Goal: Information Seeking & Learning: Learn about a topic

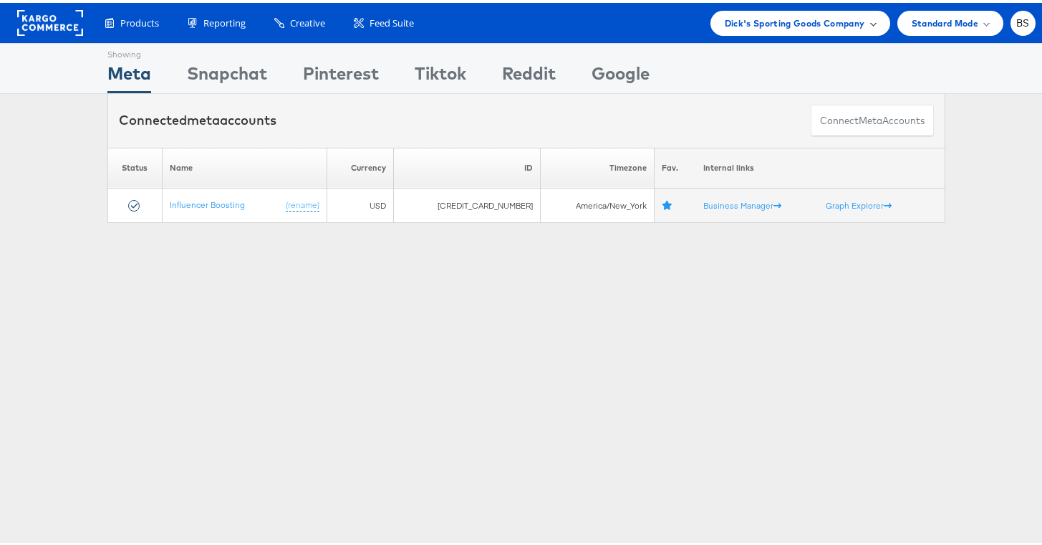
click at [780, 19] on span "Dick's Sporting Goods Company" at bounding box center [795, 20] width 140 height 15
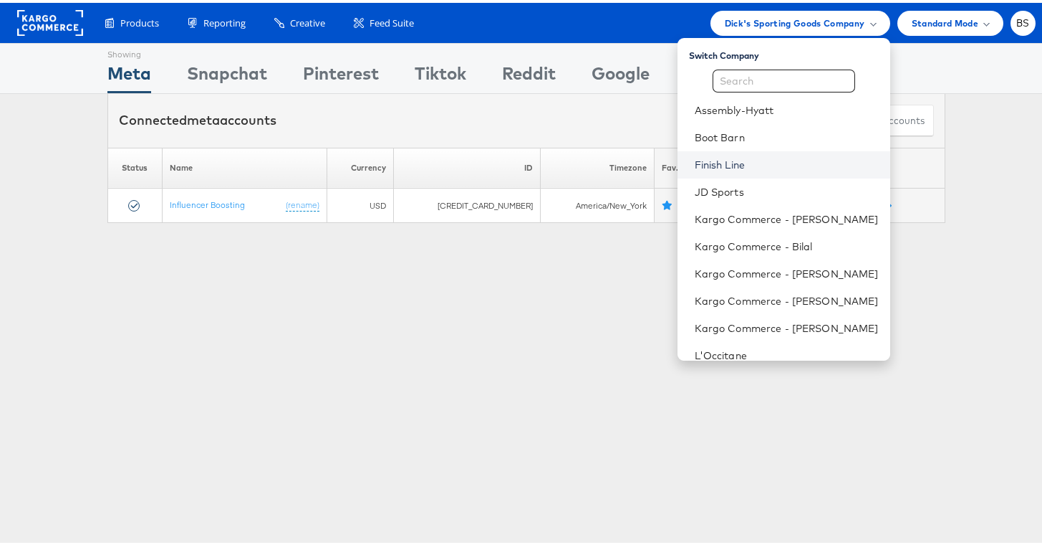
click at [709, 159] on link "Finish Line" at bounding box center [787, 162] width 184 height 14
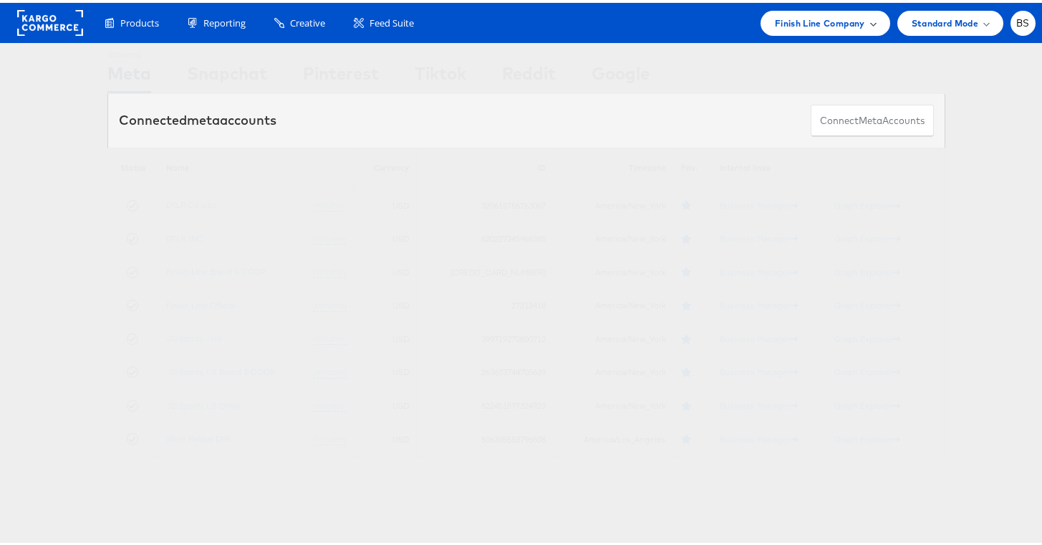
click at [801, 22] on span "Finish Line Company" at bounding box center [820, 20] width 90 height 15
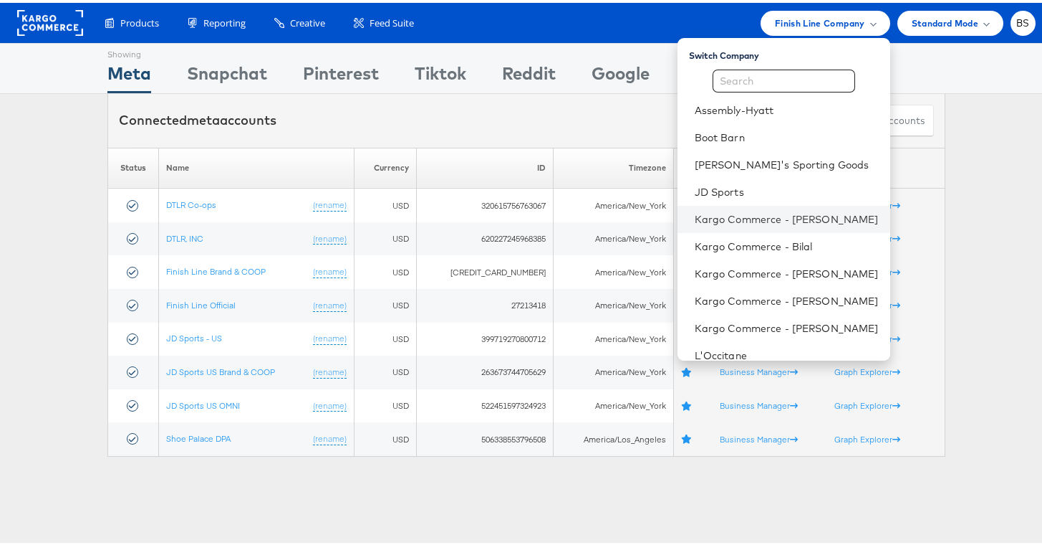
scroll to position [196, 0]
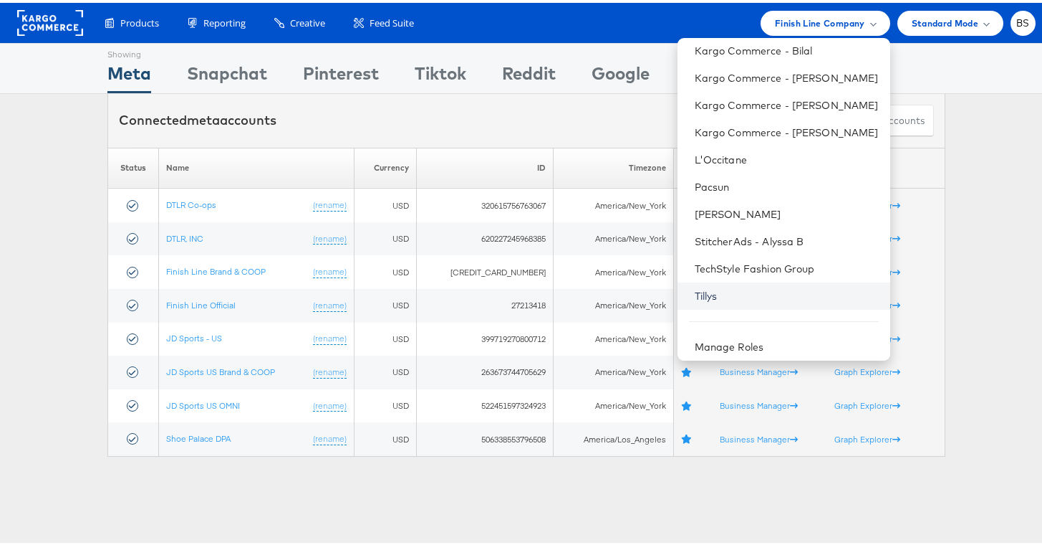
click at [699, 289] on link "Tillys" at bounding box center [787, 293] width 184 height 14
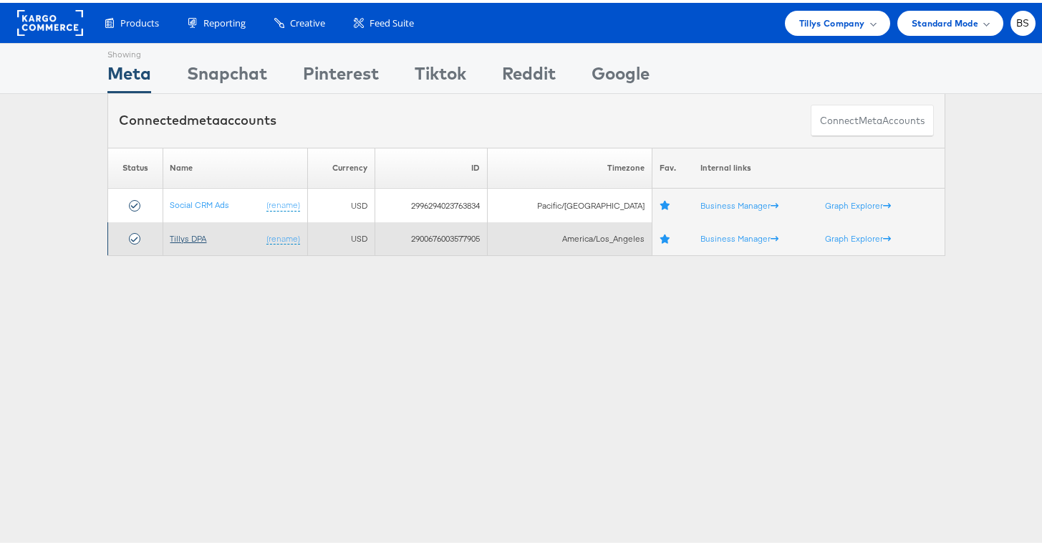
click at [179, 236] on link "Tillys DPA" at bounding box center [189, 235] width 37 height 11
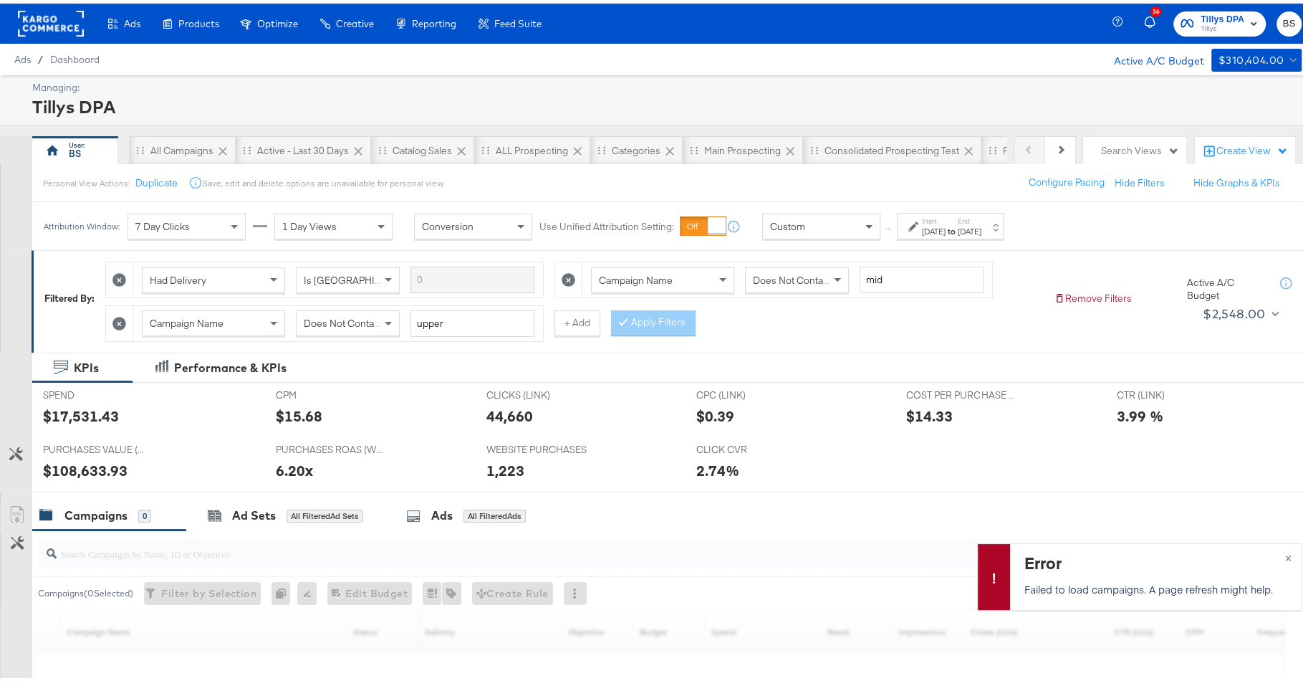
click at [862, 219] on span at bounding box center [871, 223] width 18 height 24
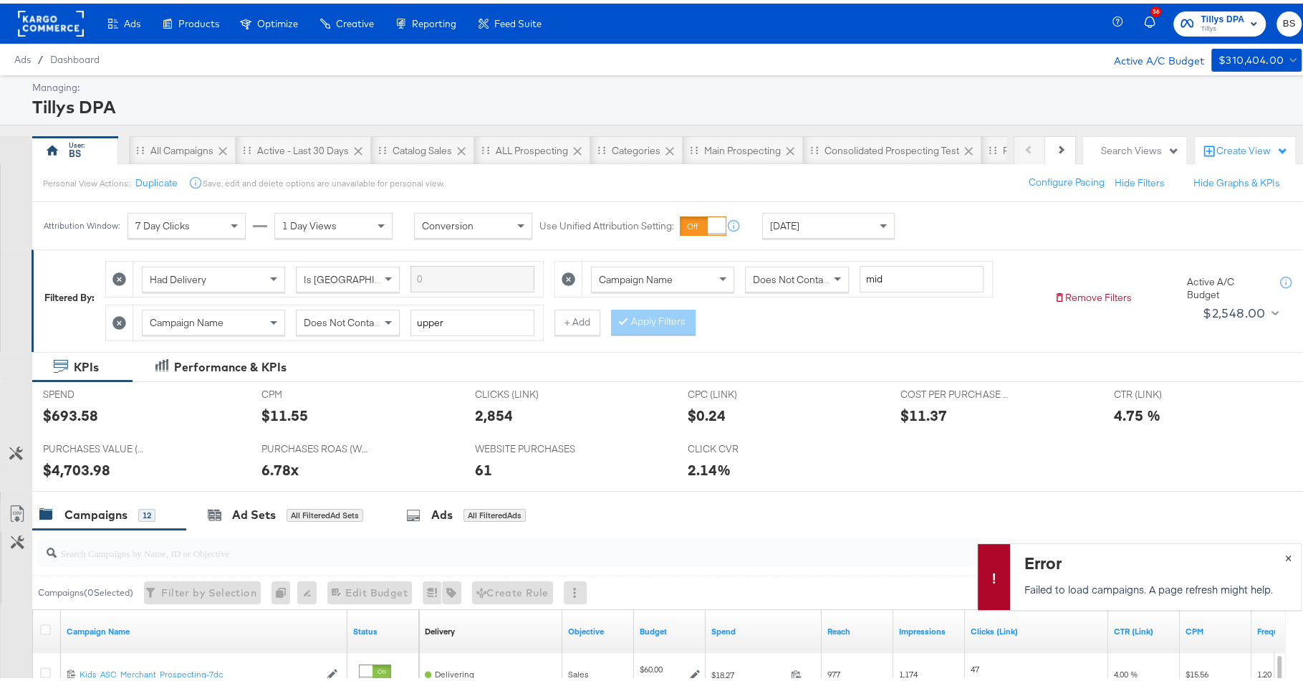
click at [1275, 557] on button "×" at bounding box center [1288, 553] width 27 height 26
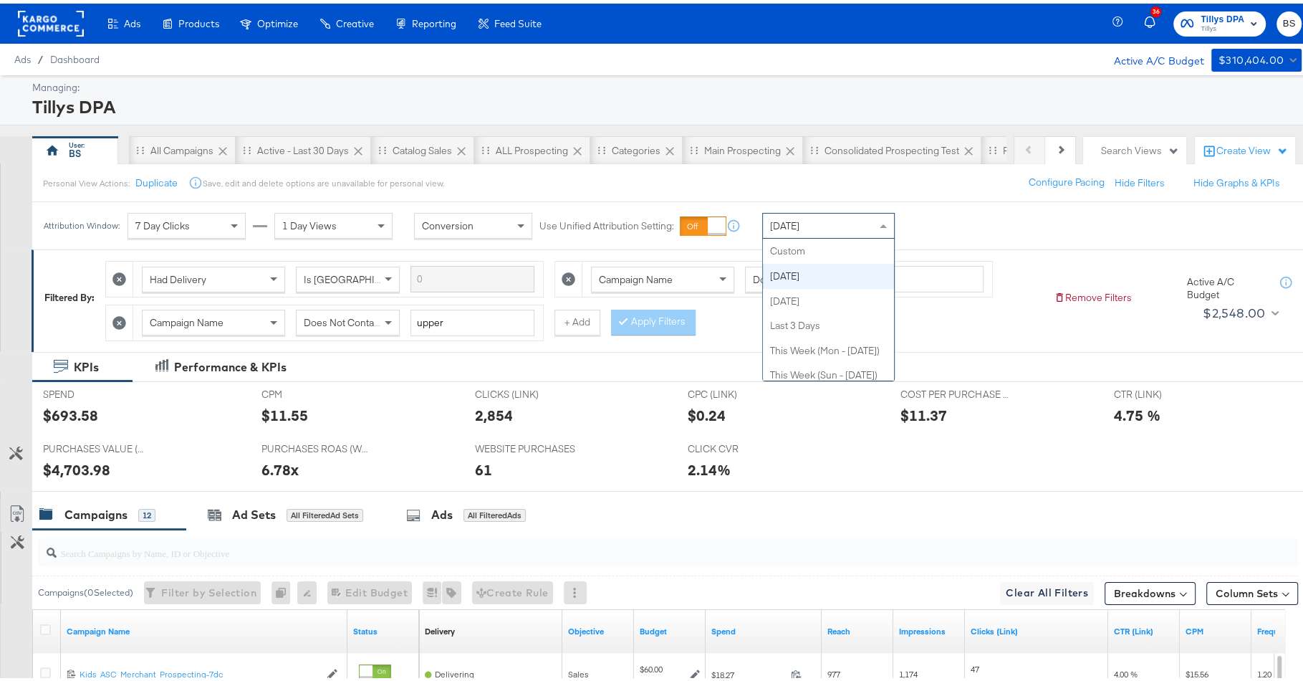
click at [805, 223] on div "[DATE]" at bounding box center [828, 222] width 131 height 24
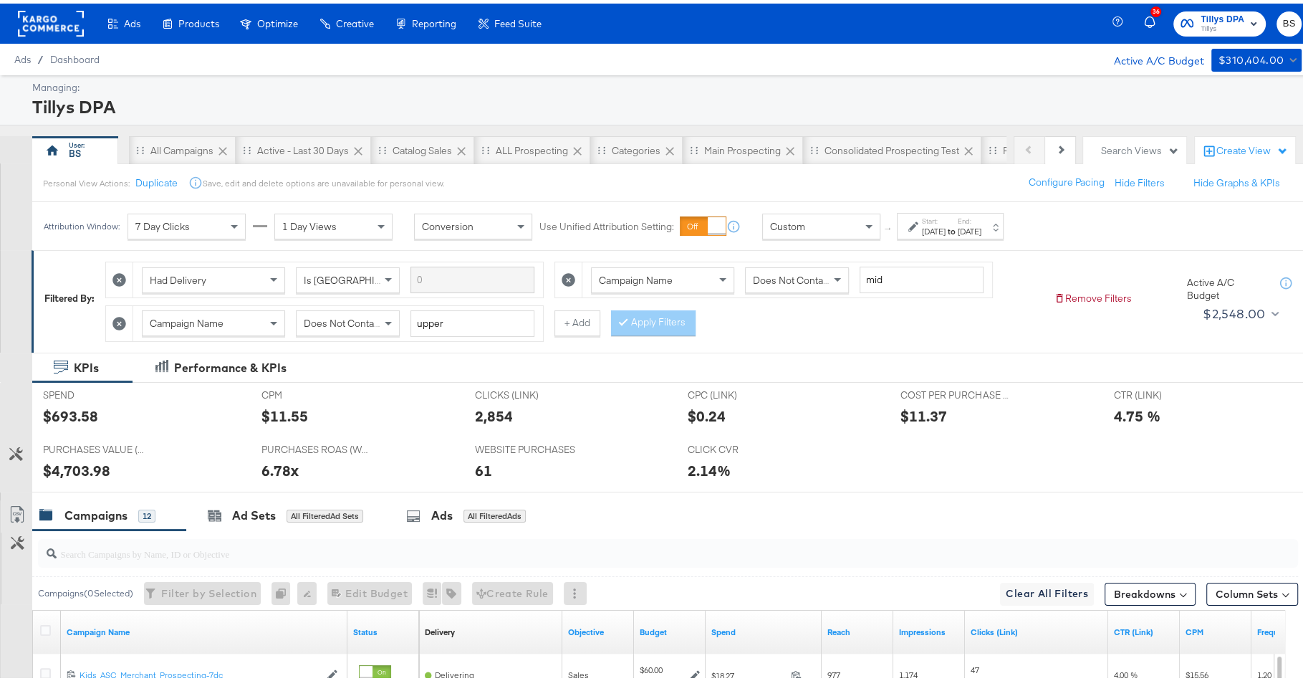
click at [982, 228] on div "[DATE]" at bounding box center [970, 227] width 24 height 11
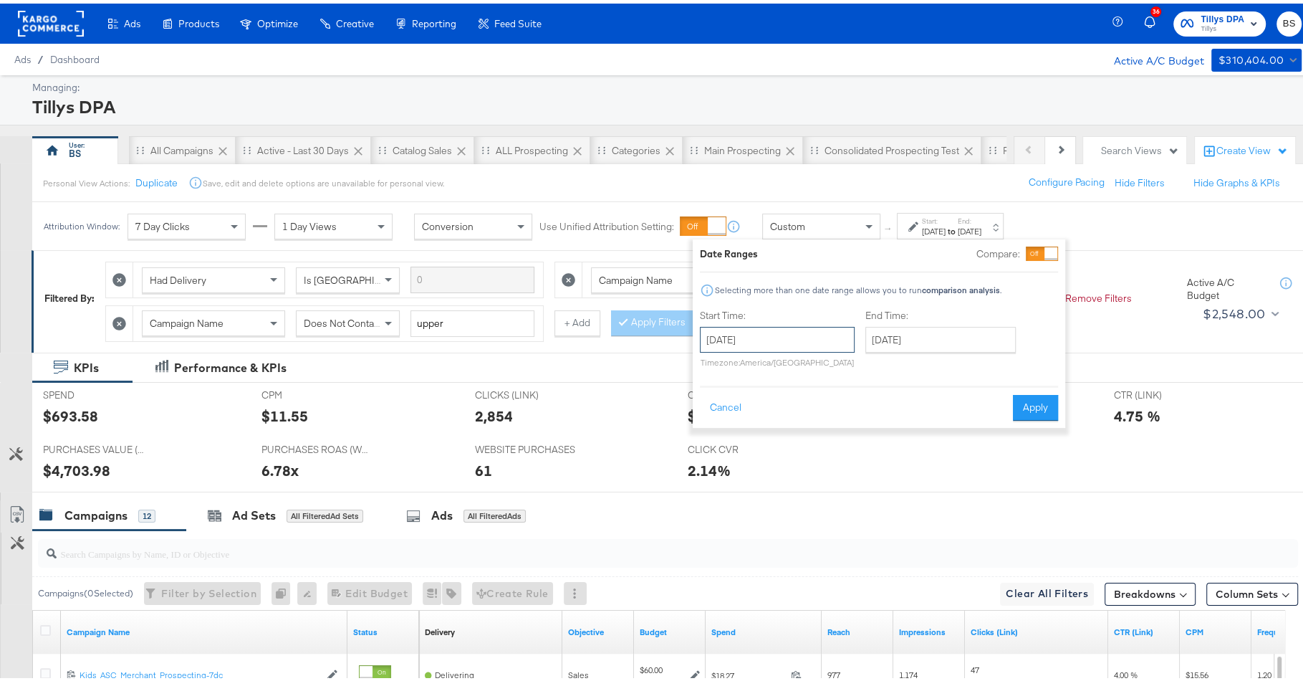
click at [736, 339] on input "[DATE]" at bounding box center [777, 336] width 155 height 26
click at [724, 370] on span "‹" at bounding box center [716, 365] width 22 height 21
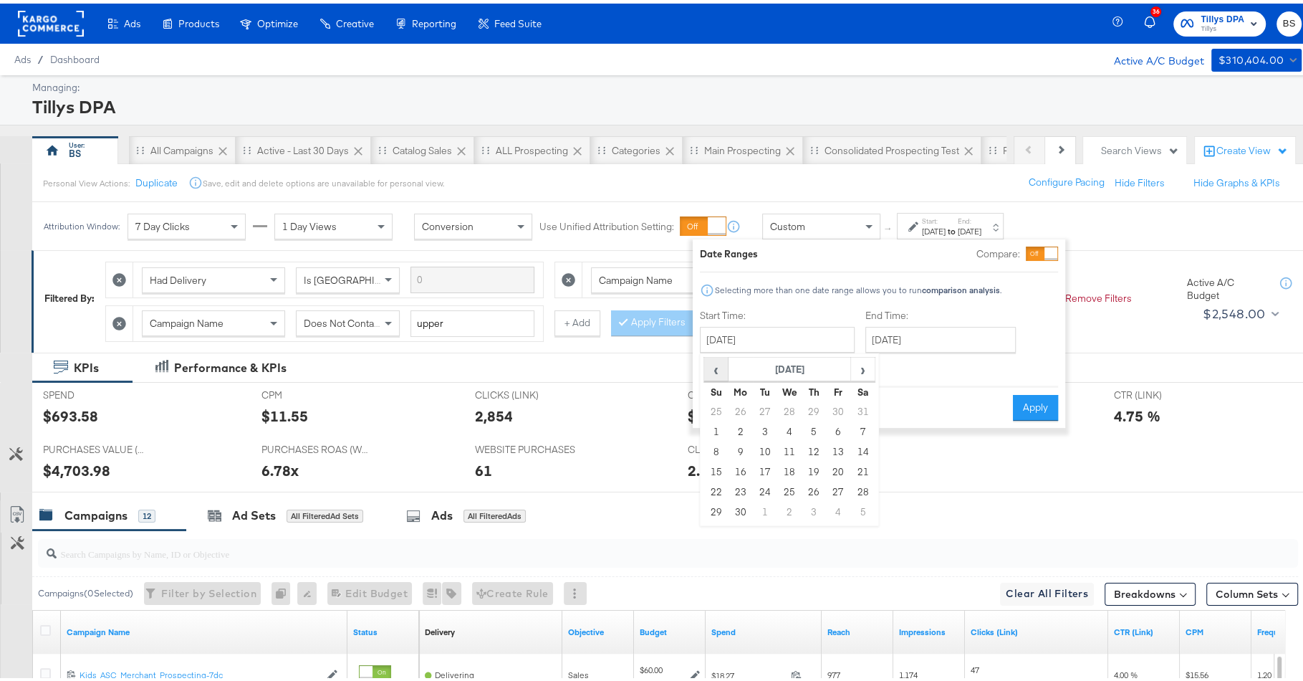
click at [724, 370] on span "‹" at bounding box center [716, 365] width 22 height 21
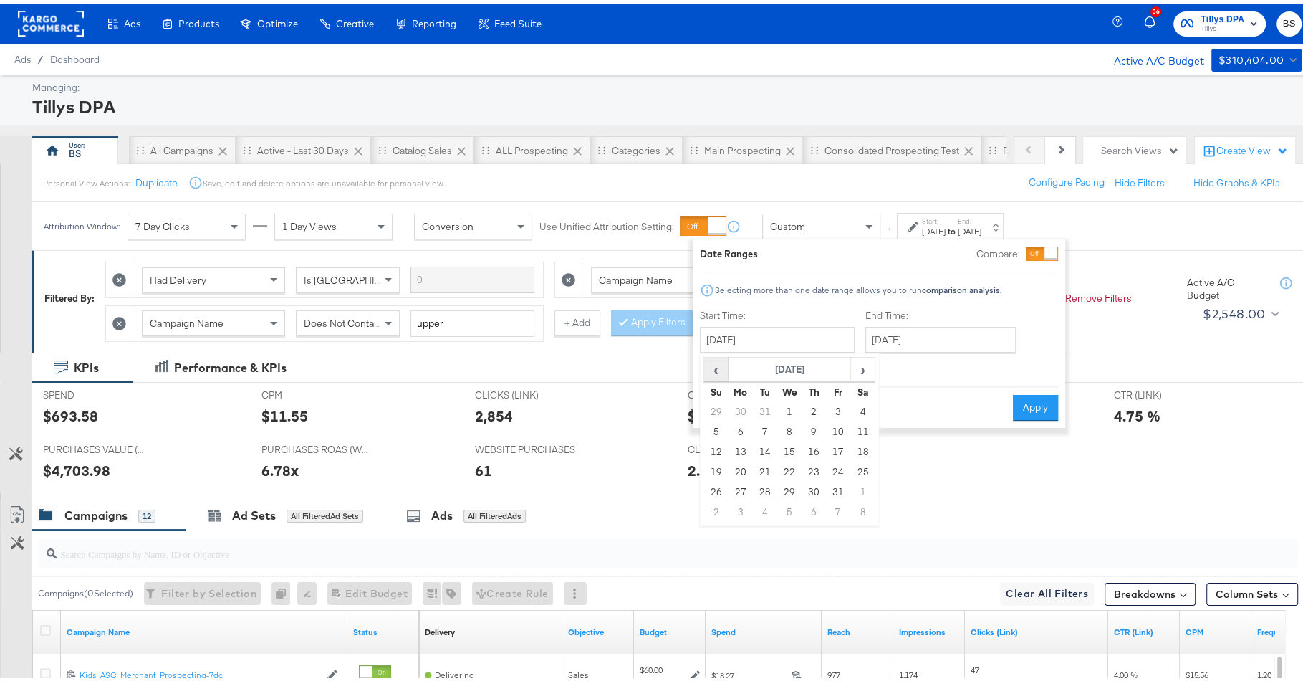
click at [724, 370] on span "‹" at bounding box center [716, 365] width 22 height 21
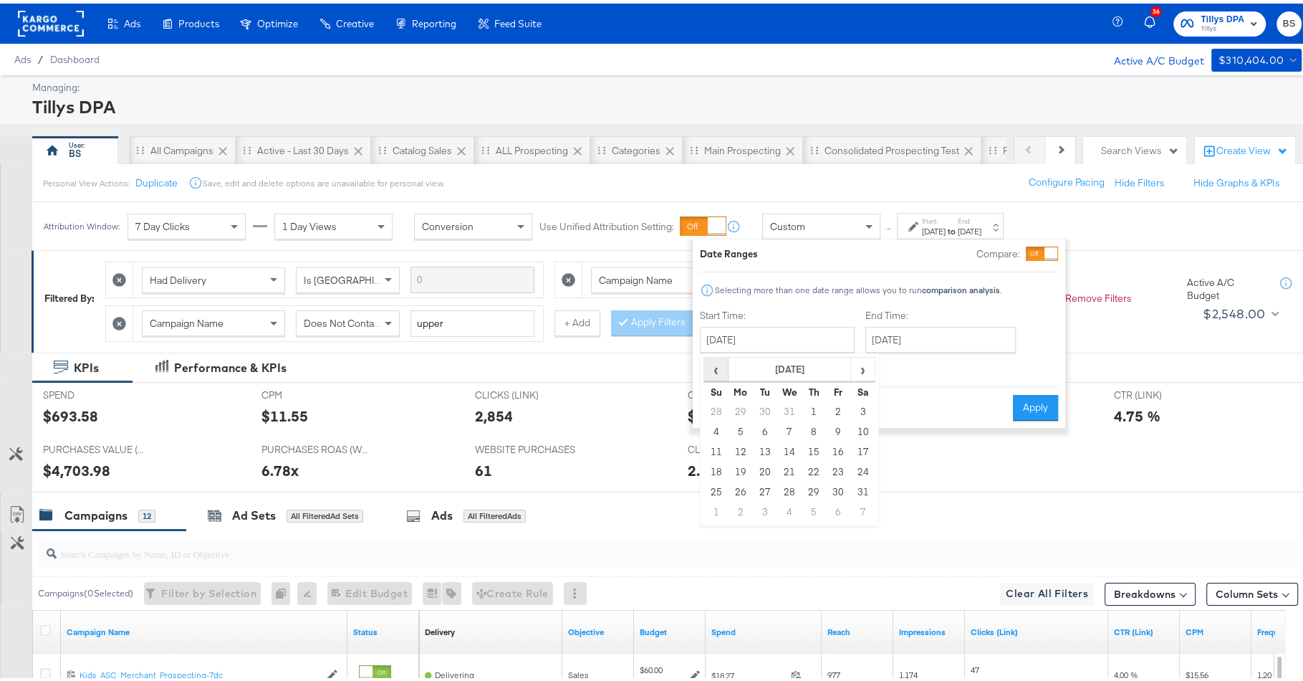
click at [724, 370] on span "‹" at bounding box center [716, 365] width 22 height 21
click at [721, 431] on td "7" at bounding box center [716, 428] width 24 height 20
type input "July 7th 2024"
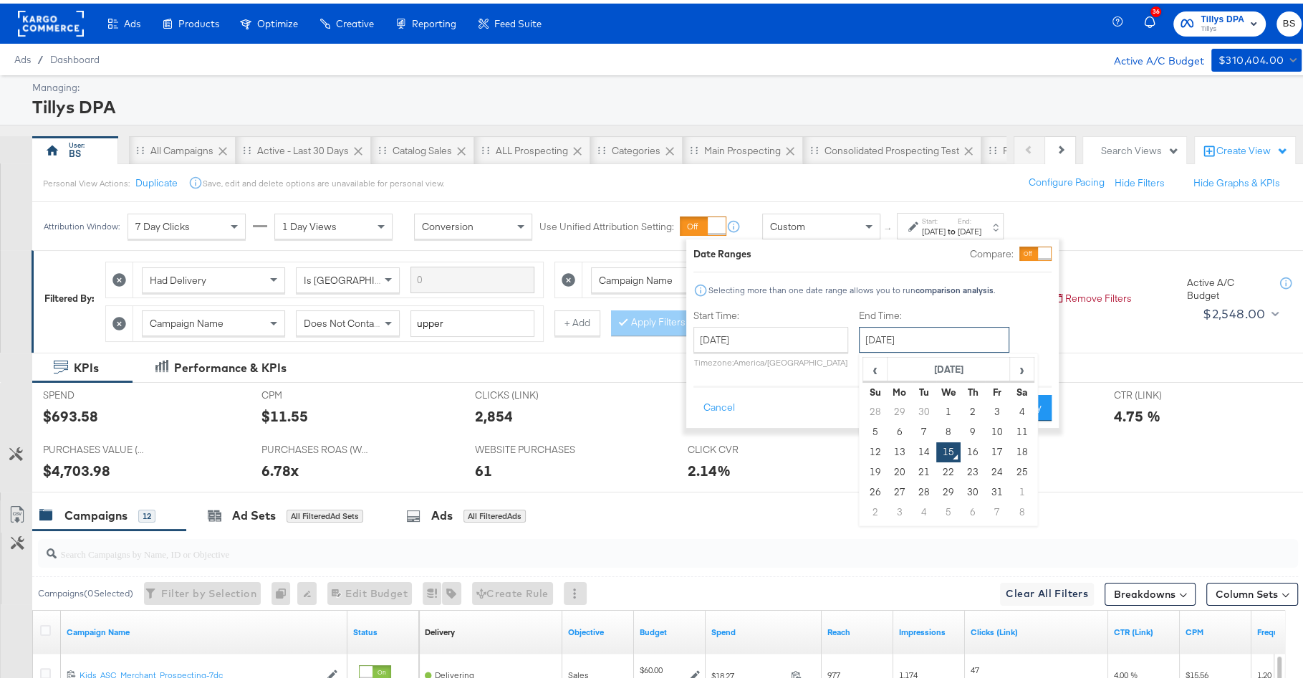
click at [928, 339] on input "[DATE]" at bounding box center [934, 336] width 150 height 26
click at [865, 365] on span "‹" at bounding box center [875, 365] width 22 height 21
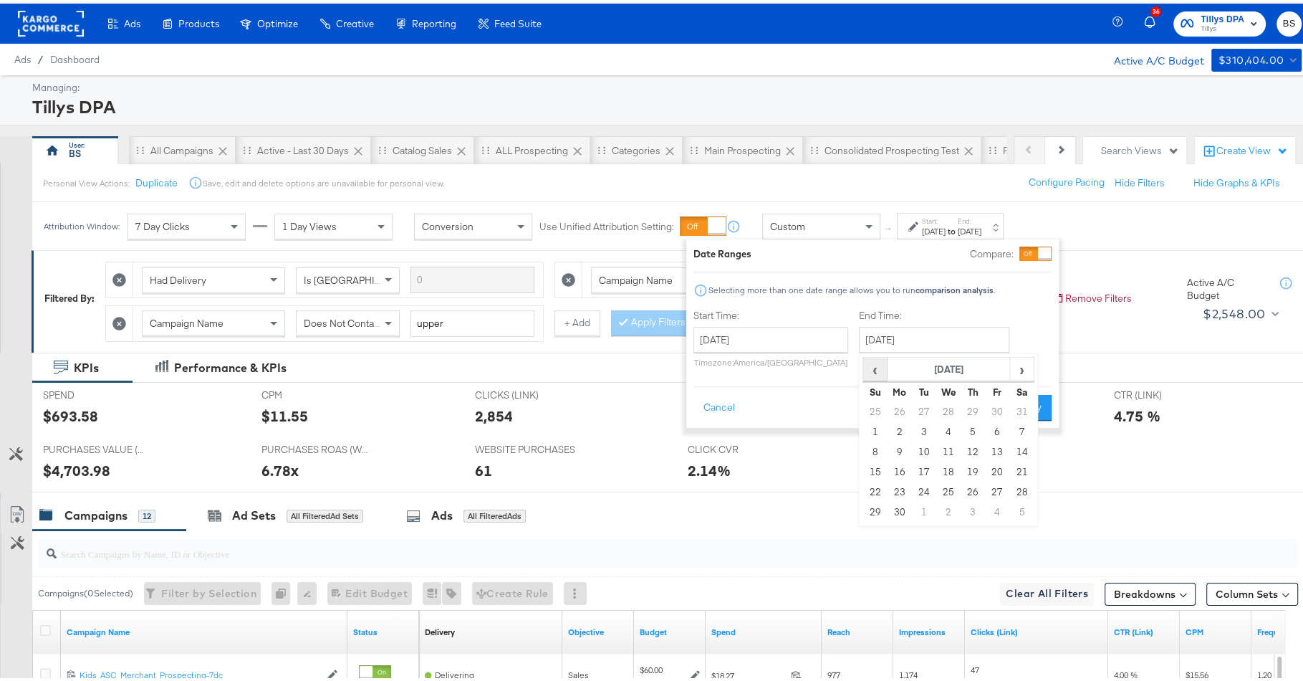
click at [865, 365] on span "‹" at bounding box center [875, 365] width 22 height 21
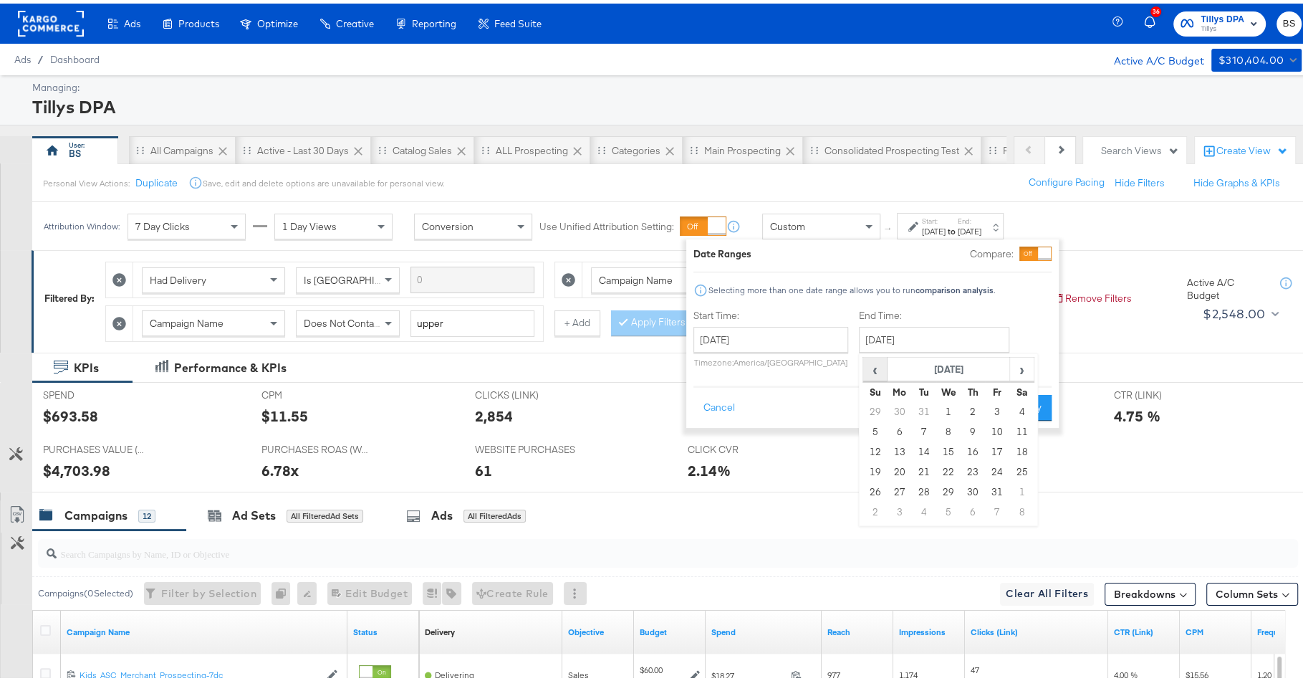
click at [865, 365] on span "‹" at bounding box center [875, 365] width 22 height 21
click at [1016, 408] on td "5" at bounding box center [1022, 408] width 24 height 20
type input "October 5th 2024"
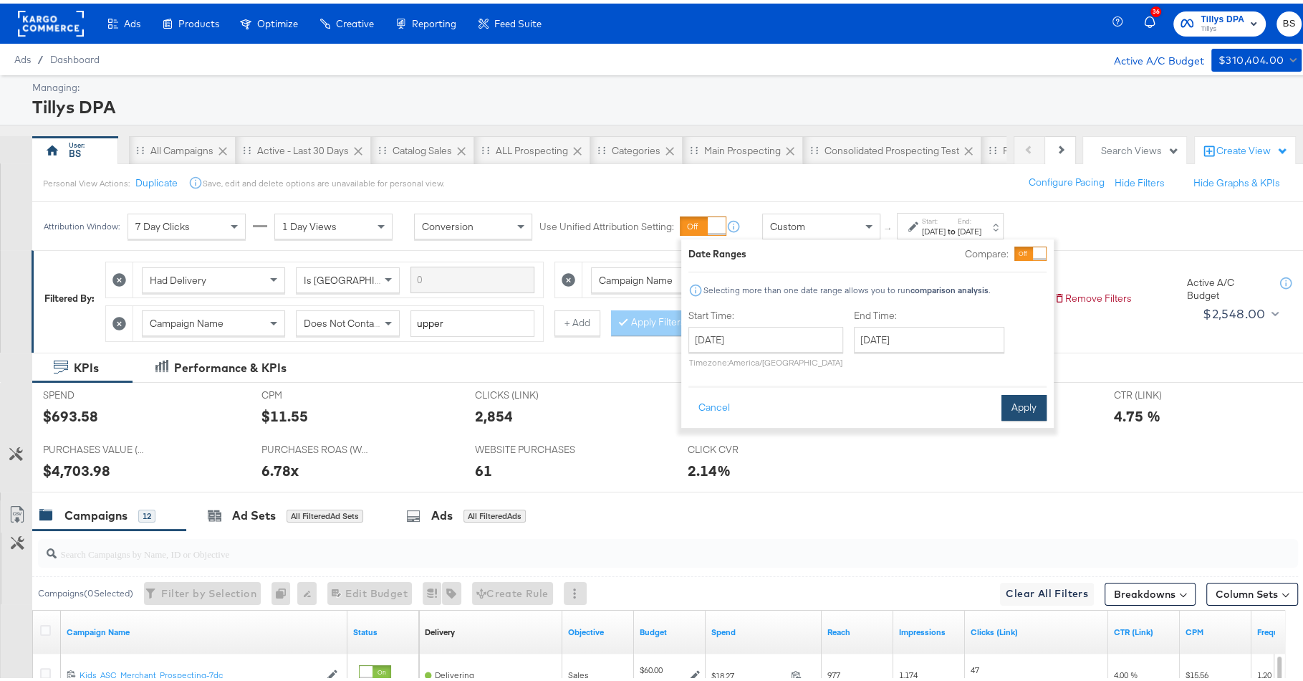
click at [1027, 395] on button "Apply" at bounding box center [1024, 404] width 45 height 26
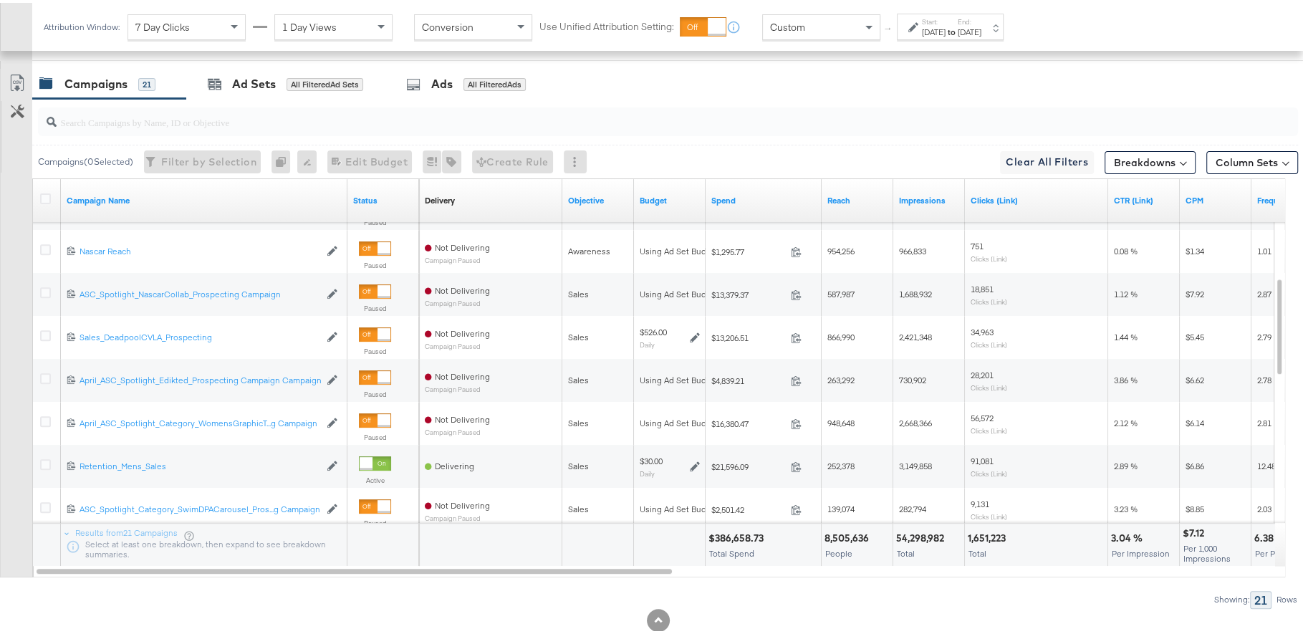
scroll to position [359, 0]
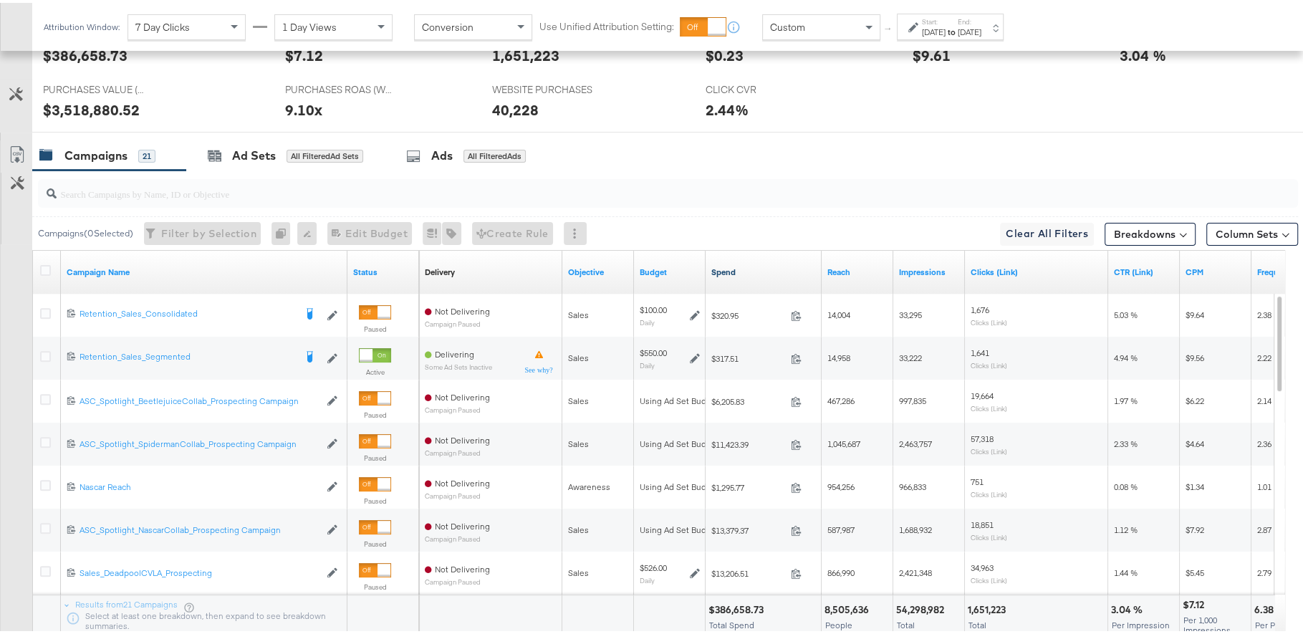
click at [724, 264] on link "Spend" at bounding box center [763, 269] width 105 height 11
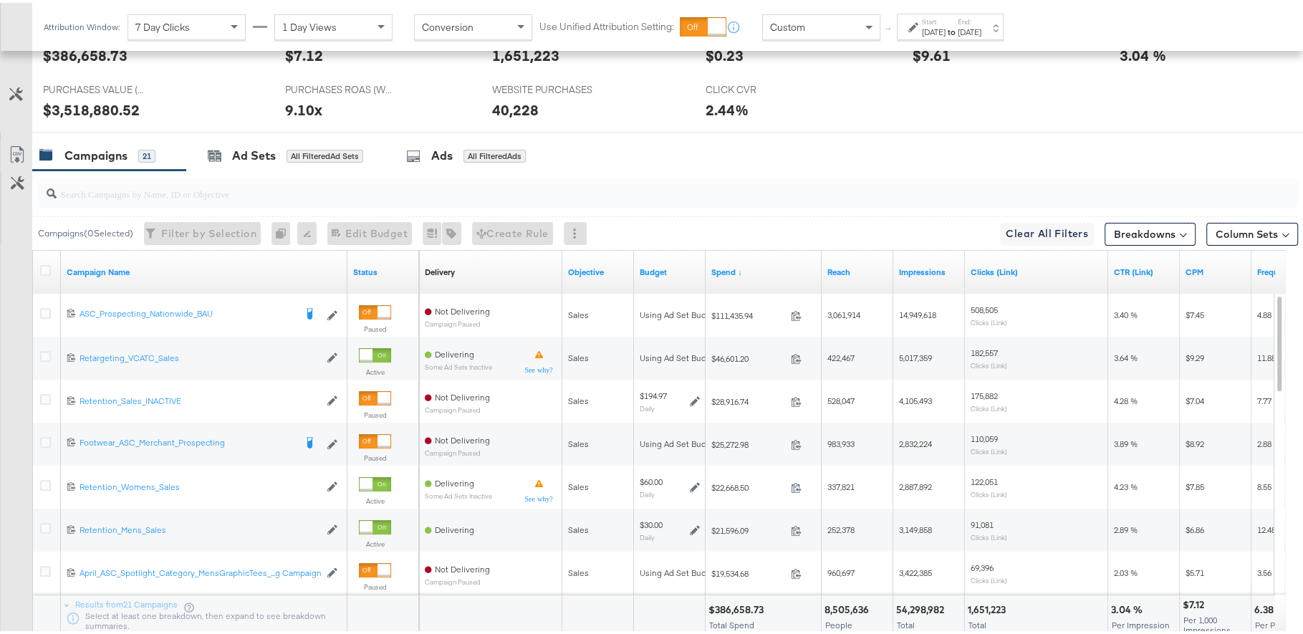
click at [705, 181] on input "search" at bounding box center [620, 185] width 1126 height 28
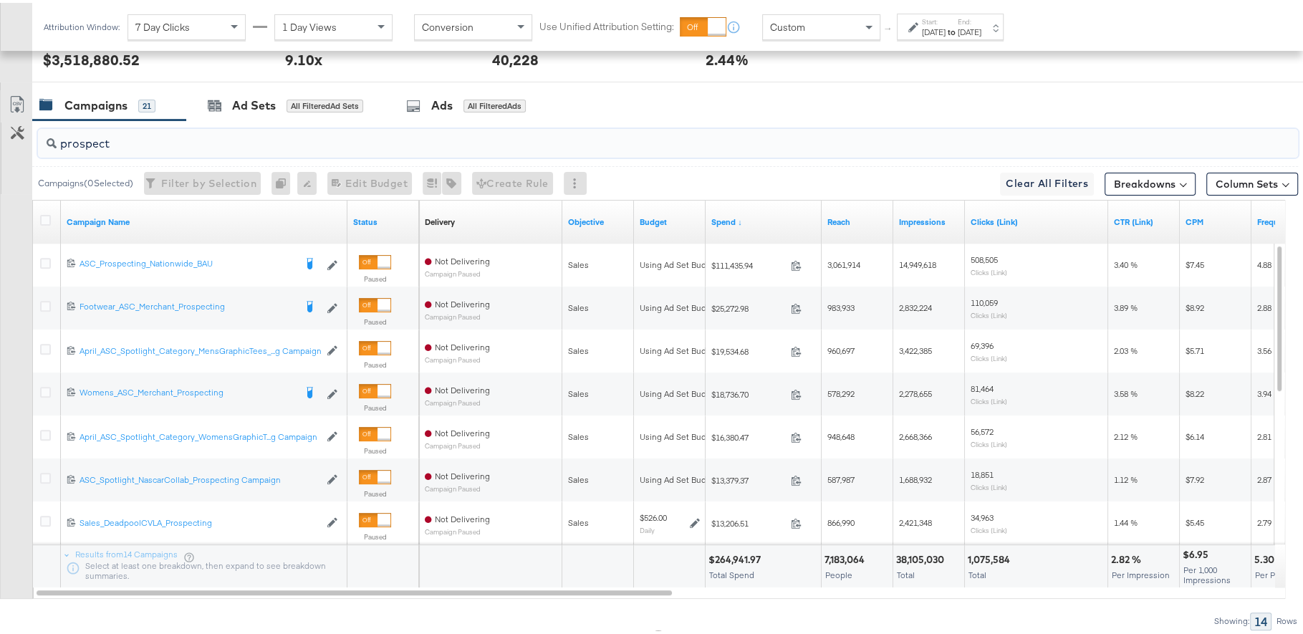
scroll to position [461, 0]
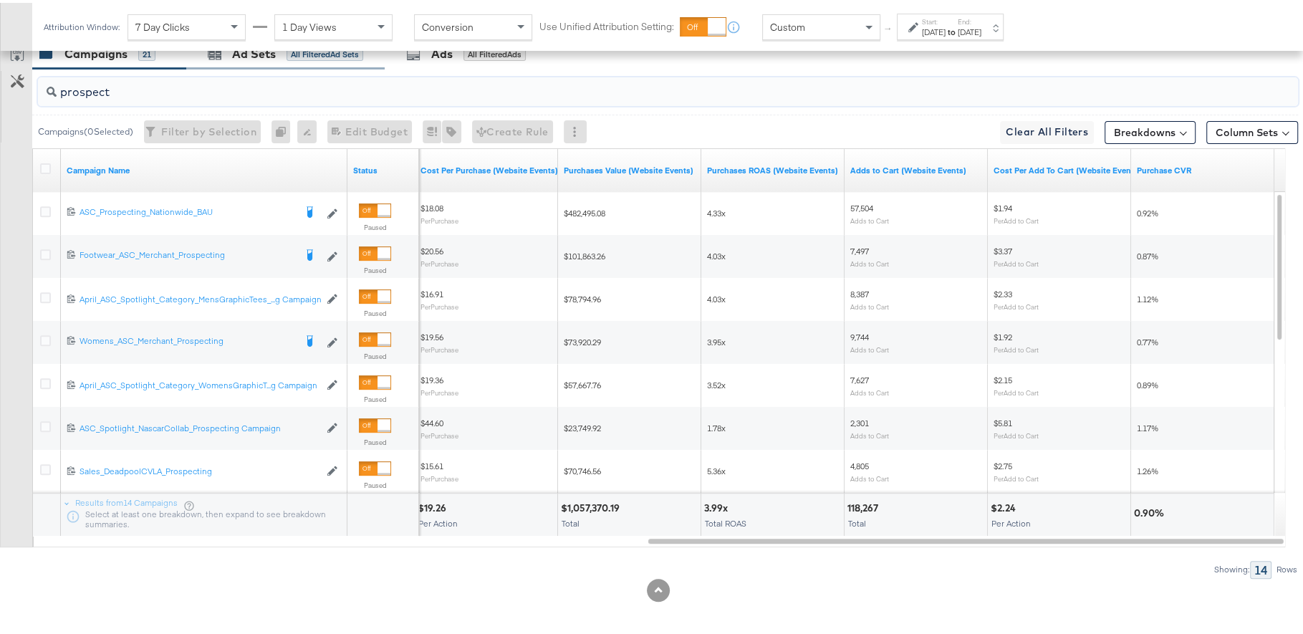
type input "prospect"
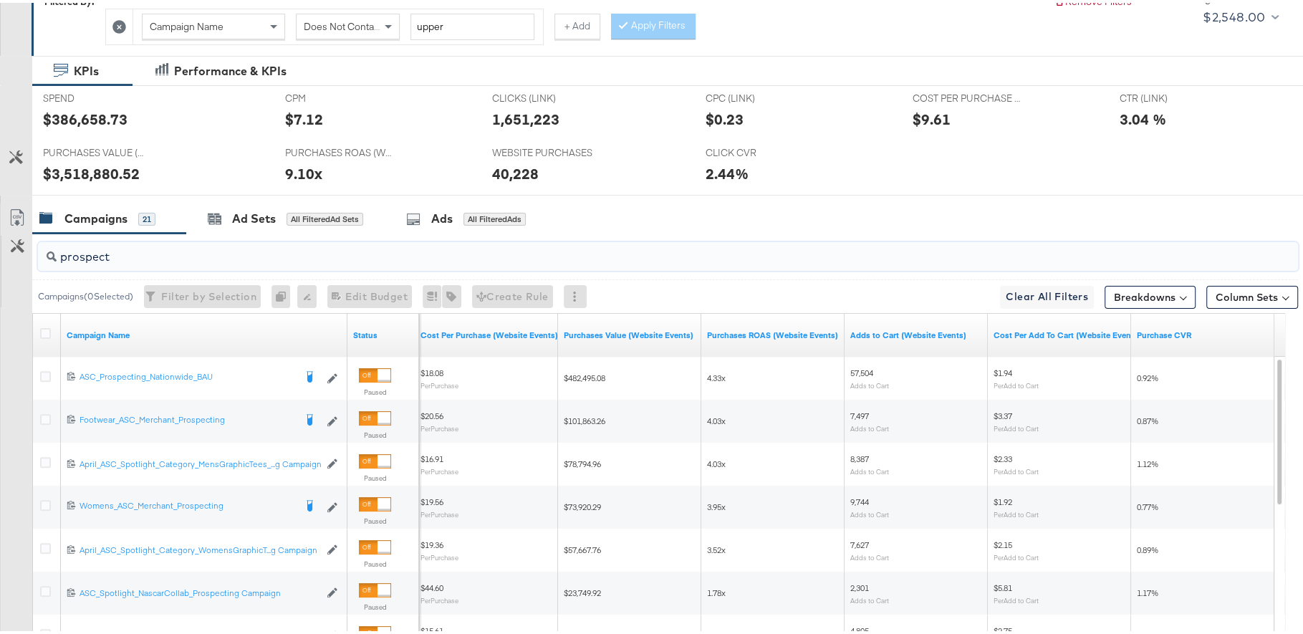
scroll to position [144, 0]
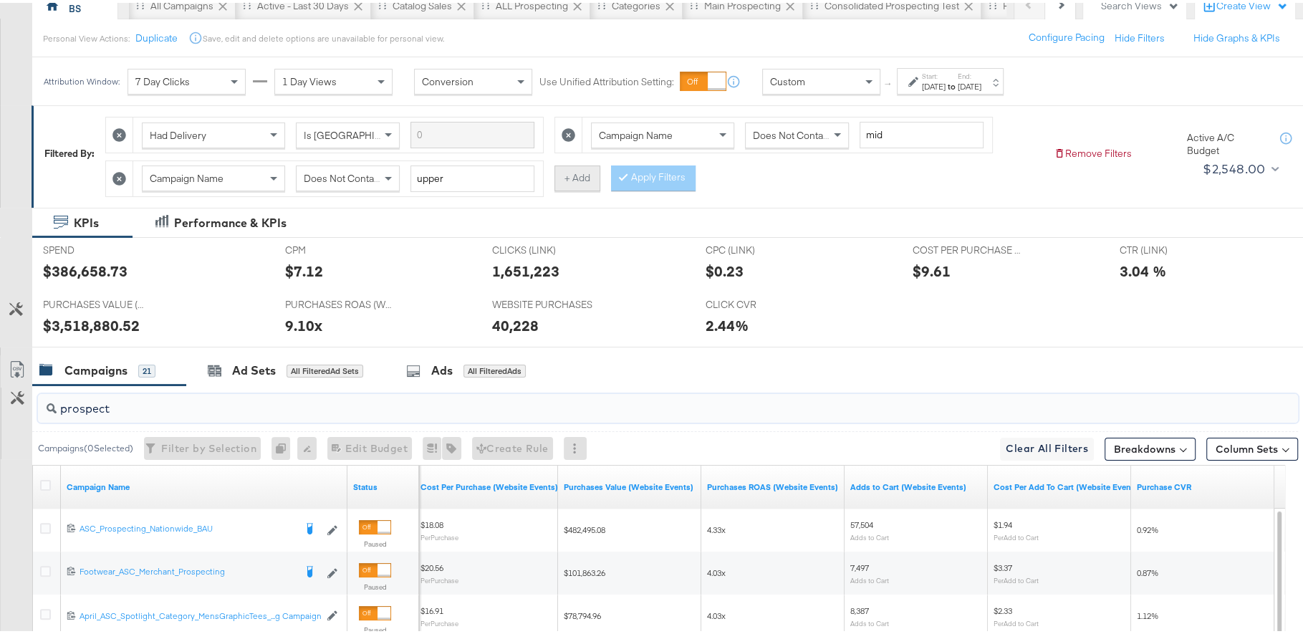
click at [585, 178] on button "+ Add" at bounding box center [578, 176] width 46 height 26
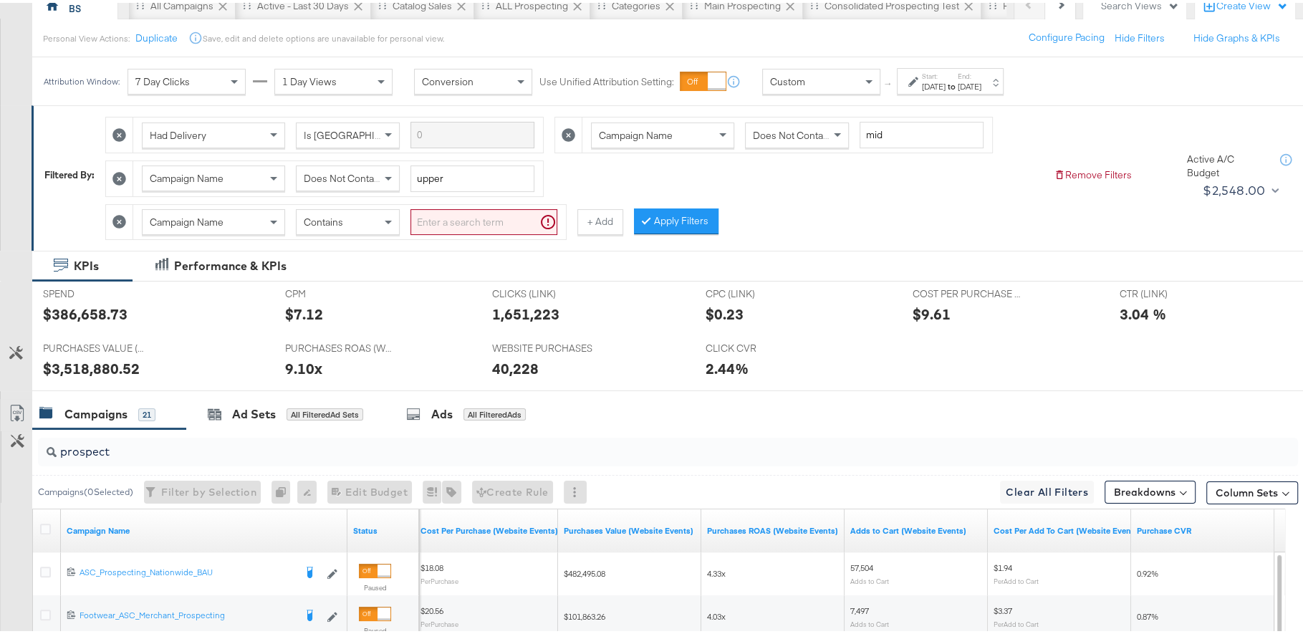
click at [458, 211] on input "search" at bounding box center [484, 219] width 147 height 27
type input "prospecting"
click at [658, 219] on button "Apply Filters" at bounding box center [653, 219] width 85 height 26
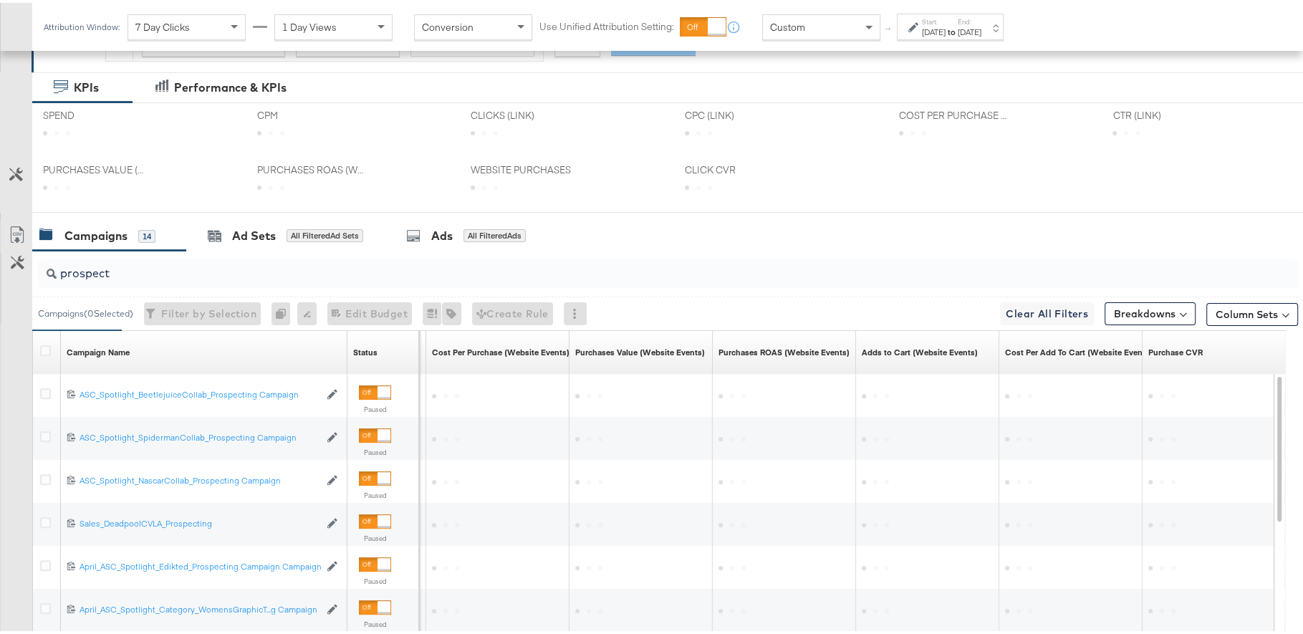
scroll to position [325, 0]
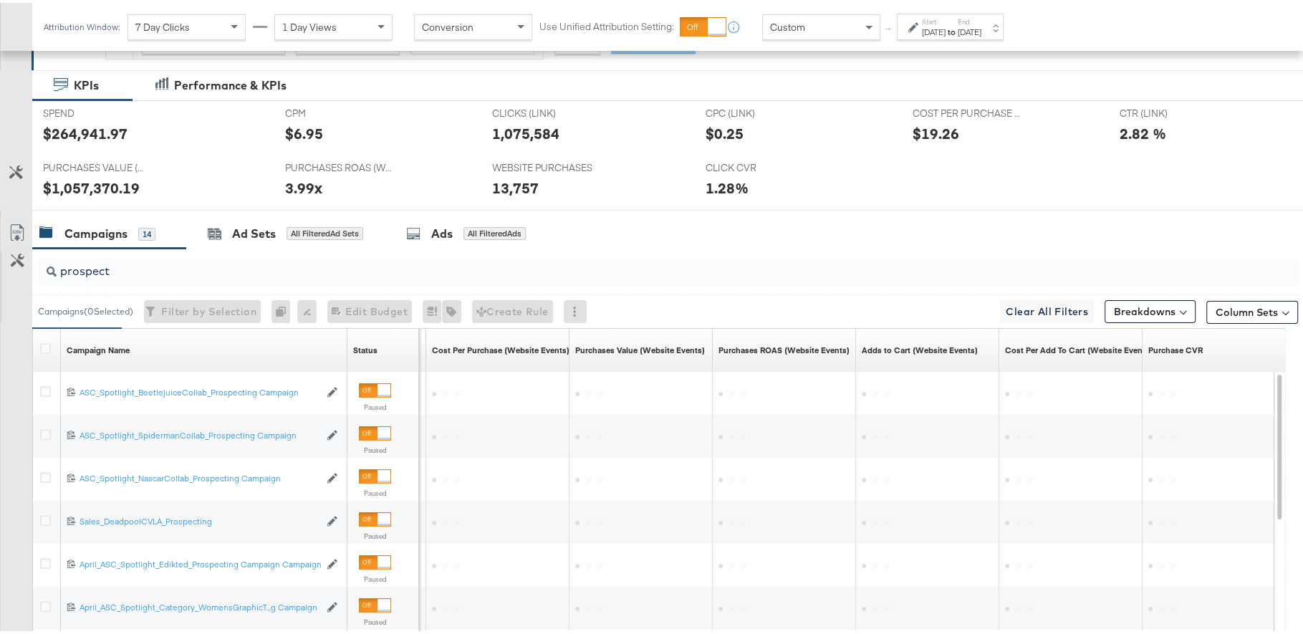
click at [302, 268] on input "prospect" at bounding box center [620, 263] width 1126 height 28
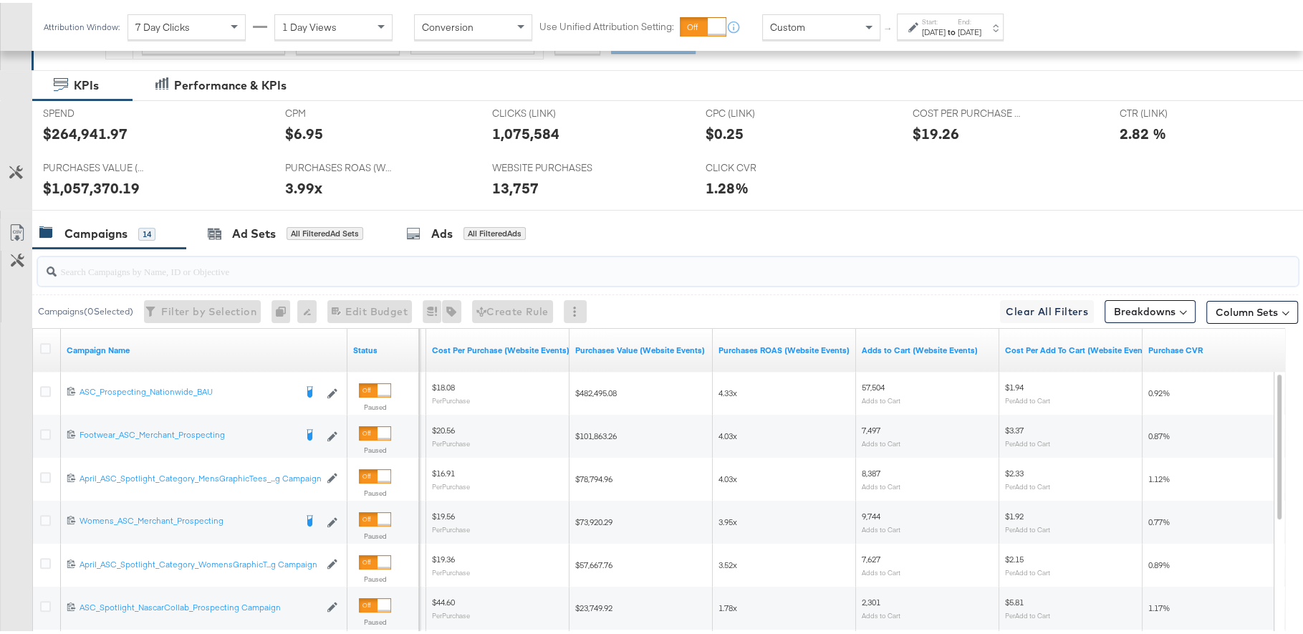
click at [298, 183] on div "3.99x" at bounding box center [303, 185] width 37 height 21
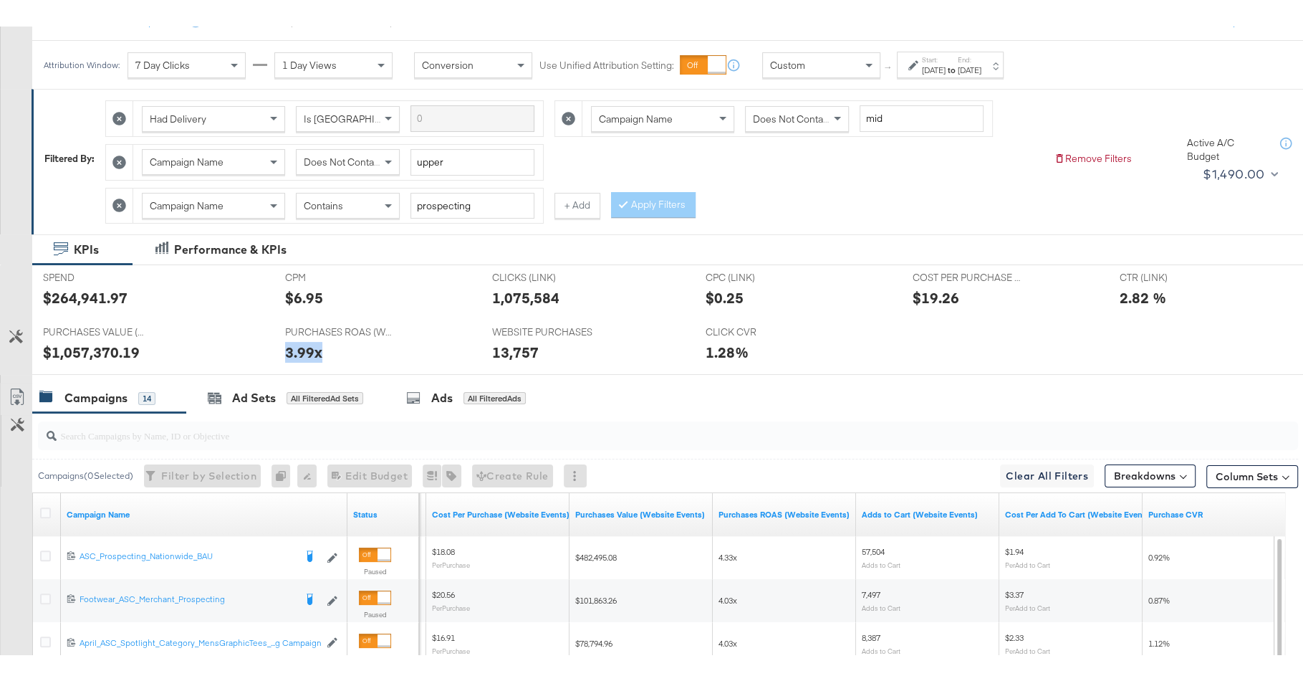
scroll to position [168, 0]
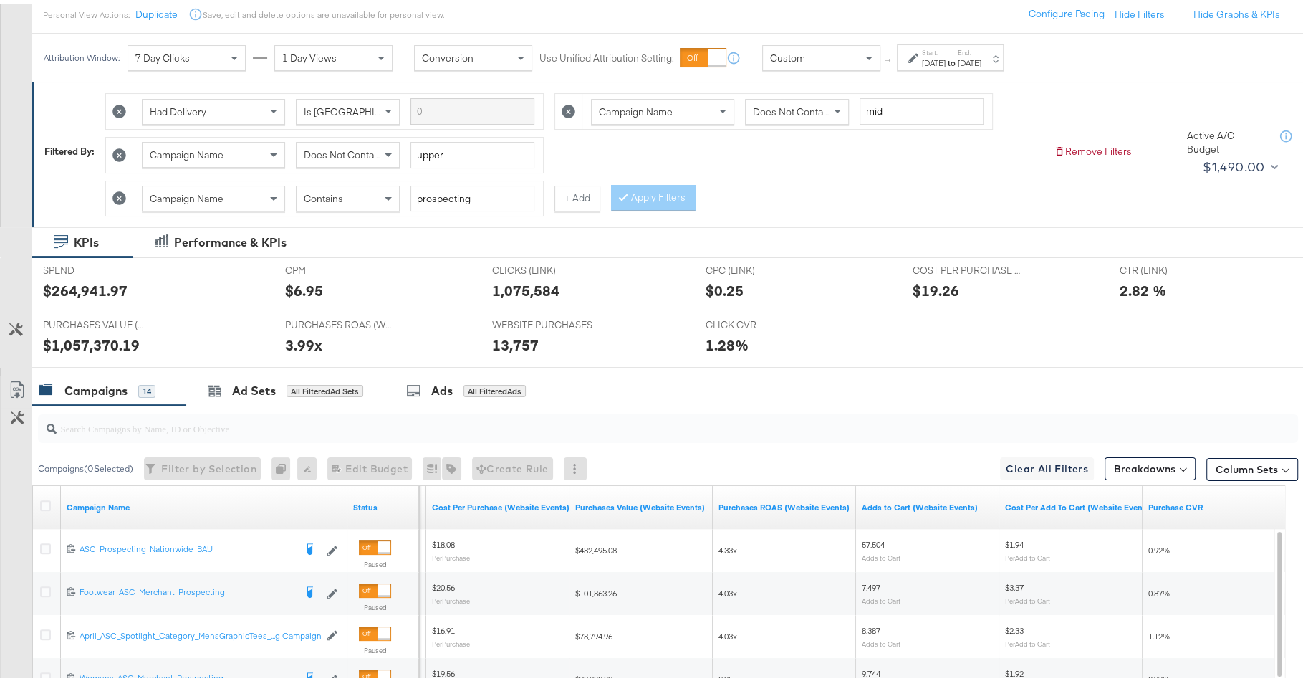
click at [626, 343] on div "13,757" at bounding box center [587, 341] width 191 height 21
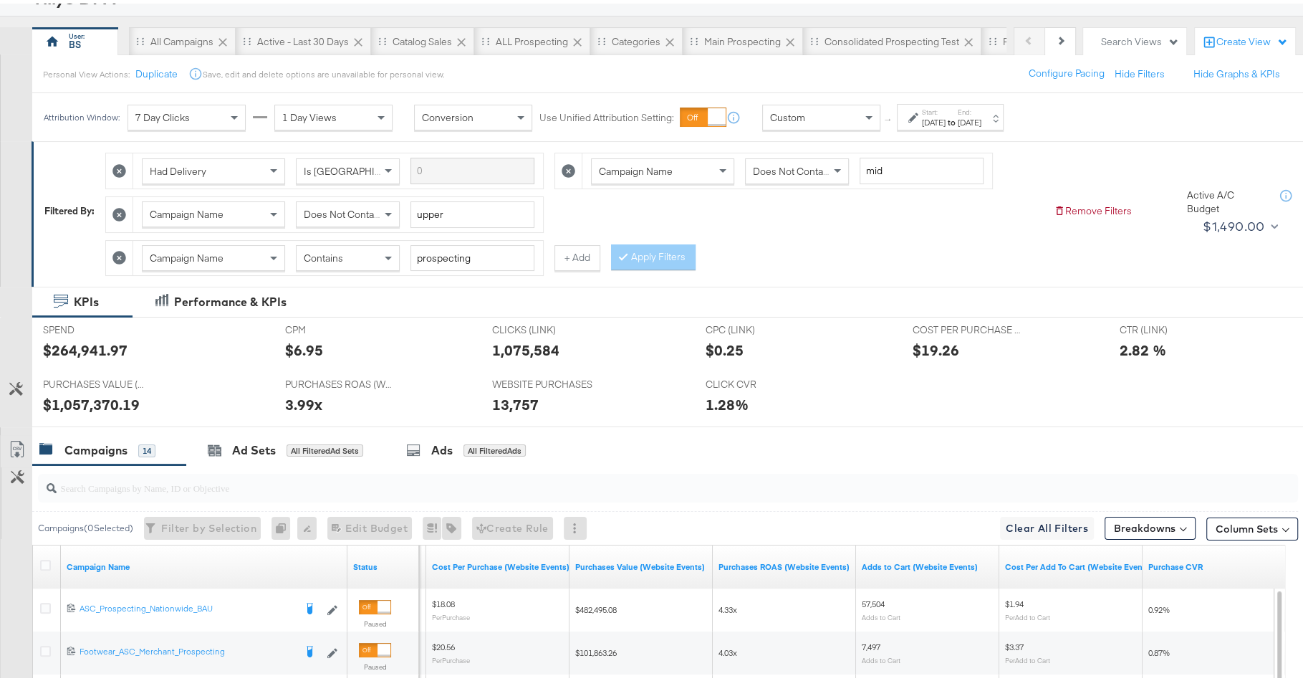
scroll to position [104, 0]
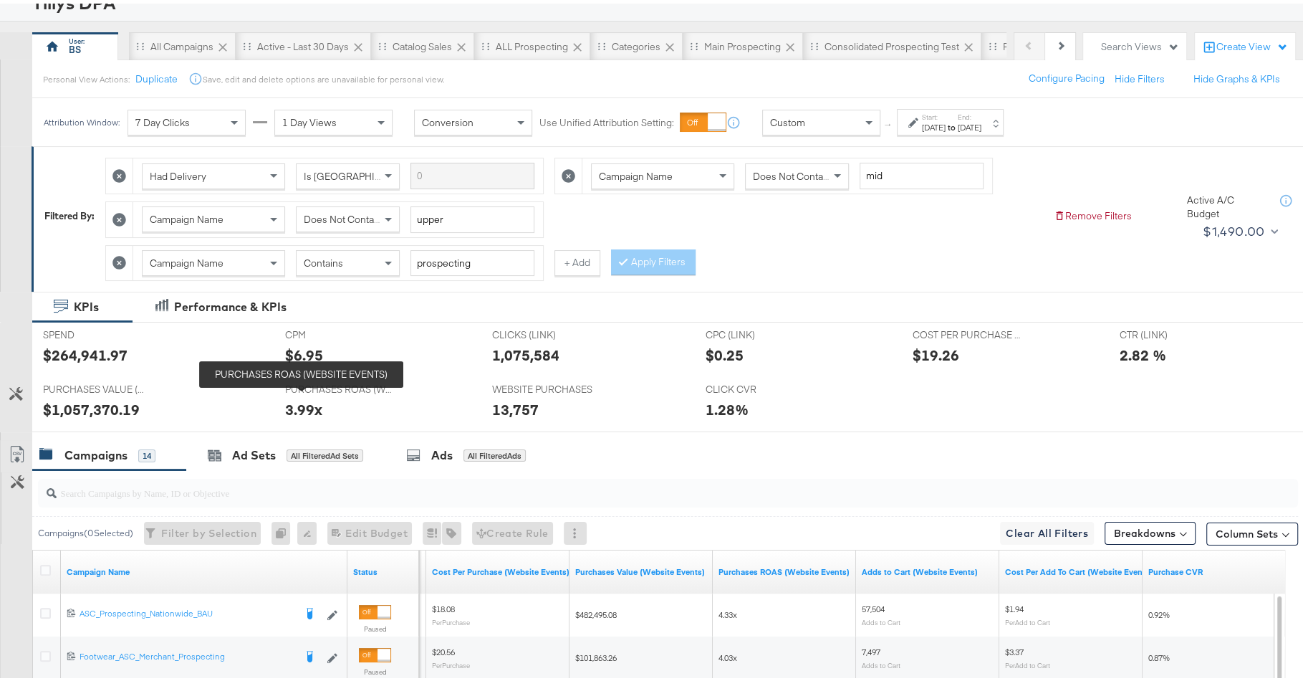
click at [292, 403] on div "3.99x" at bounding box center [303, 405] width 37 height 21
click at [334, 118] on span "1 Day Views" at bounding box center [309, 118] width 54 height 13
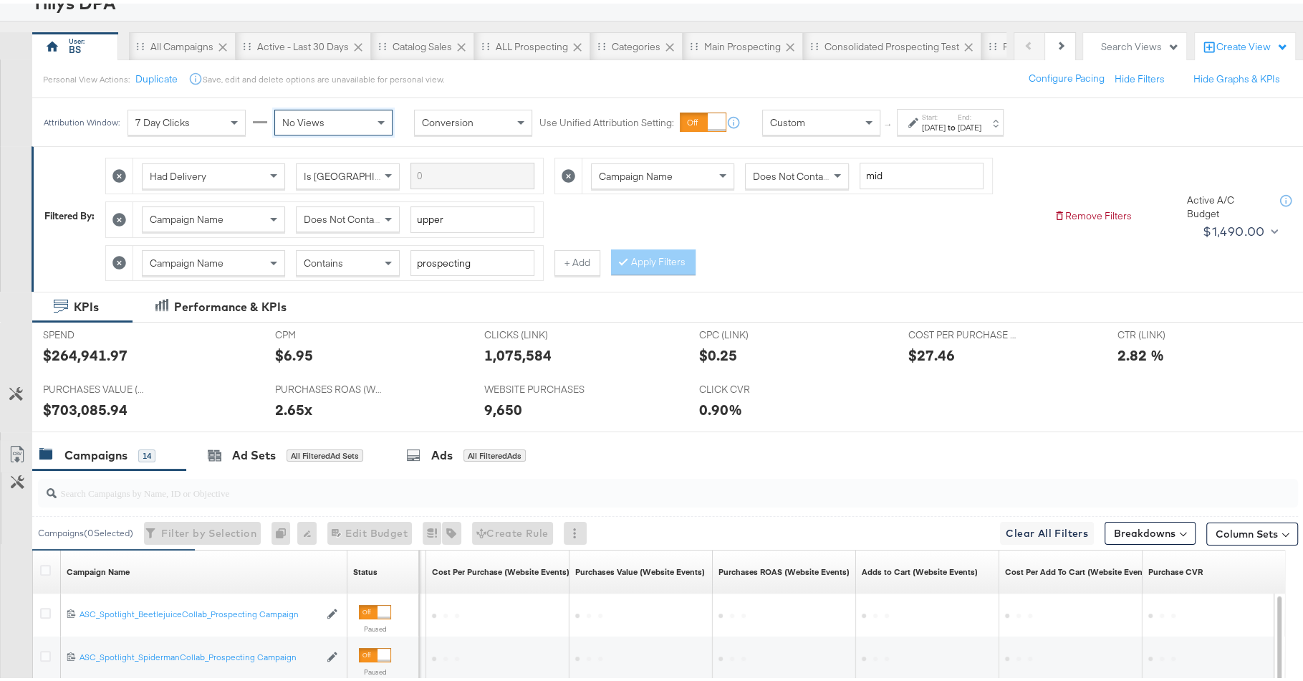
click at [405, 388] on div "PURCHASES ROAS (WEBSITE EVENTS) PURCHASES ROAS (WEBSITE EVENTS) 2.65x" at bounding box center [368, 400] width 209 height 54
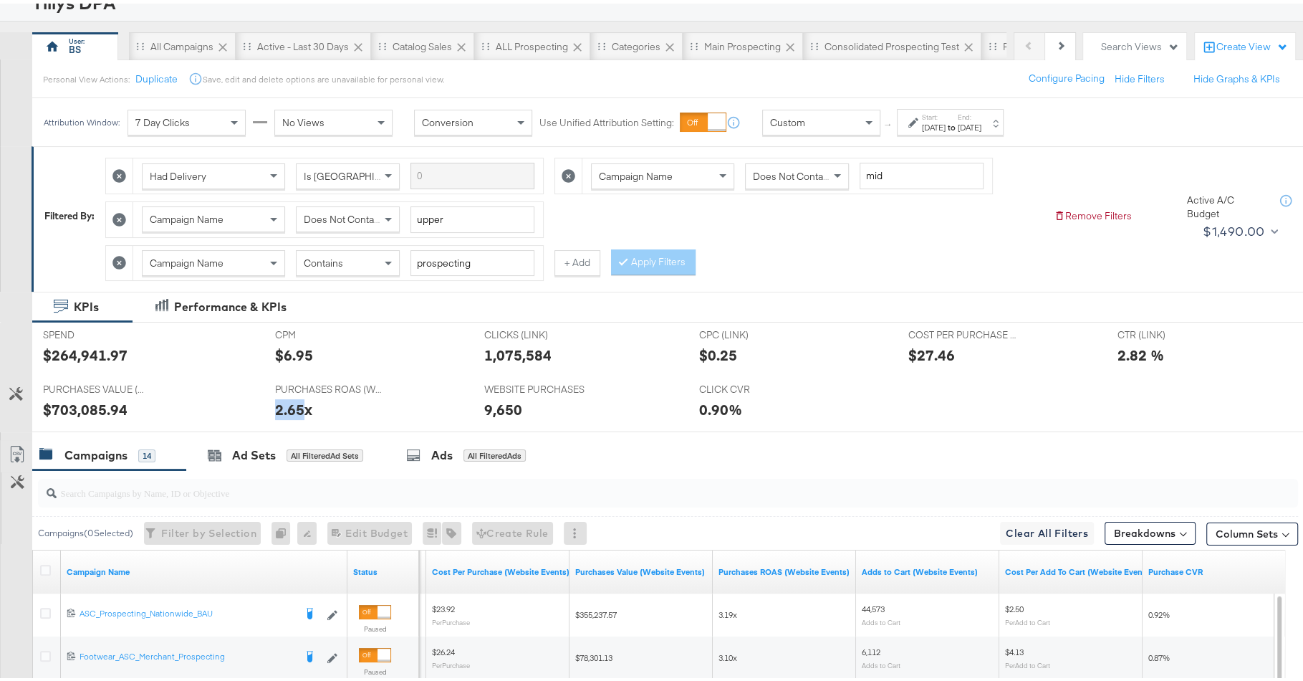
drag, startPoint x: 269, startPoint y: 398, endPoint x: 333, endPoint y: 398, distance: 64.5
click at [333, 398] on div "PURCHASES ROAS (WEBSITE EVENTS) PURCHASES ROAS (WEBSITE EVENTS) 2.65x" at bounding box center [368, 400] width 209 height 54
click at [333, 401] on div at bounding box center [336, 408] width 43 height 15
click at [211, 110] on div "7 Day Clicks" at bounding box center [186, 119] width 117 height 24
click at [425, 404] on div "2.65x" at bounding box center [369, 405] width 188 height 21
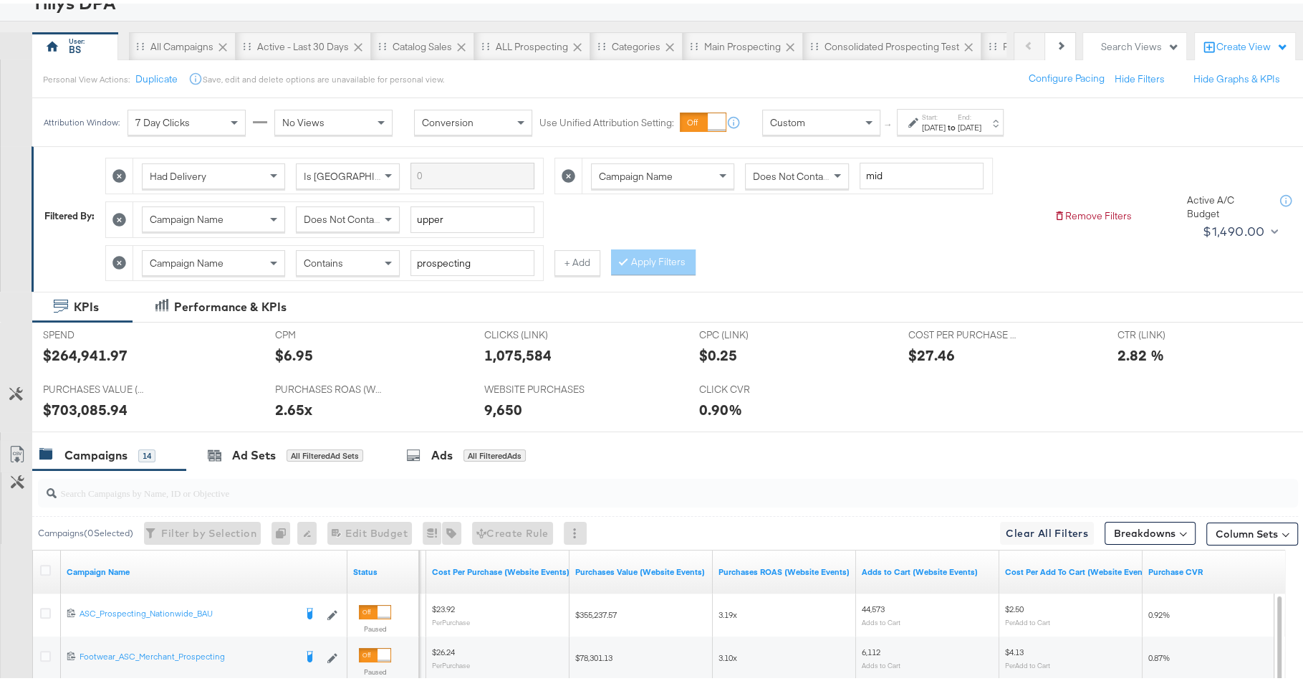
click at [83, 401] on div "$703,085.94" at bounding box center [85, 405] width 85 height 21
click at [360, 403] on div "2.65x" at bounding box center [369, 405] width 188 height 21
click at [224, 110] on div "7 Day Clicks" at bounding box center [186, 119] width 117 height 24
click at [318, 112] on span "No Views" at bounding box center [303, 118] width 42 height 13
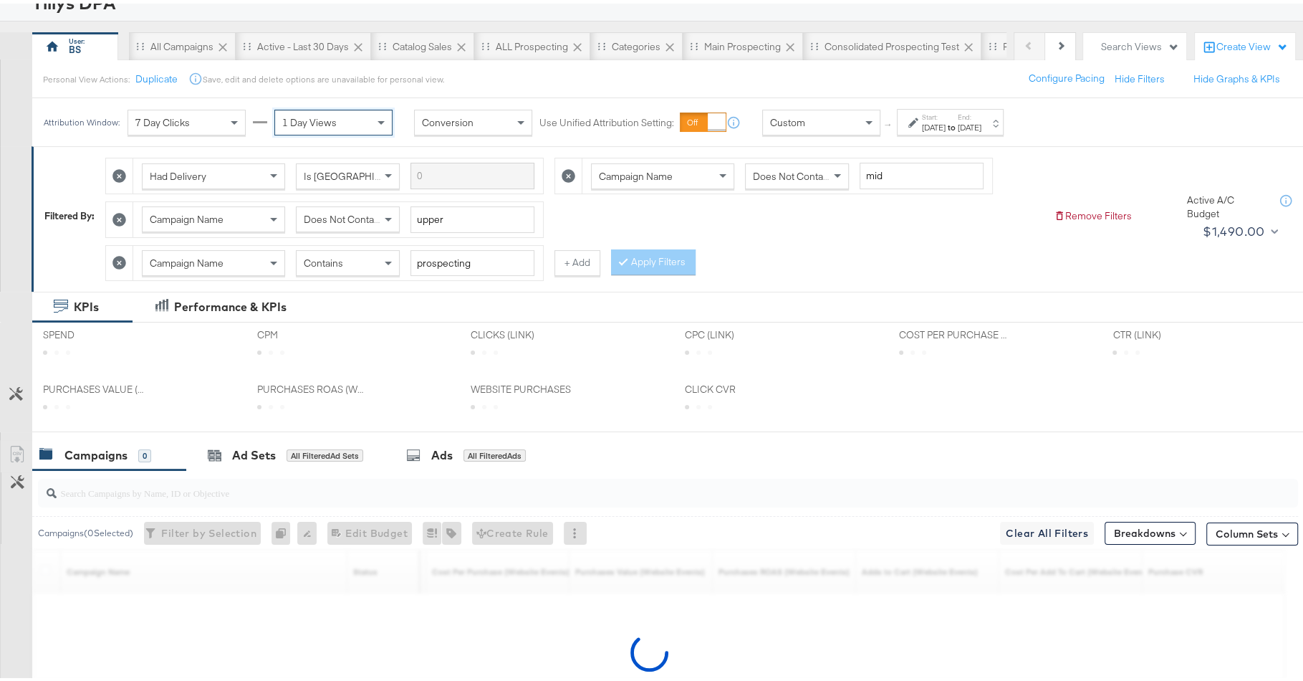
click at [207, 110] on div "7 Day Clicks" at bounding box center [186, 119] width 117 height 24
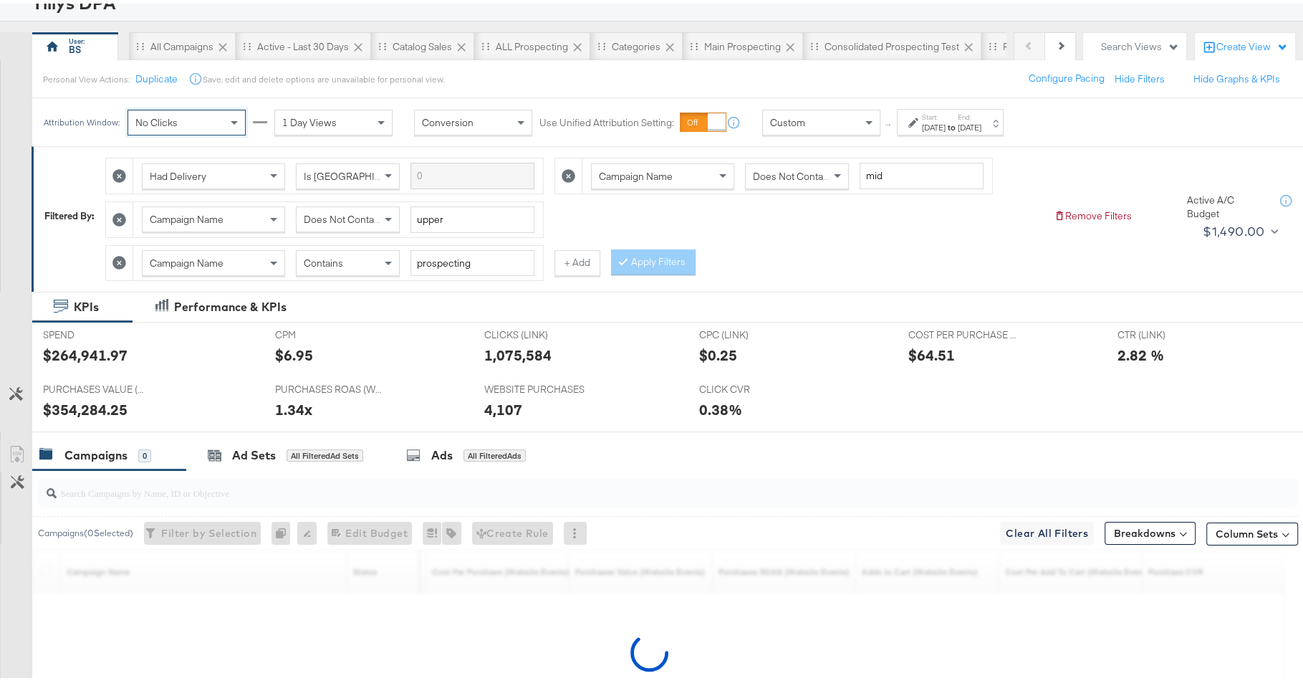
click at [623, 355] on div "1,075,584" at bounding box center [580, 351] width 193 height 21
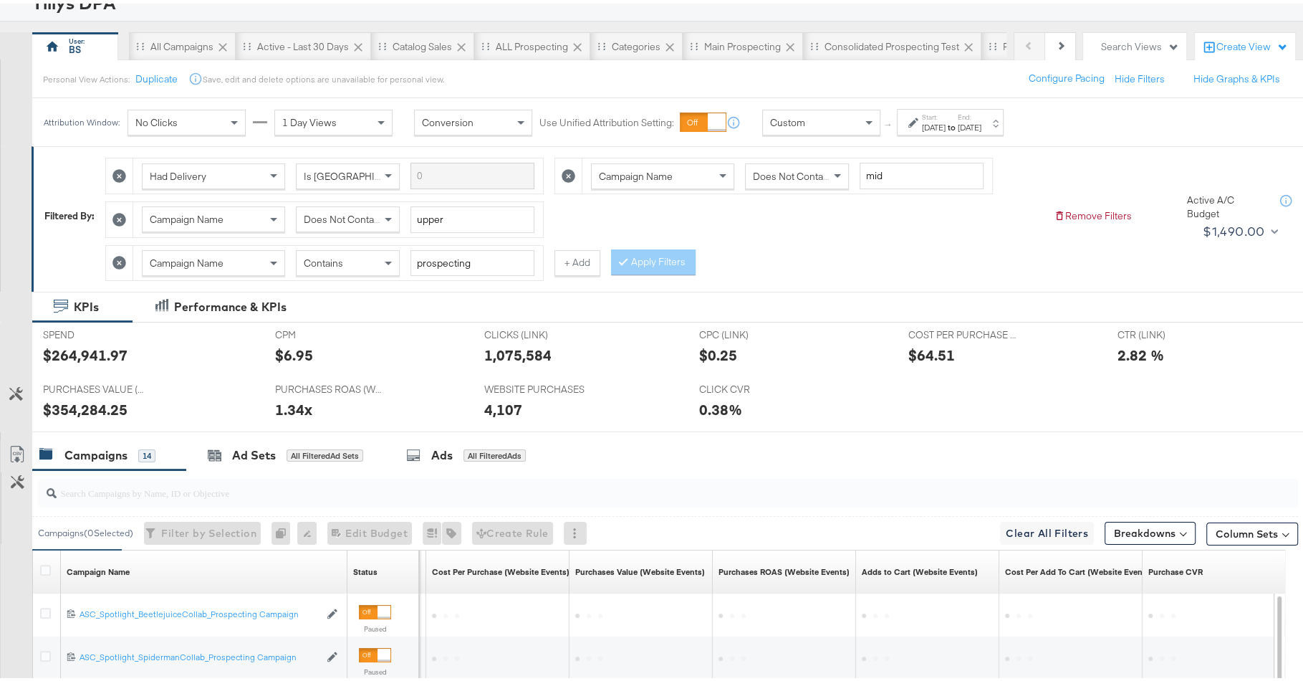
click at [87, 398] on div "$354,284.25" at bounding box center [85, 405] width 85 height 21
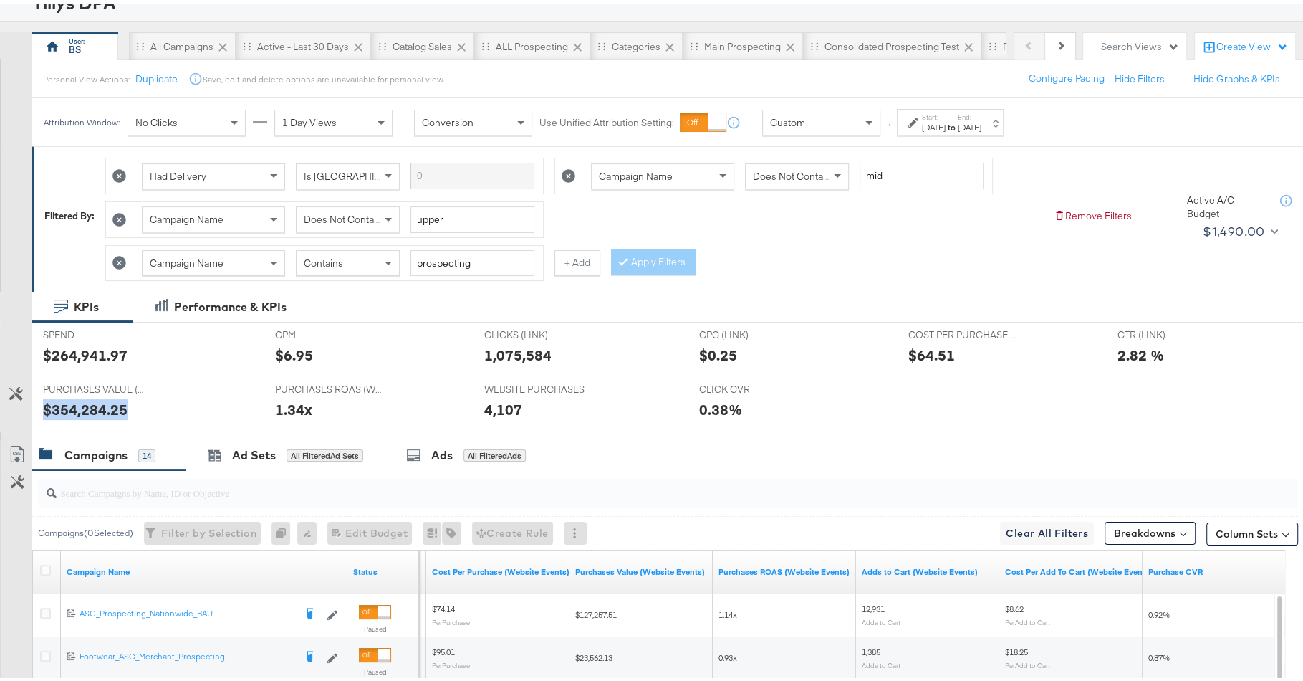
click at [87, 398] on div "$354,284.25" at bounding box center [85, 405] width 85 height 21
click at [406, 413] on div "PURCHASES ROAS (WEBSITE EVENTS) PURCHASES ROAS (WEBSITE EVENTS) 1.34x" at bounding box center [368, 400] width 209 height 54
click at [183, 119] on div "No Clicks" at bounding box center [186, 119] width 117 height 24
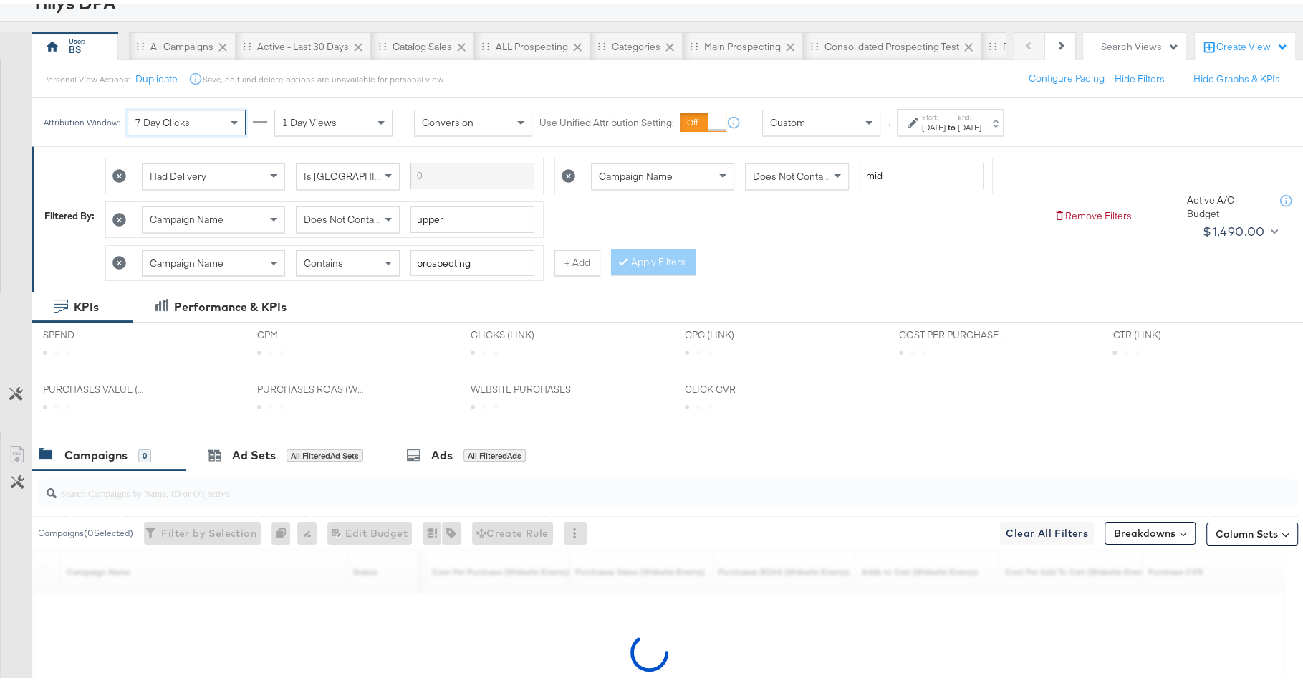
click at [307, 123] on span "1 Day Views" at bounding box center [309, 118] width 54 height 13
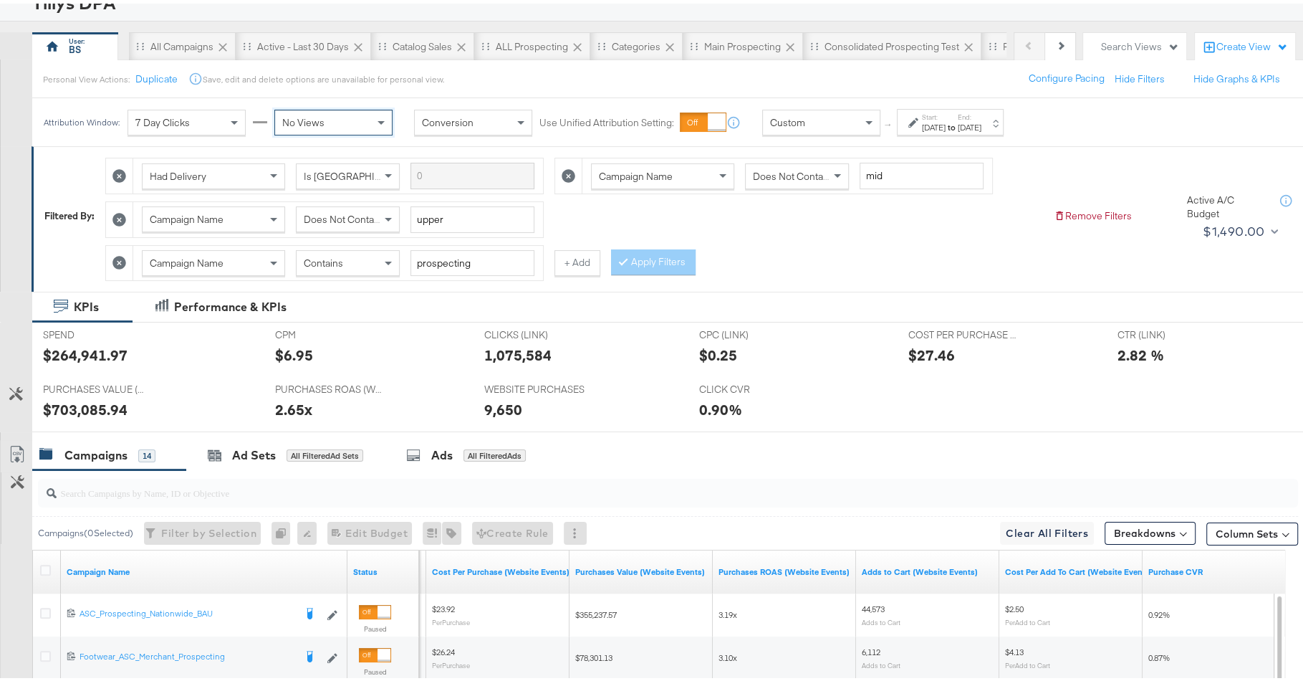
click at [324, 128] on div "No Views" at bounding box center [333, 119] width 117 height 24
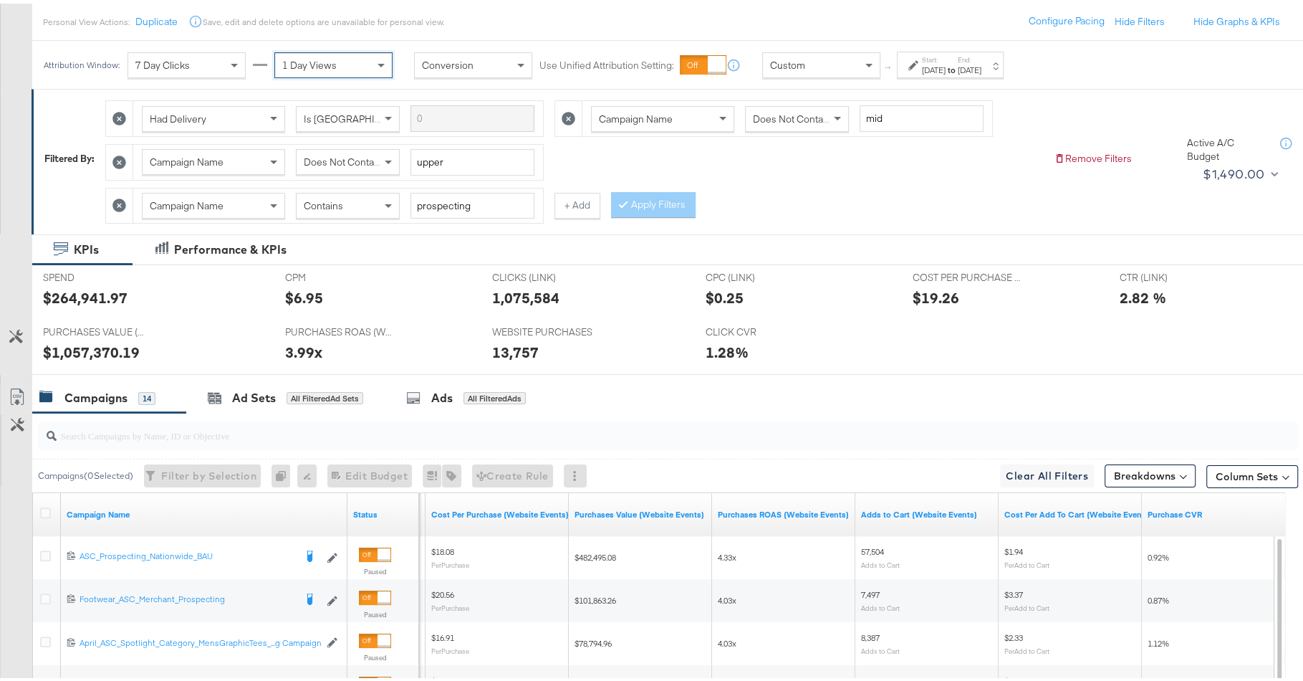
scroll to position [143, 0]
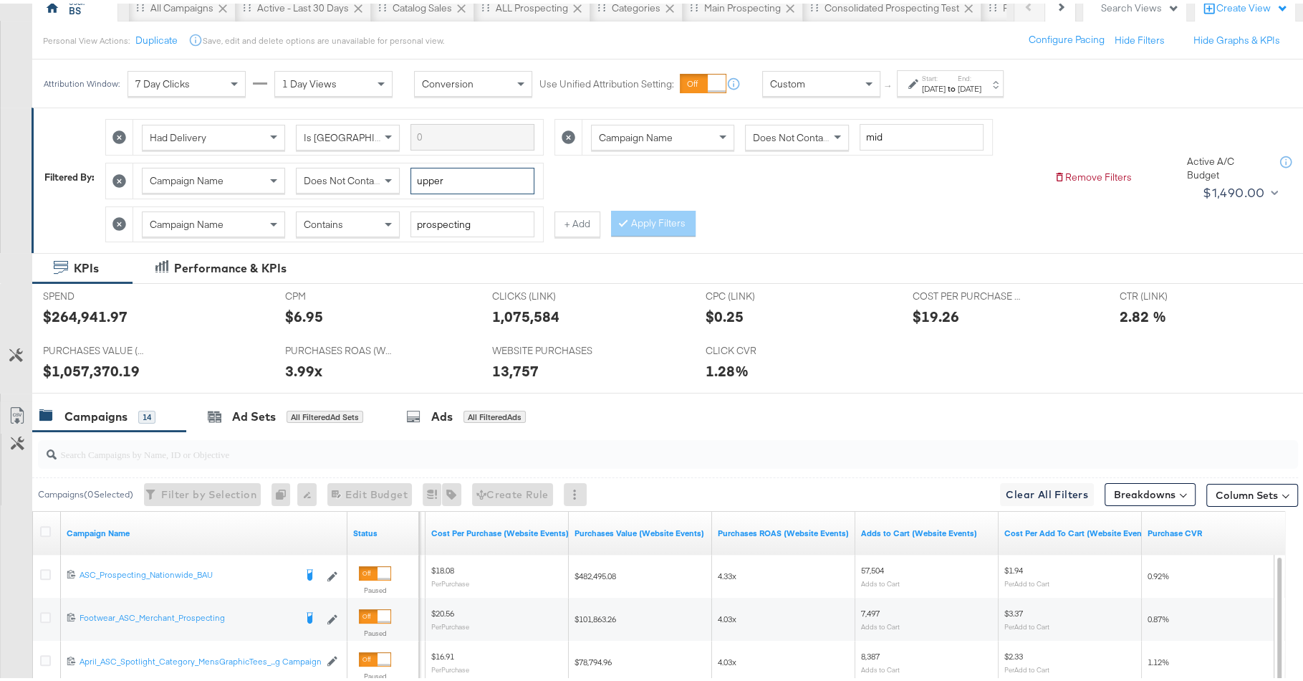
click at [449, 177] on input "upper" at bounding box center [473, 177] width 124 height 27
click at [887, 143] on input "mid" at bounding box center [922, 133] width 124 height 27
click at [486, 222] on input "prospecting" at bounding box center [473, 221] width 124 height 27
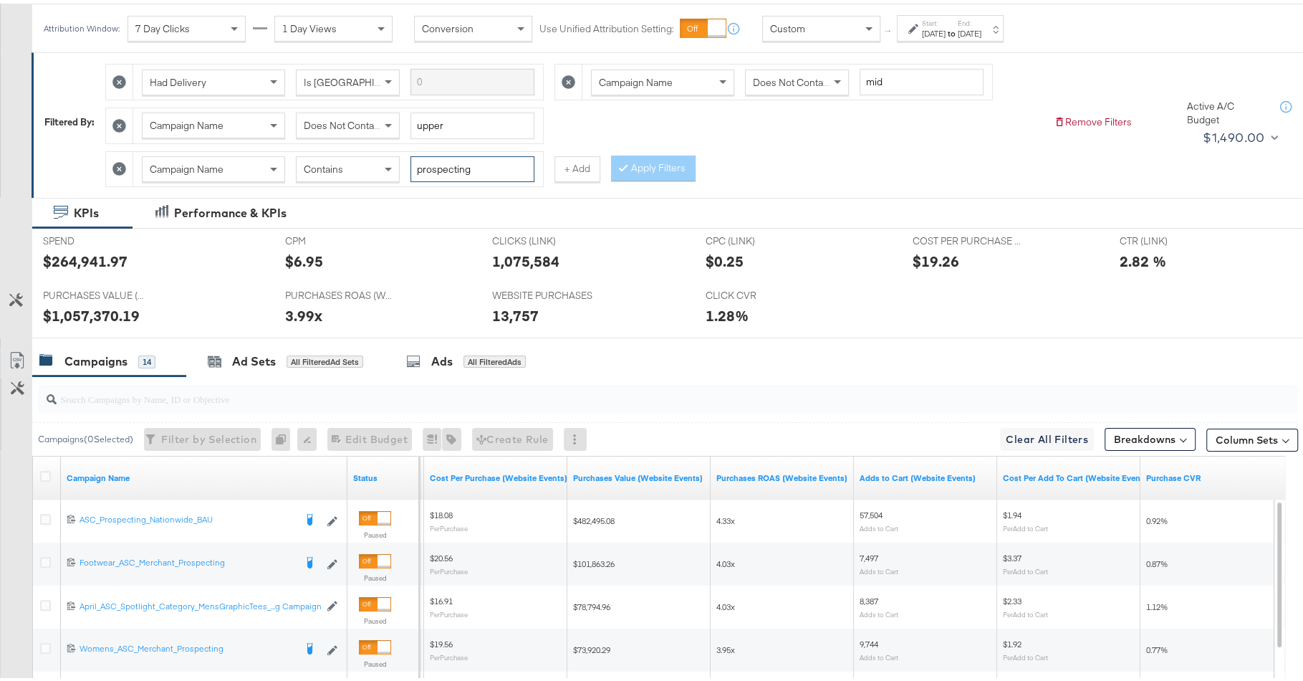
scroll to position [156, 0]
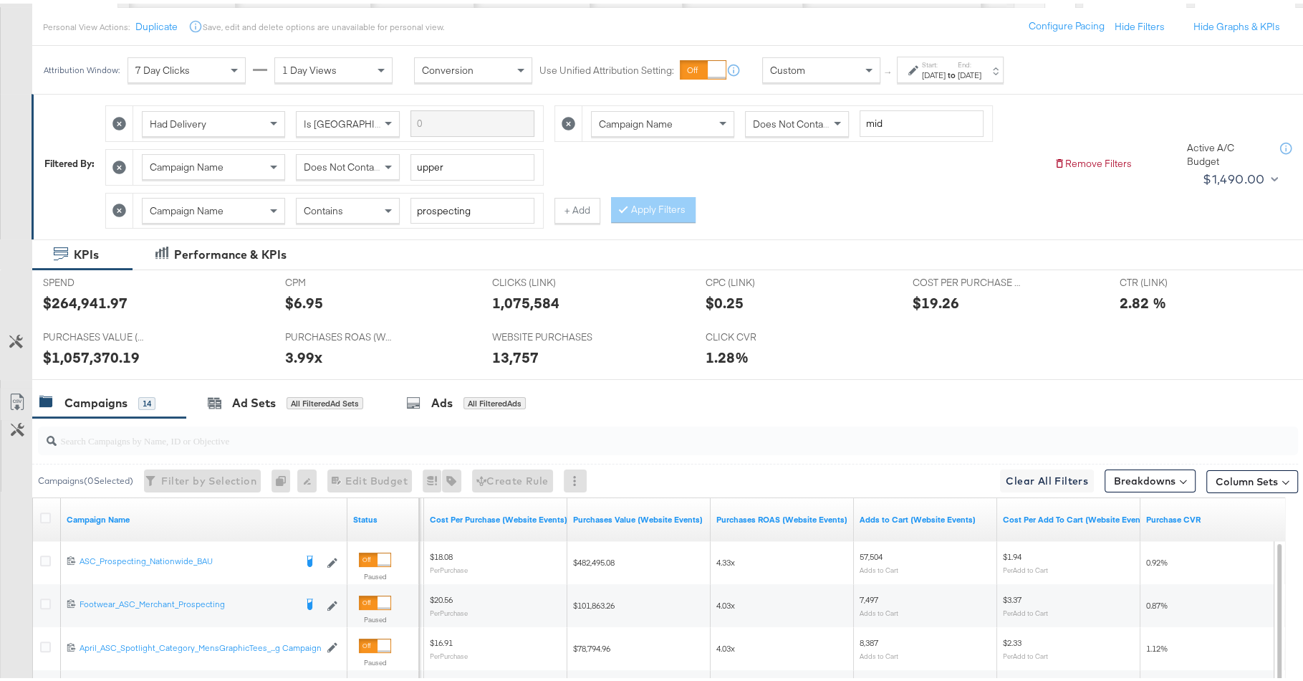
click at [124, 203] on icon at bounding box center [119, 207] width 14 height 14
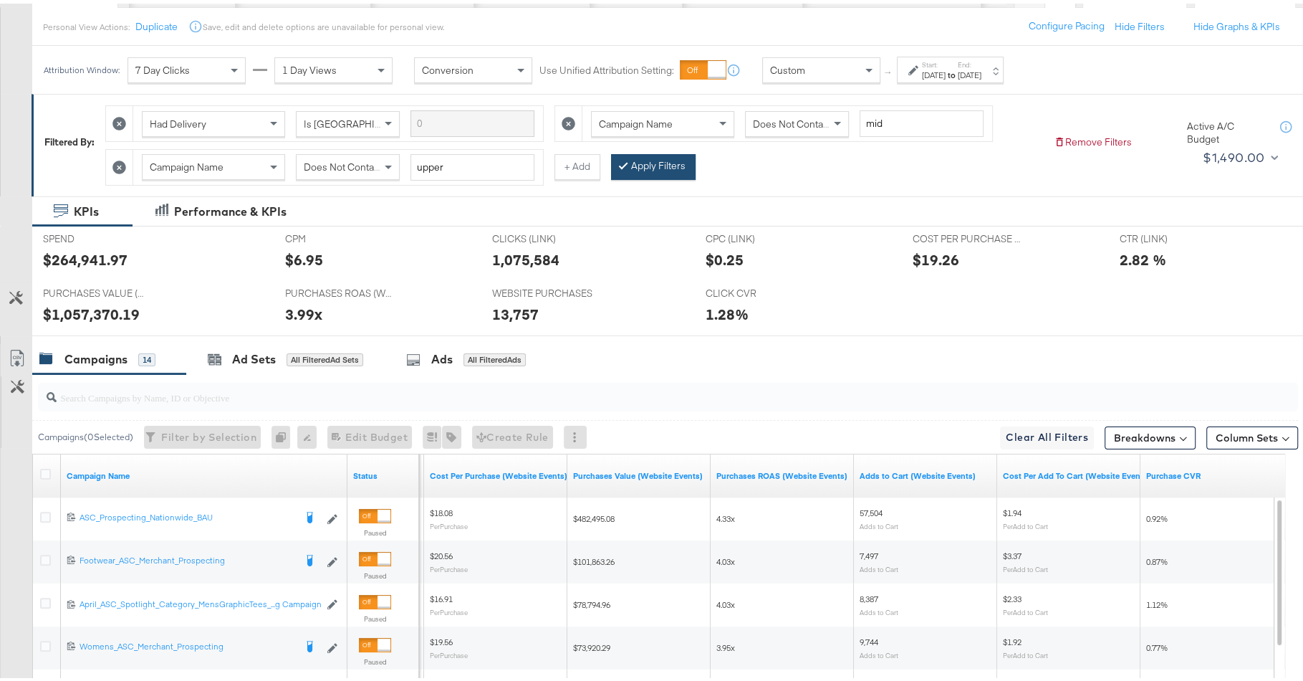
click at [637, 169] on button "Apply Filters" at bounding box center [653, 163] width 85 height 26
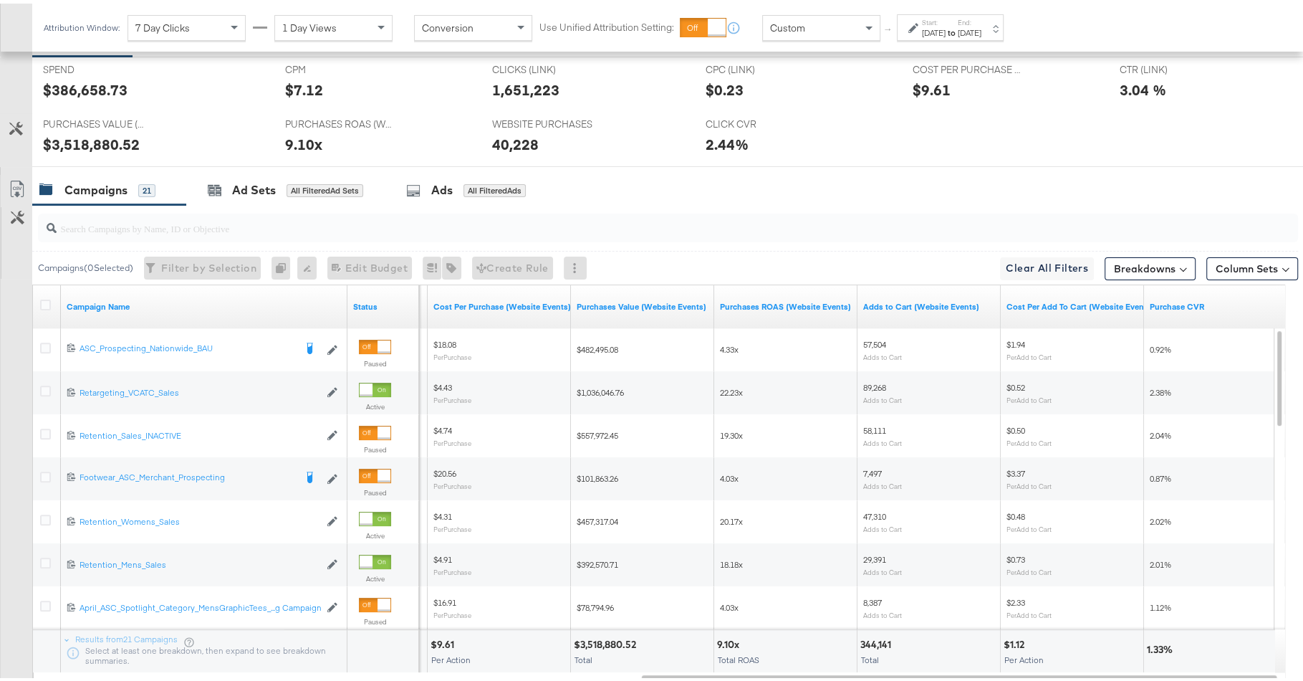
scroll to position [414, 0]
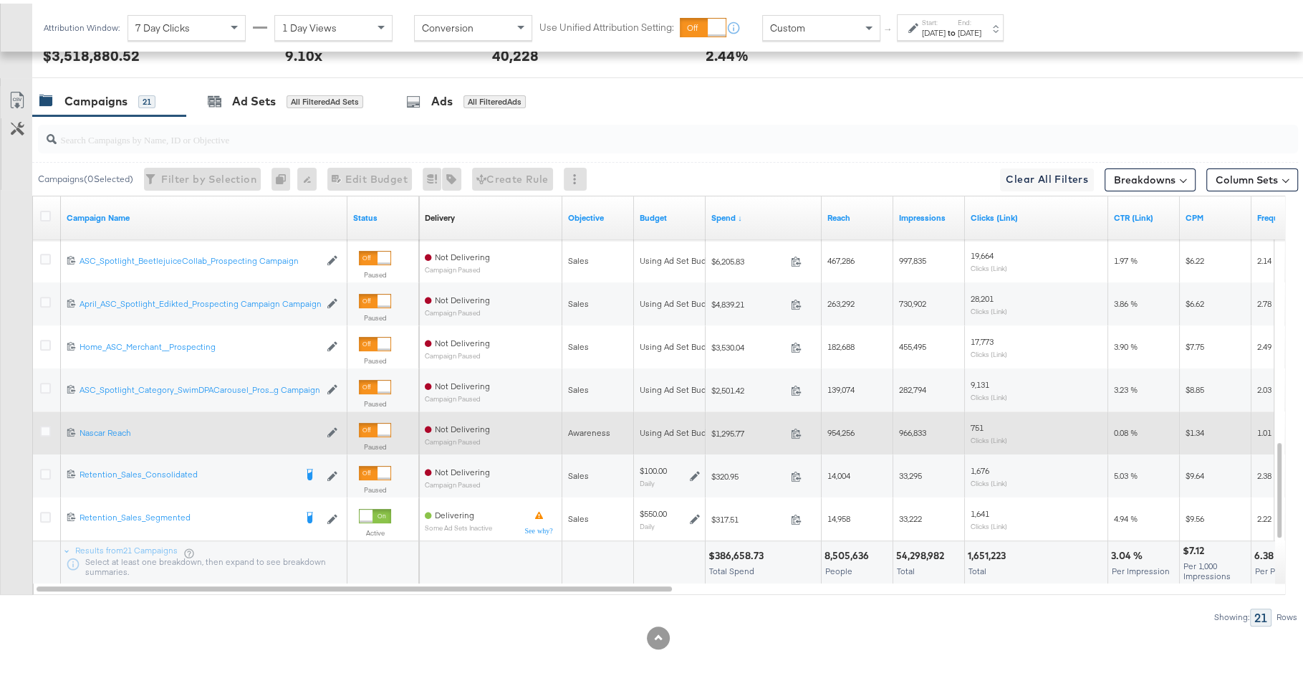
click at [741, 424] on span "$1,295.77" at bounding box center [748, 429] width 74 height 11
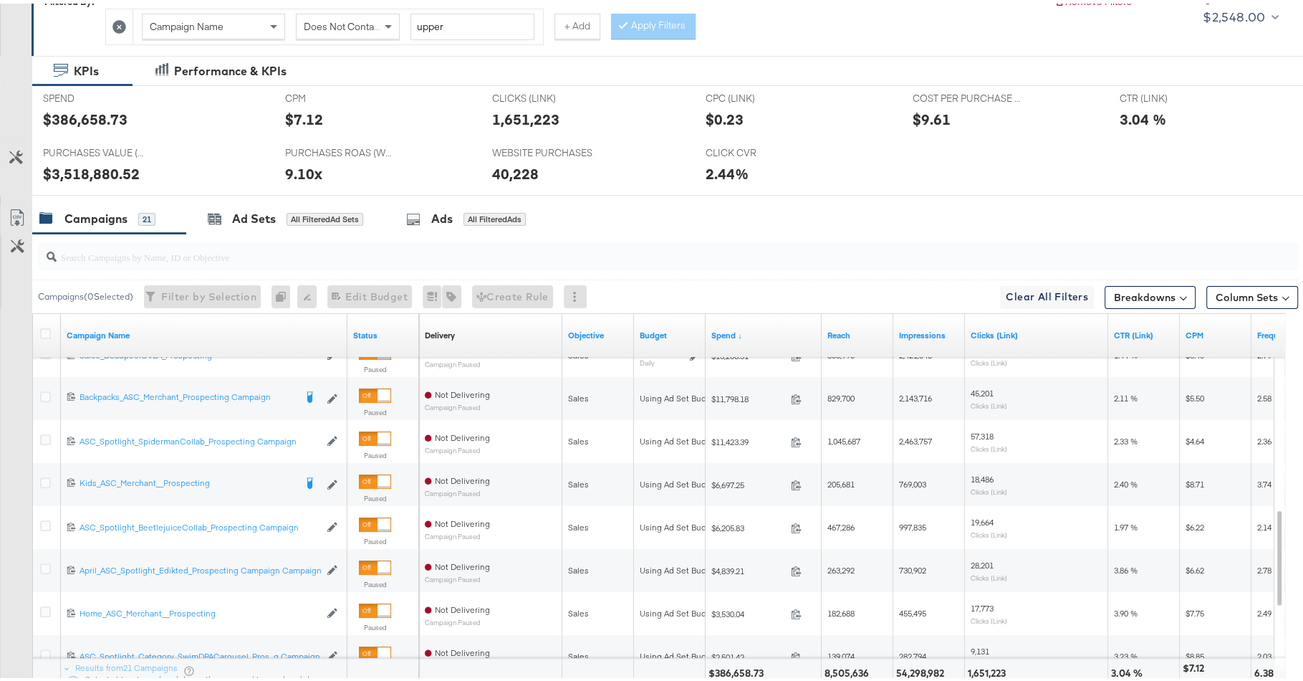
scroll to position [118, 0]
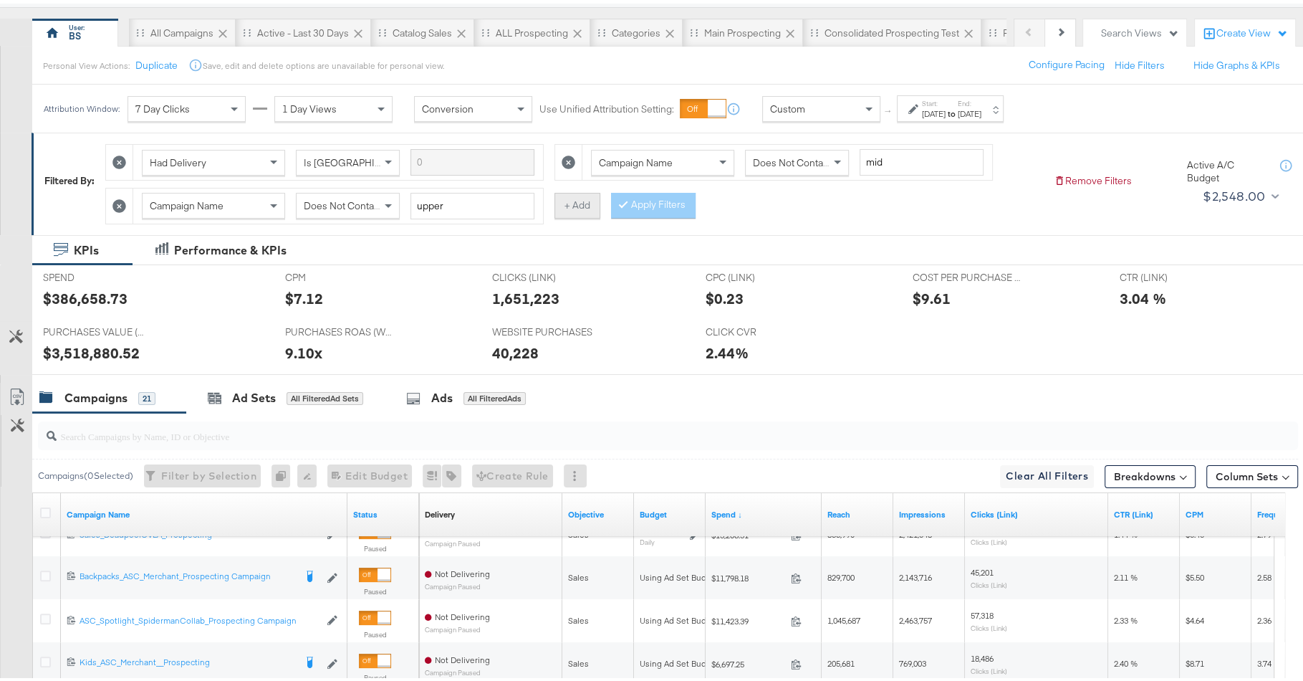
click at [577, 203] on button "+ Add" at bounding box center [578, 202] width 46 height 26
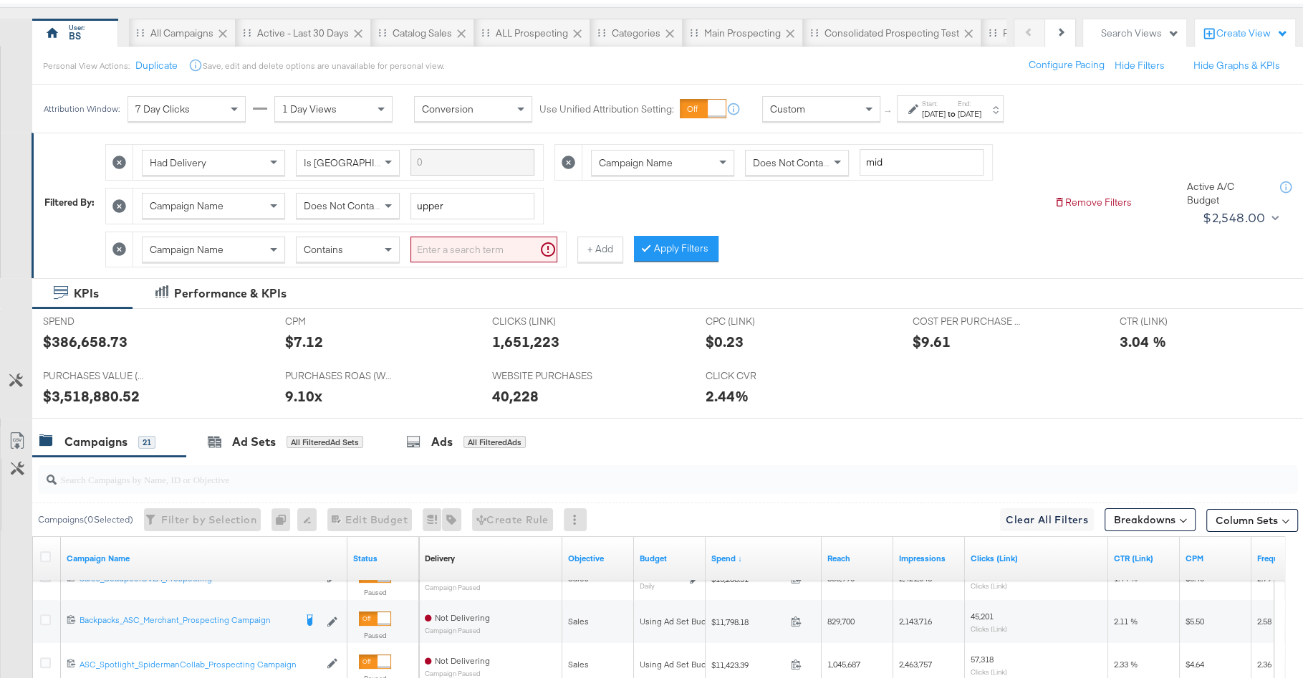
click at [355, 234] on div "Contains" at bounding box center [348, 246] width 102 height 24
click at [471, 234] on input "search" at bounding box center [484, 246] width 147 height 27
type input "prospecting"
click at [649, 245] on button "Apply Filters" at bounding box center [653, 245] width 85 height 26
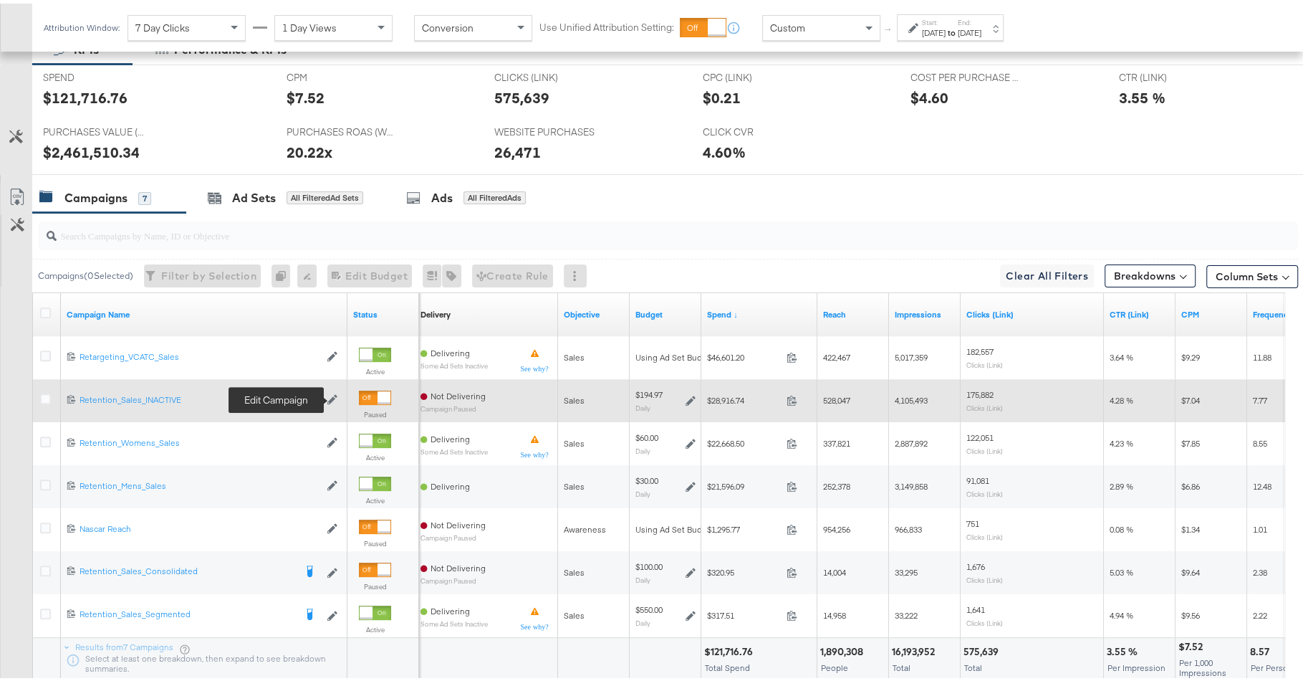
scroll to position [456, 0]
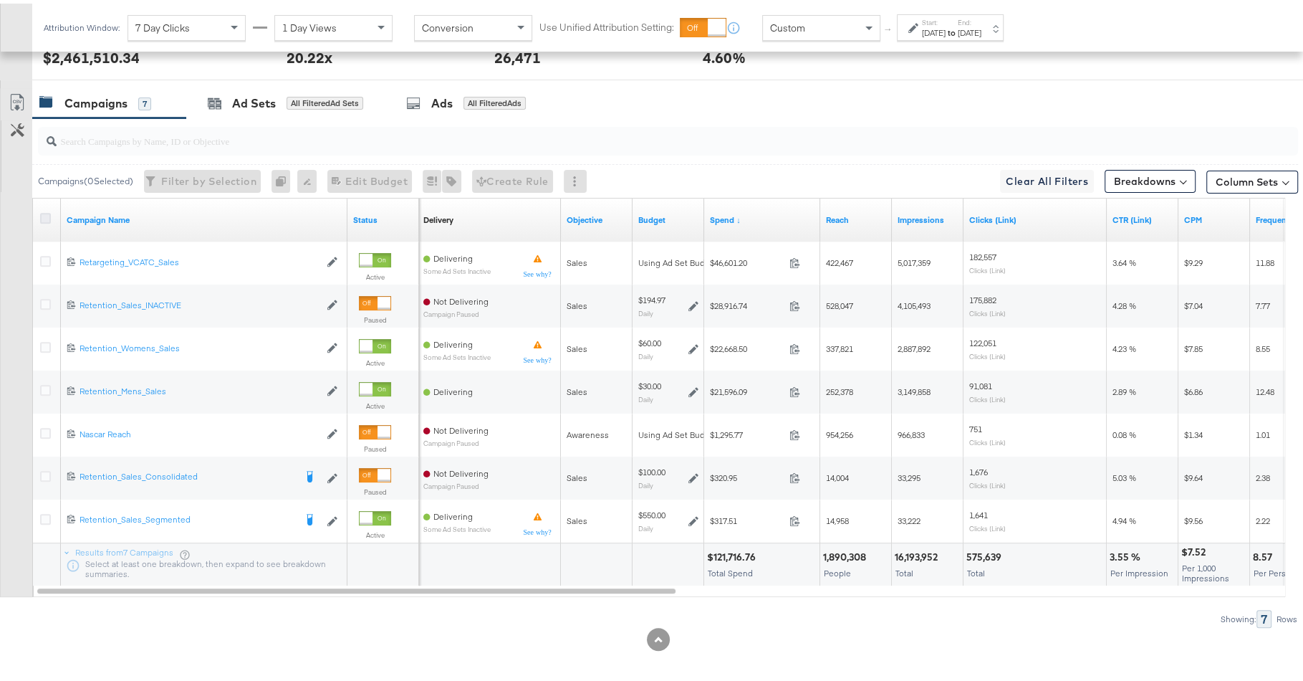
click at [45, 209] on icon at bounding box center [45, 214] width 11 height 11
click at [0, 0] on input "checkbox" at bounding box center [0, 0] width 0 height 0
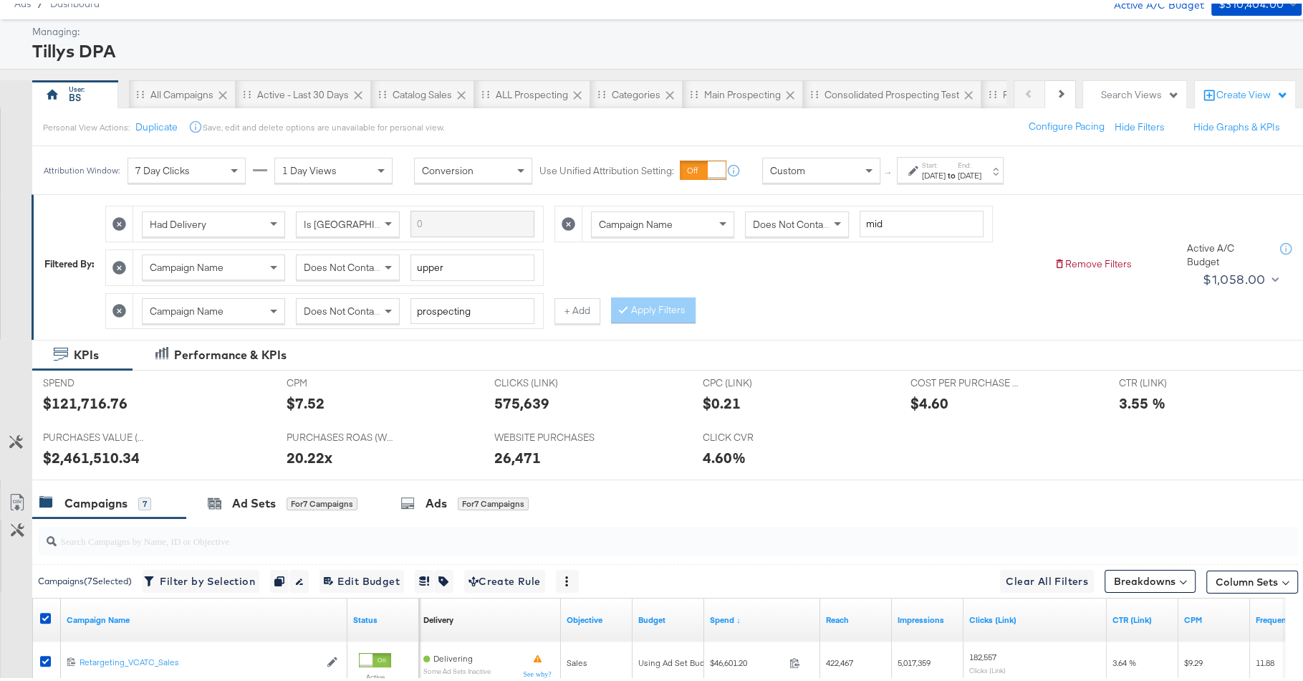
scroll to position [0, 0]
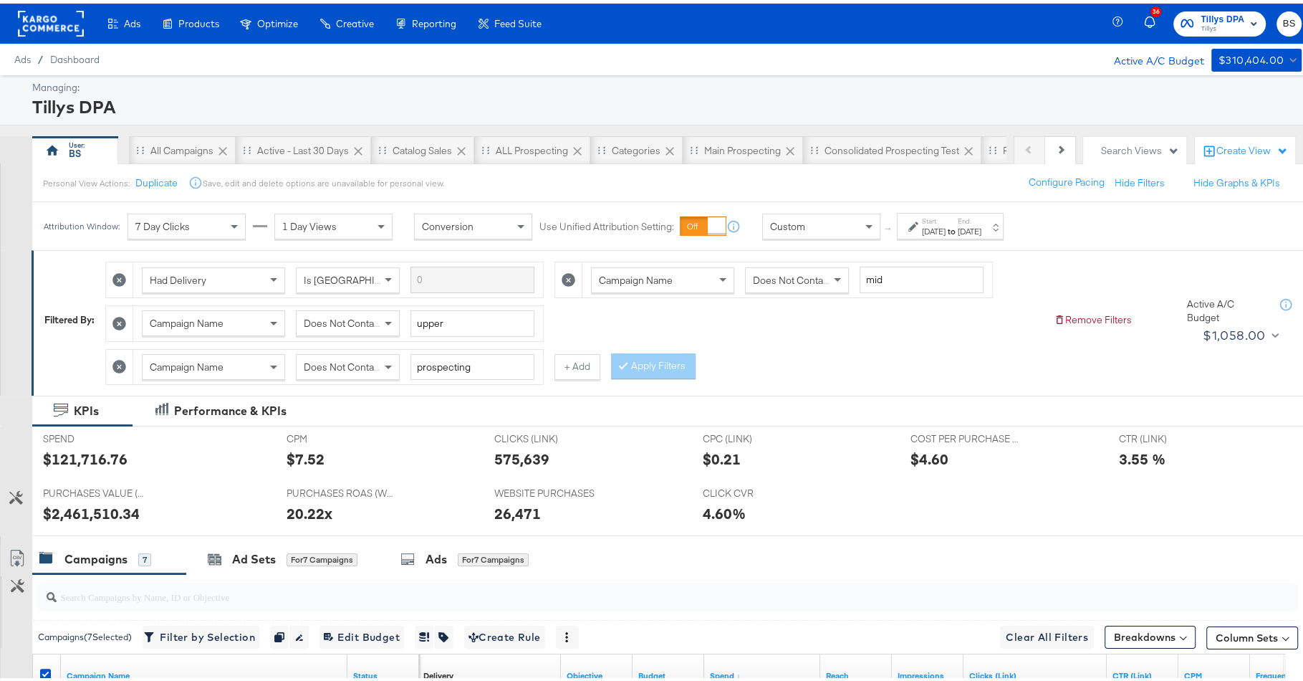
click at [359, 364] on span "Does Not Contain" at bounding box center [343, 363] width 78 height 13
click at [668, 372] on div "Had Delivery Is Greater Than Campaign Name Does Not Contain mid Campaign Name D…" at bounding box center [573, 316] width 937 height 130
click at [676, 357] on button "Apply Filters" at bounding box center [653, 363] width 85 height 26
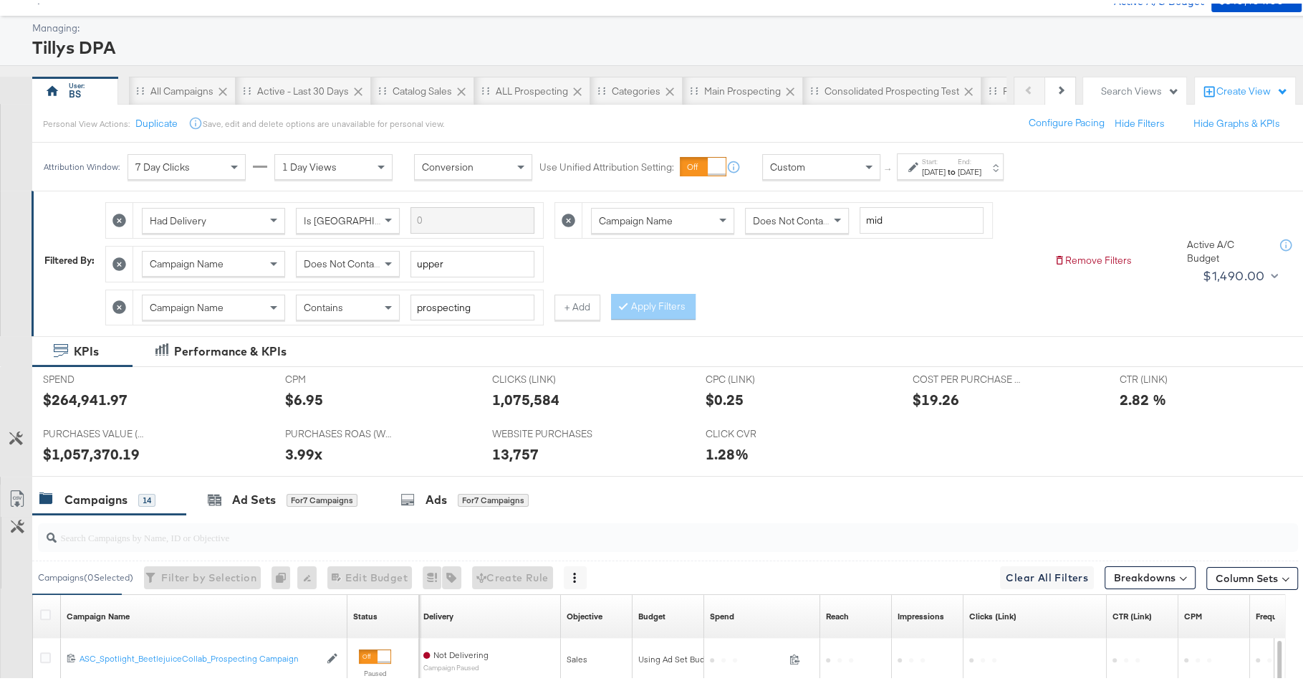
scroll to position [91, 0]
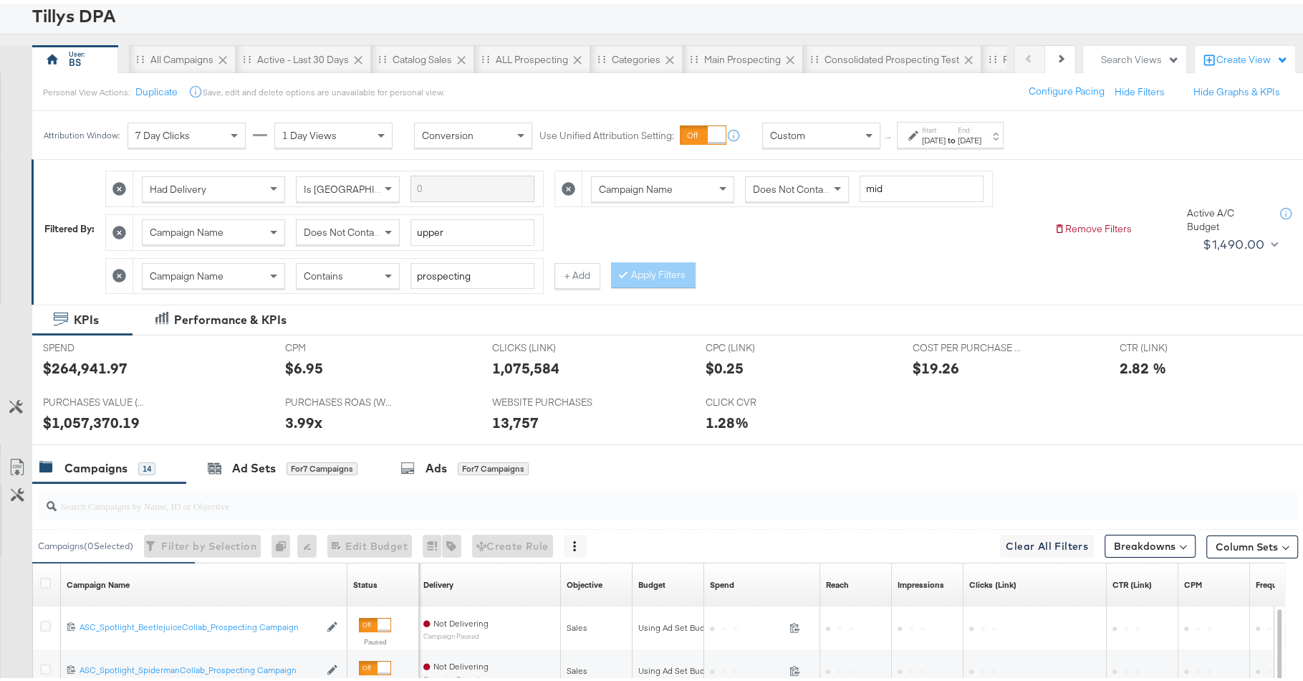
click at [105, 354] on div "$264,941.97" at bounding box center [85, 364] width 85 height 21
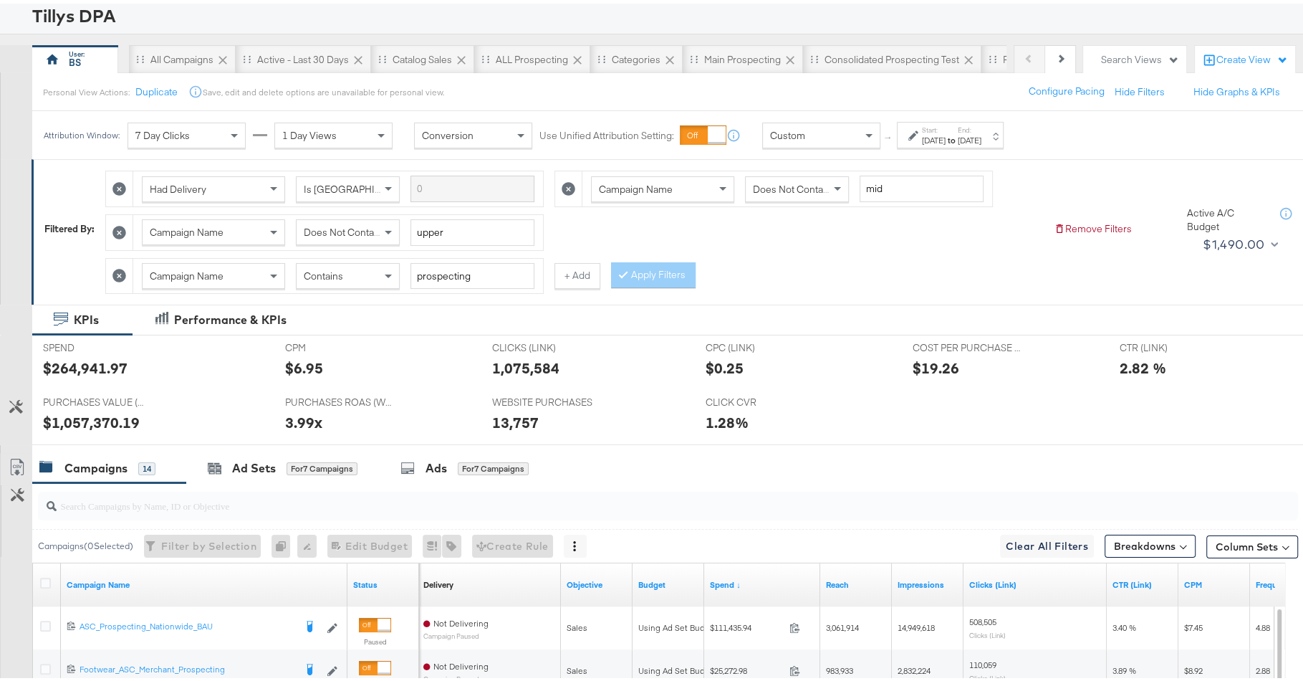
click at [644, 401] on div "WEBSITE PURCHASES WEBSITE PURCHASES 13,757" at bounding box center [587, 413] width 213 height 54
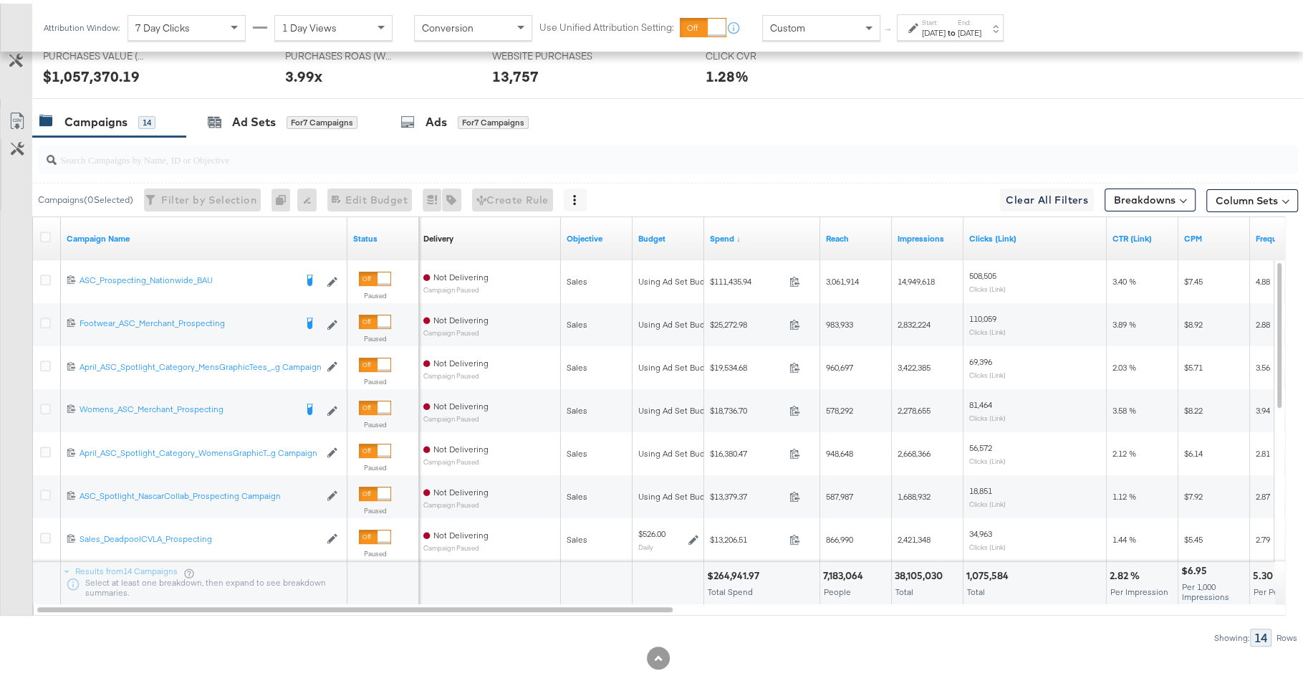
click at [737, 567] on div "$264,941.97" at bounding box center [735, 572] width 57 height 14
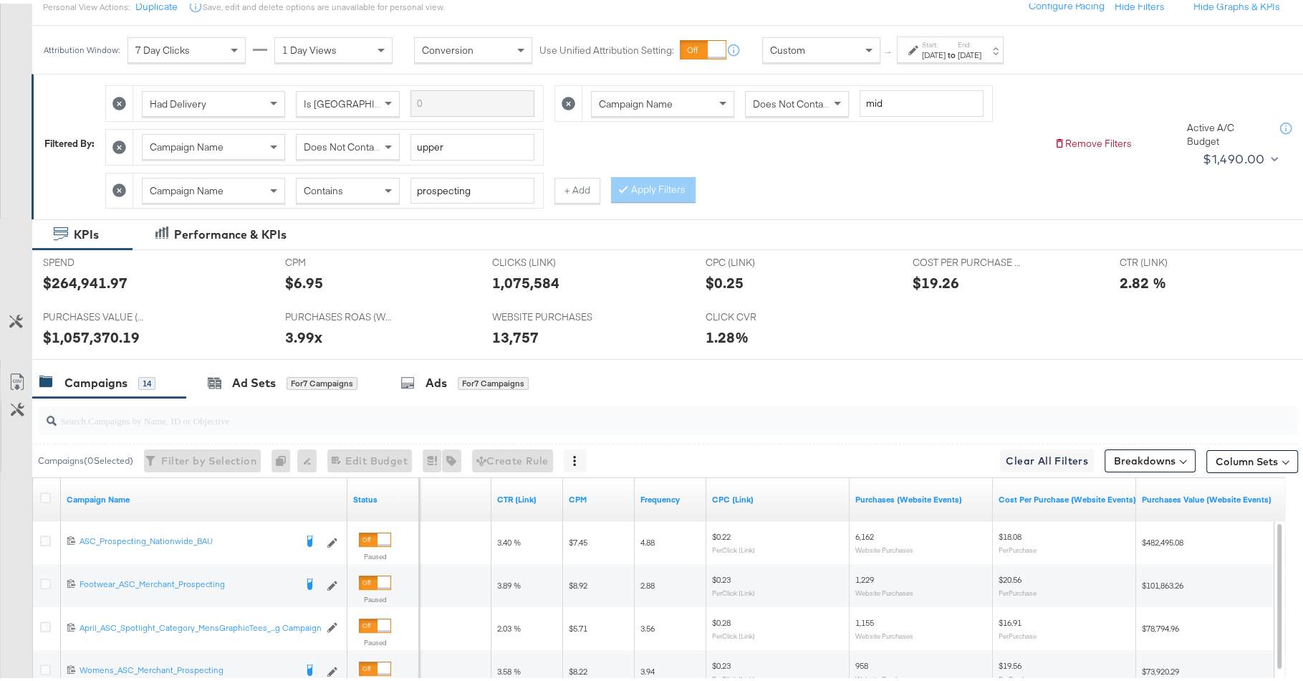
scroll to position [77, 0]
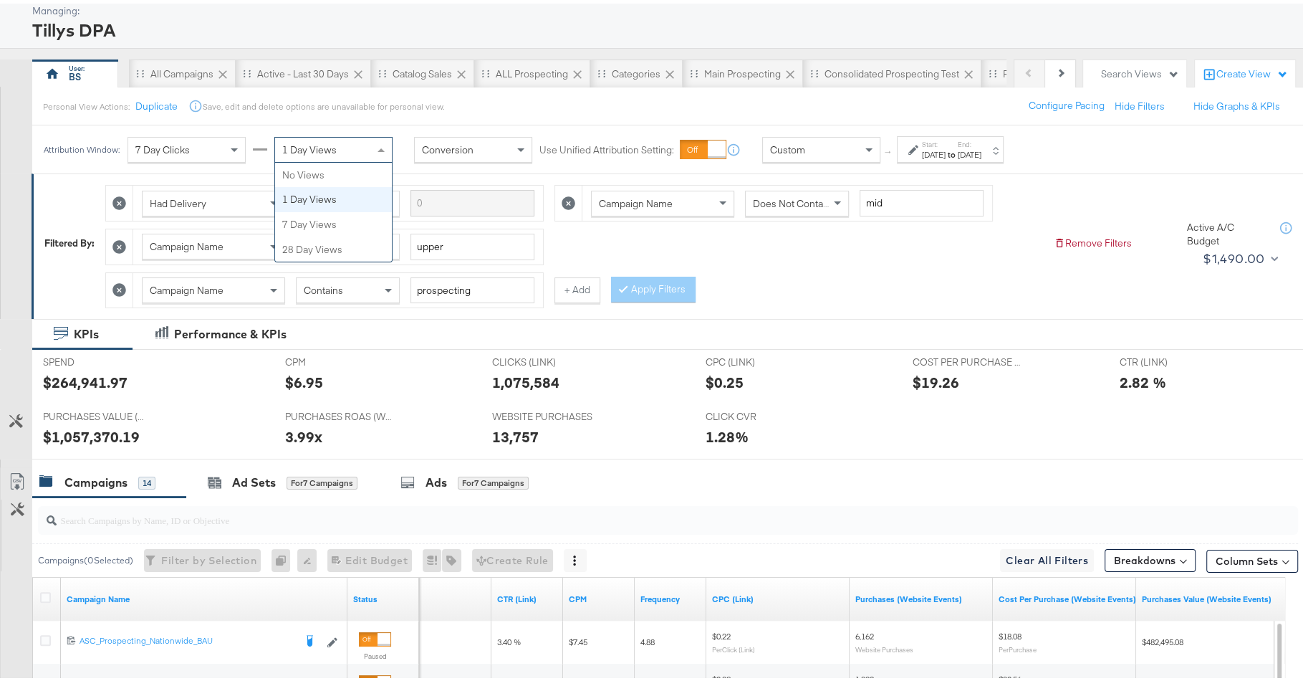
click at [294, 150] on span "1 Day Views" at bounding box center [309, 146] width 54 height 13
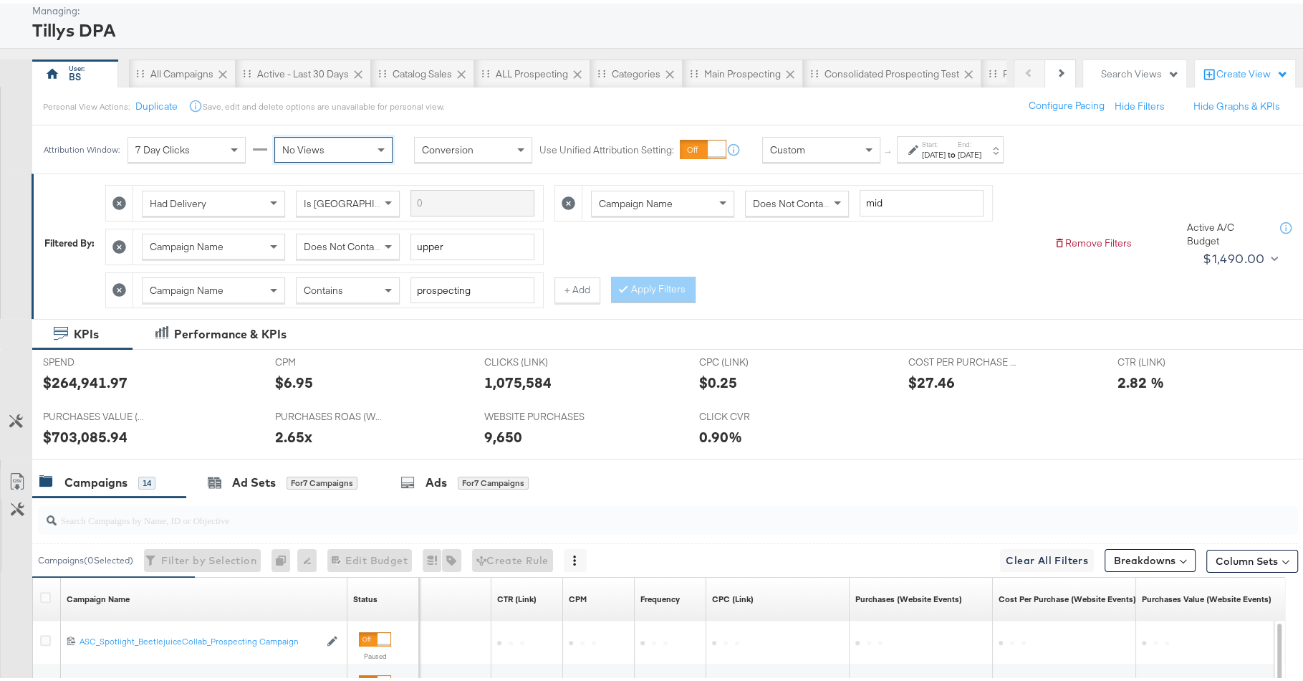
click at [288, 426] on div "2.65x" at bounding box center [293, 433] width 37 height 21
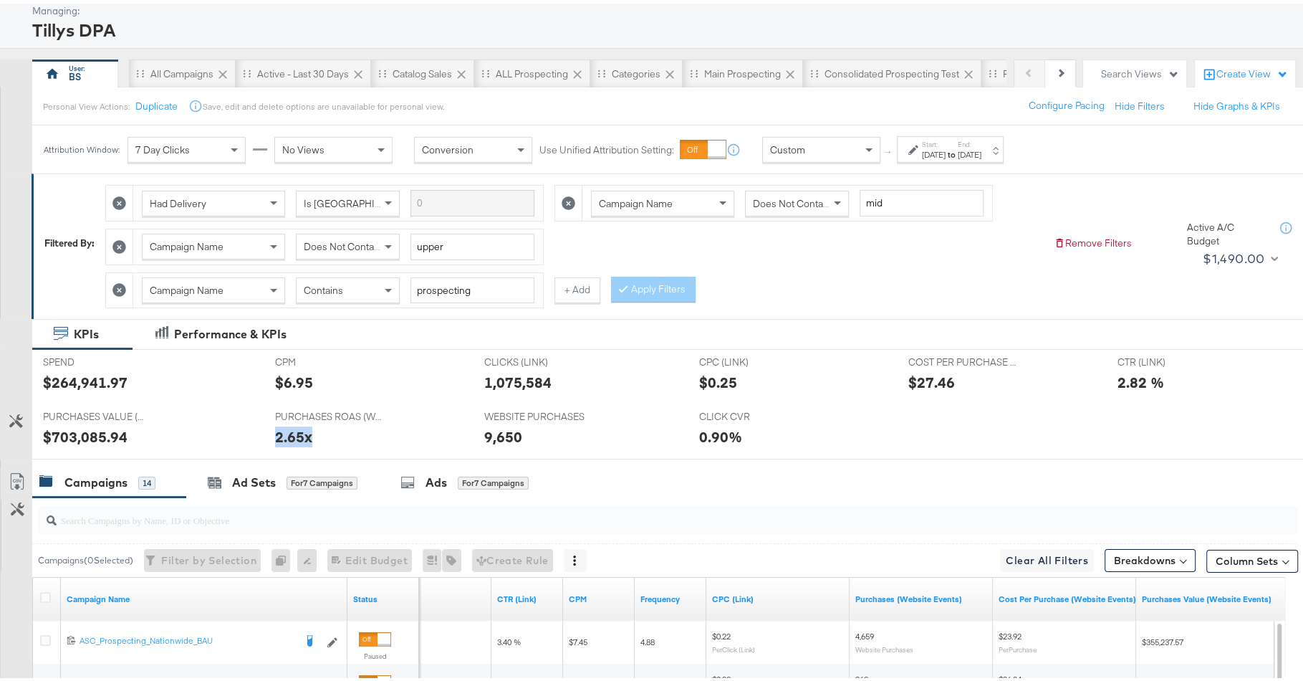
click at [383, 433] on div "2.65x" at bounding box center [369, 433] width 188 height 21
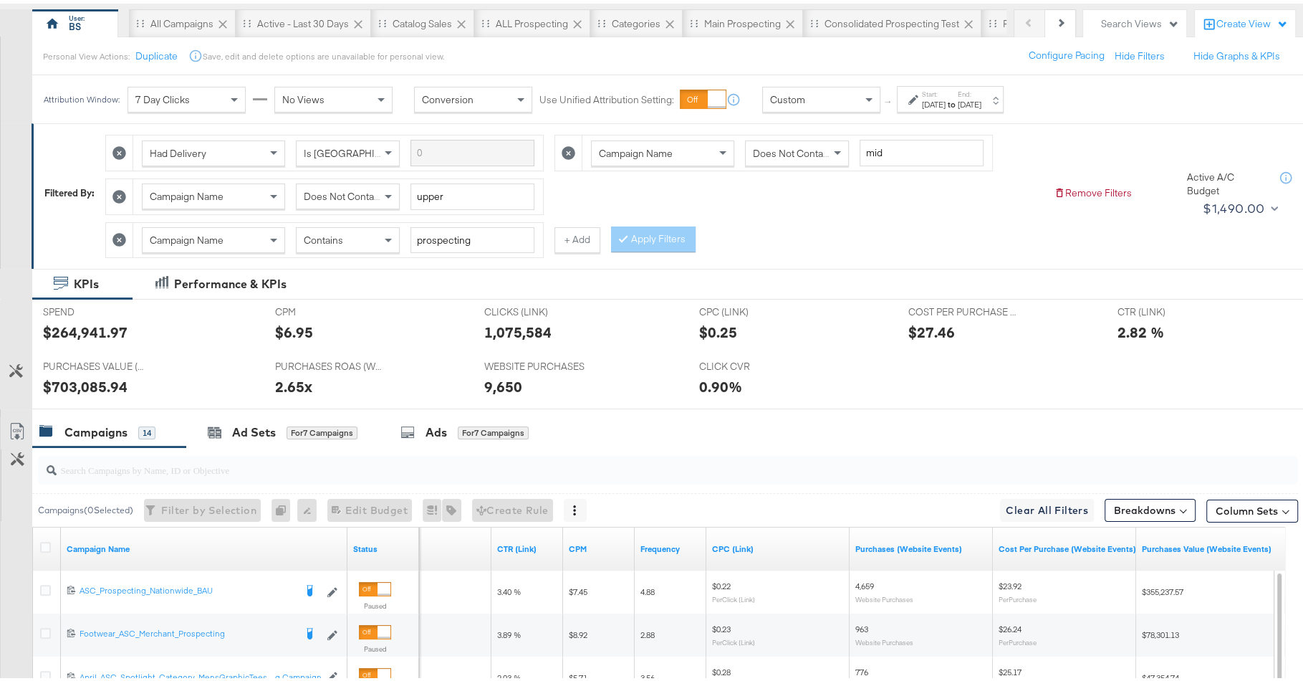
scroll to position [107, 0]
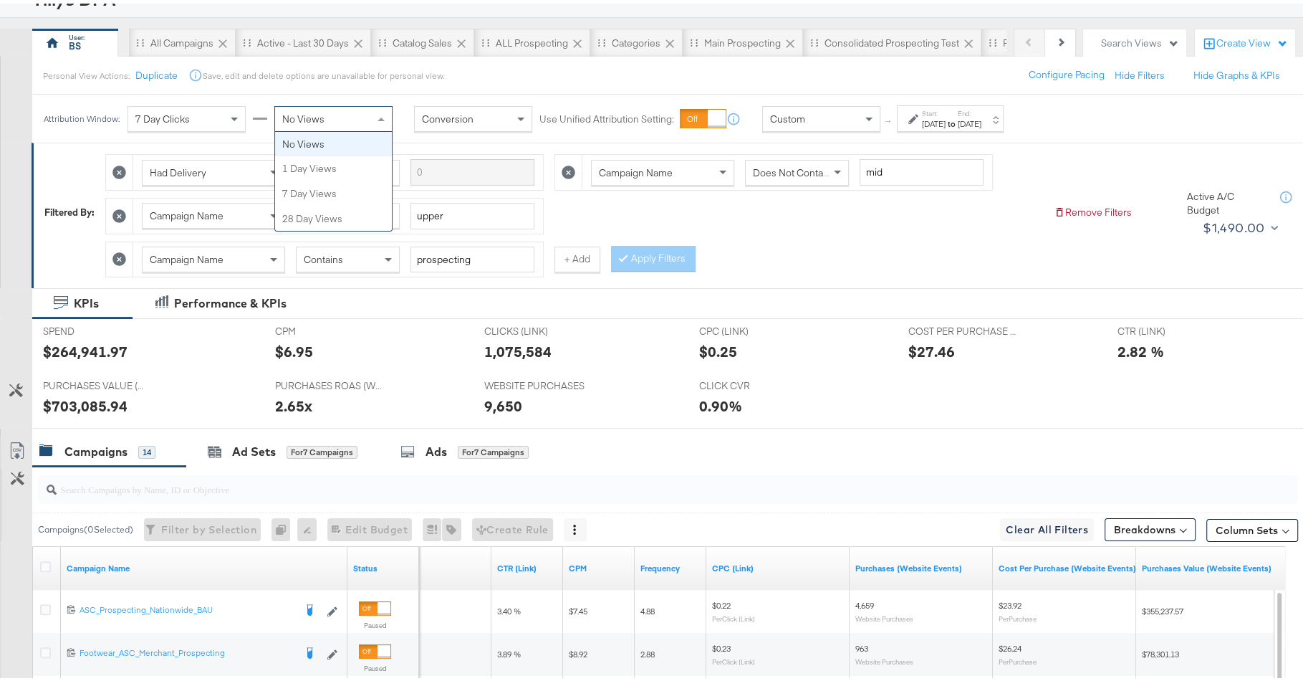
click at [312, 111] on span "No Views" at bounding box center [303, 115] width 42 height 13
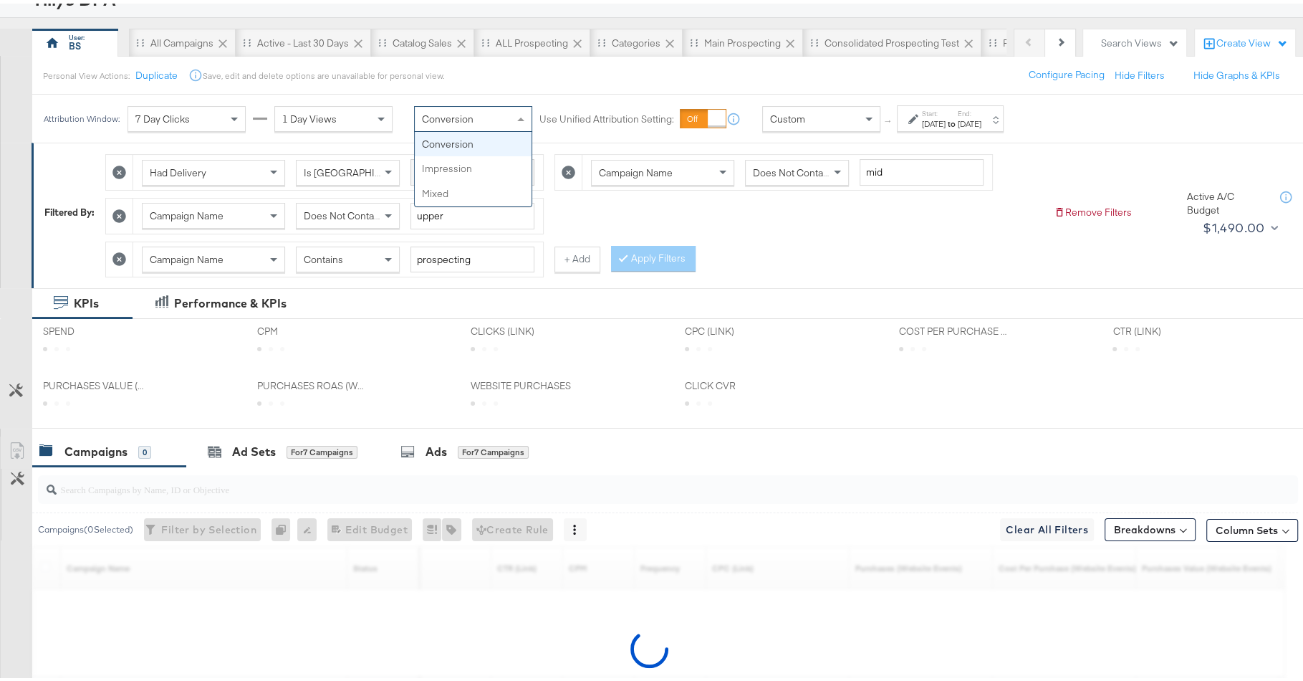
click at [459, 110] on span "Conversion" at bounding box center [448, 115] width 52 height 13
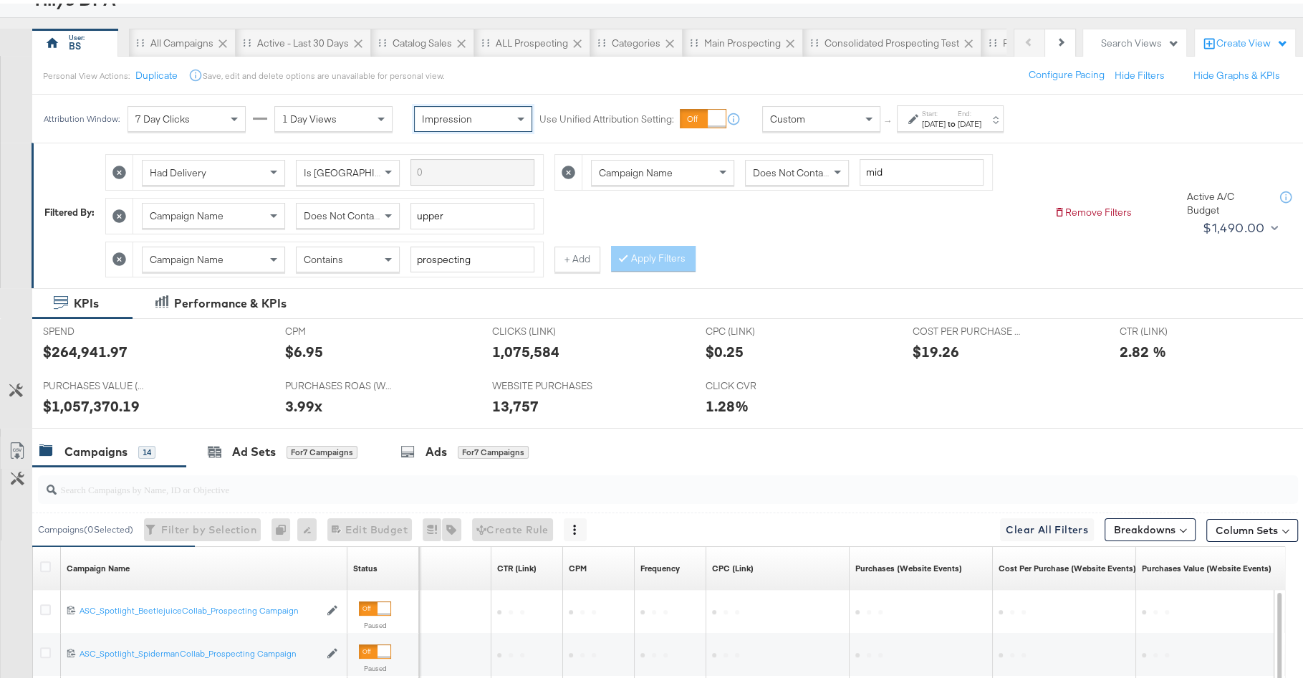
click at [469, 121] on div "Impression" at bounding box center [473, 115] width 117 height 24
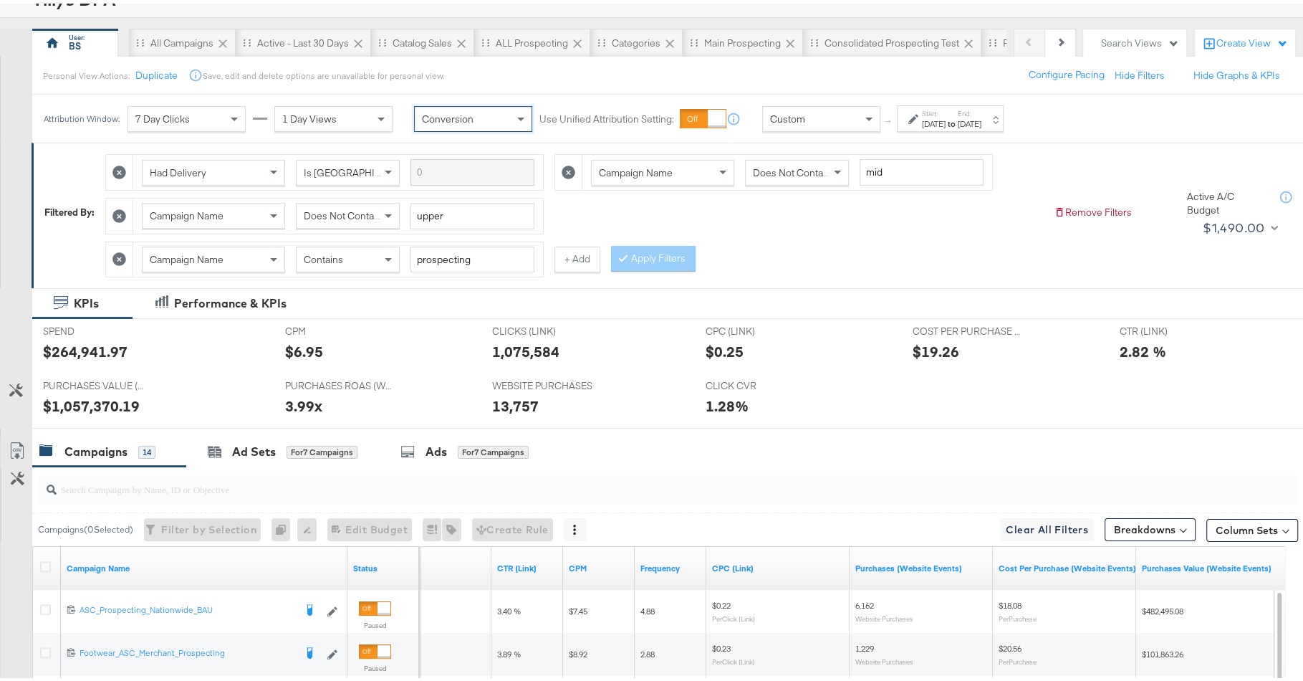
click at [627, 392] on div "13,757" at bounding box center [587, 402] width 191 height 21
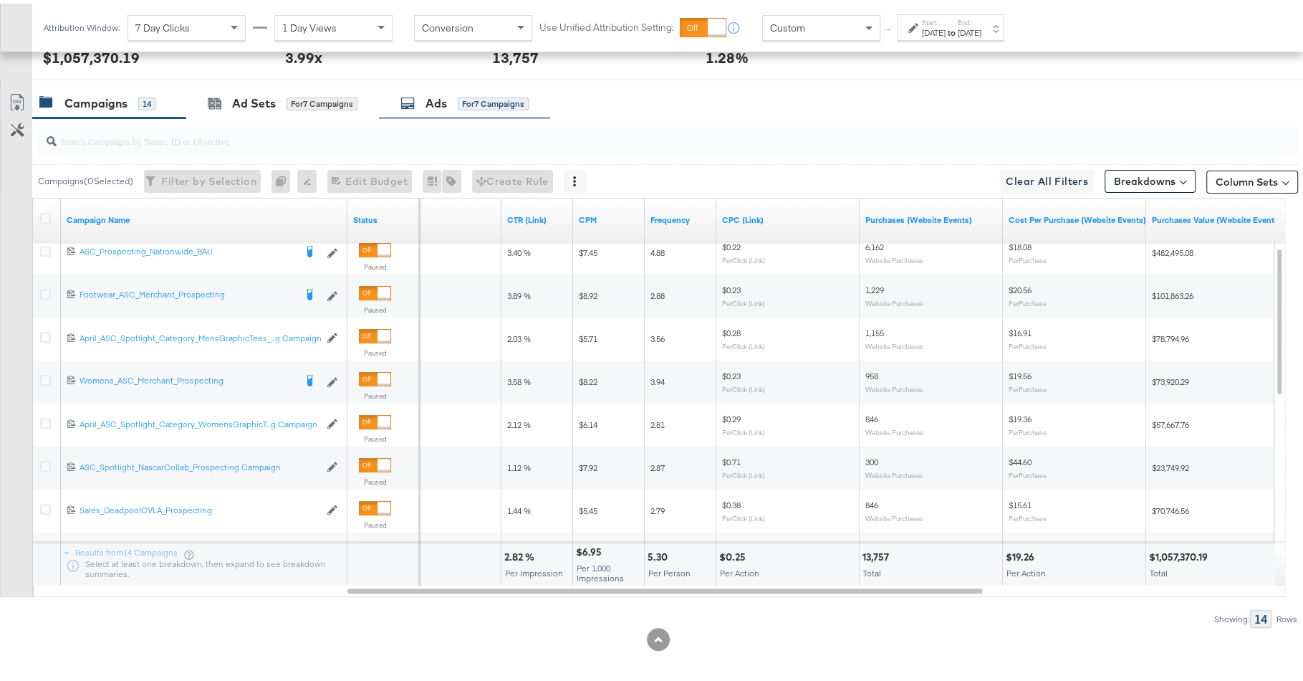
scroll to position [446, 0]
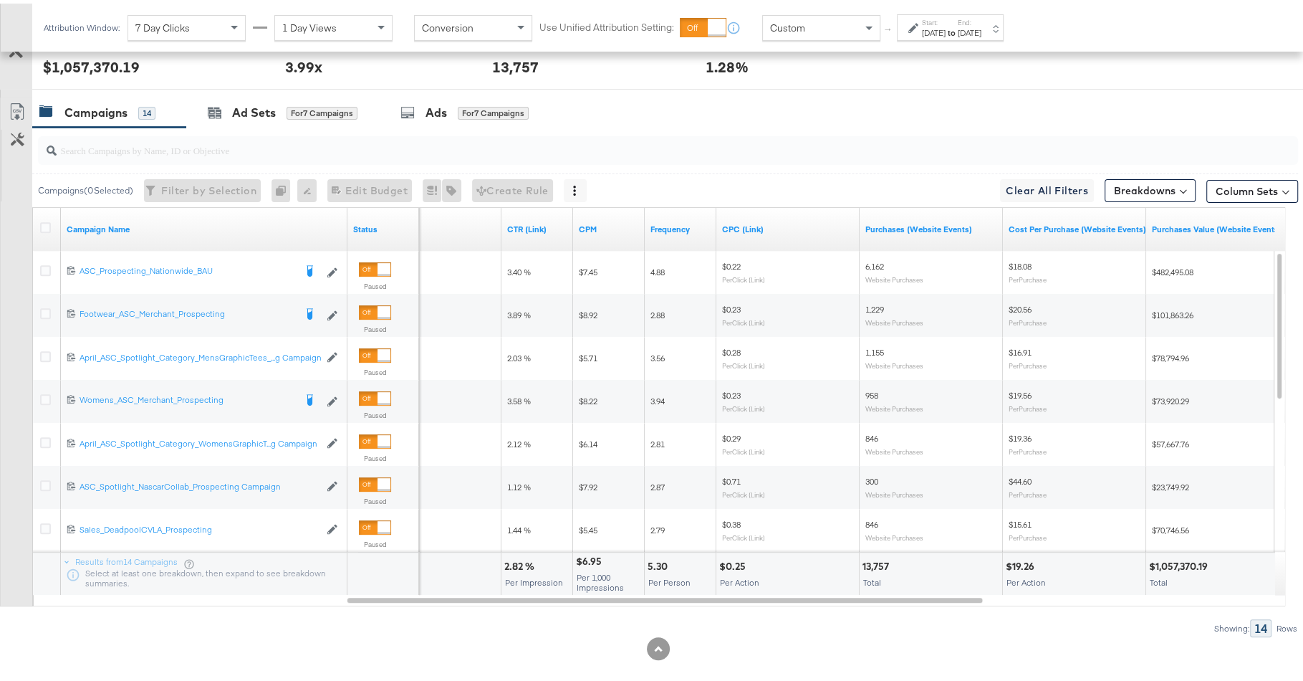
click at [437, 150] on div at bounding box center [668, 147] width 1260 height 29
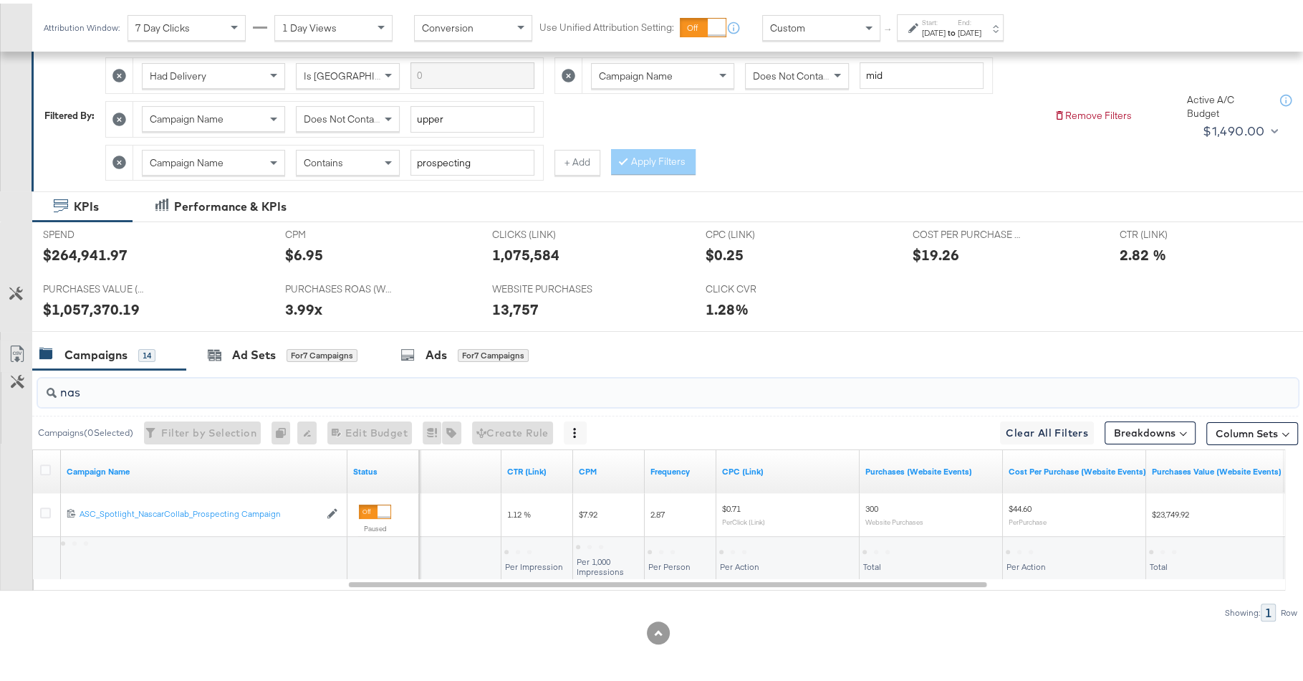
scroll to position [198, 0]
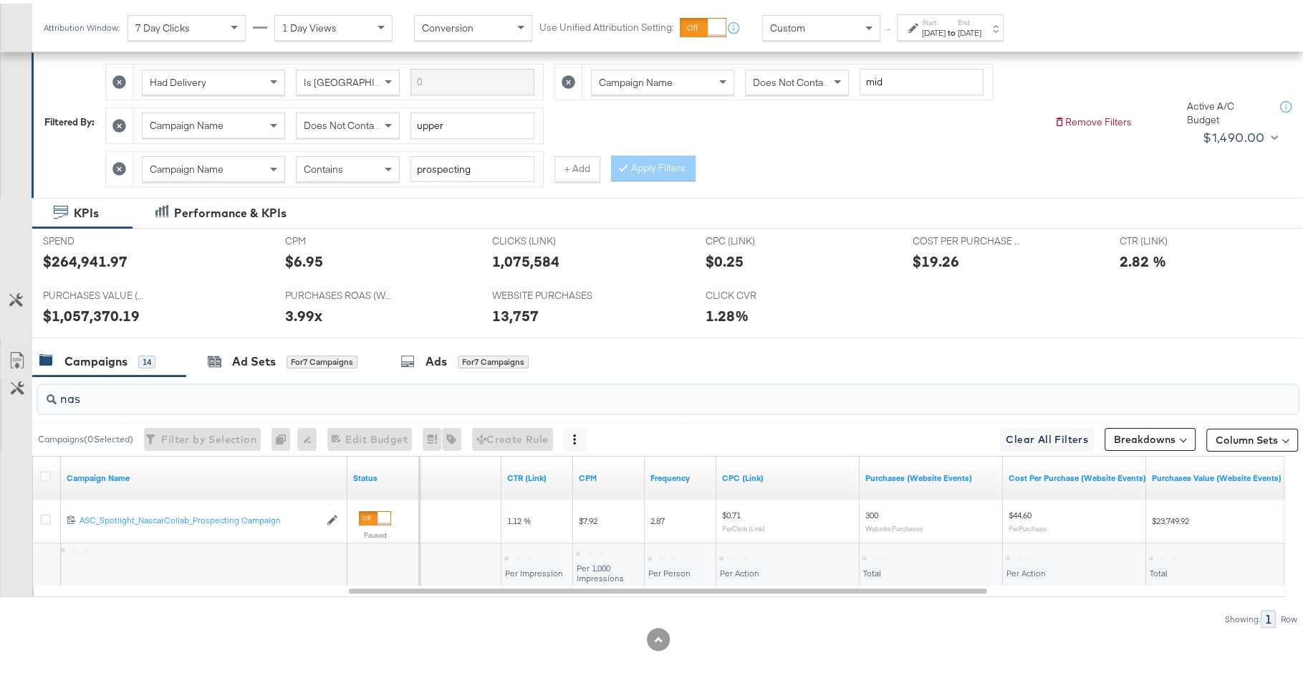
type input "nasc"
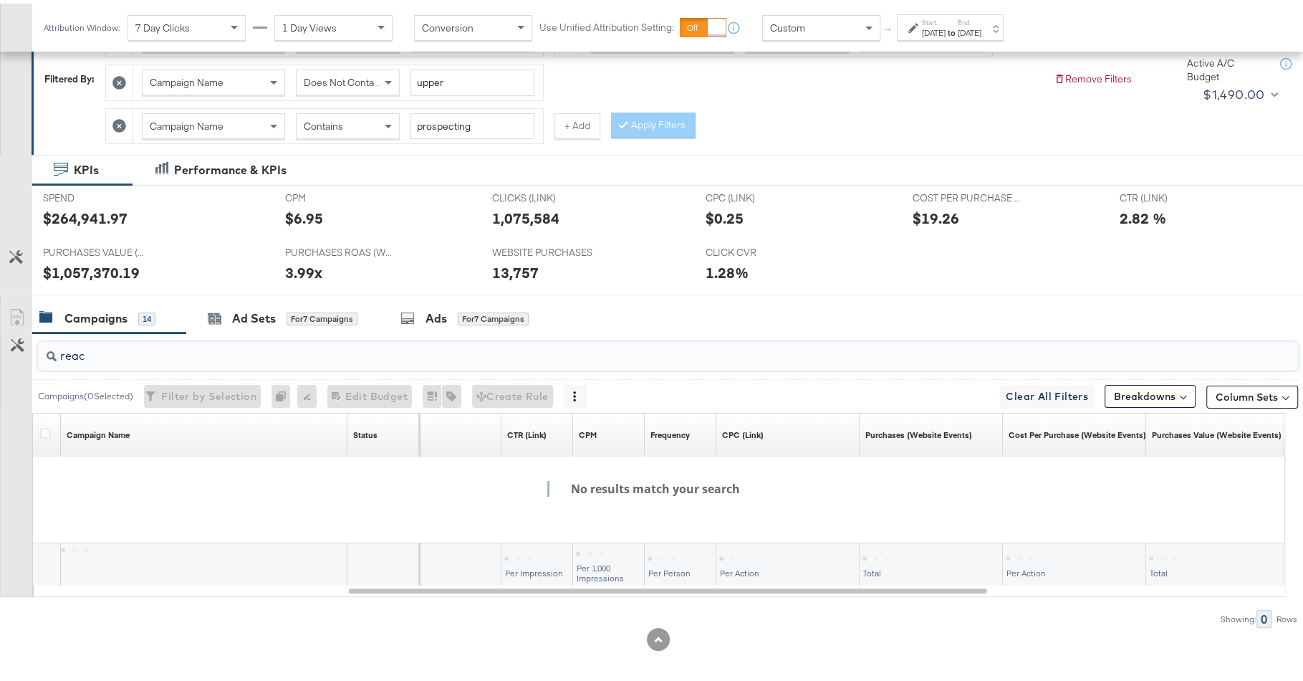
type input "reach"
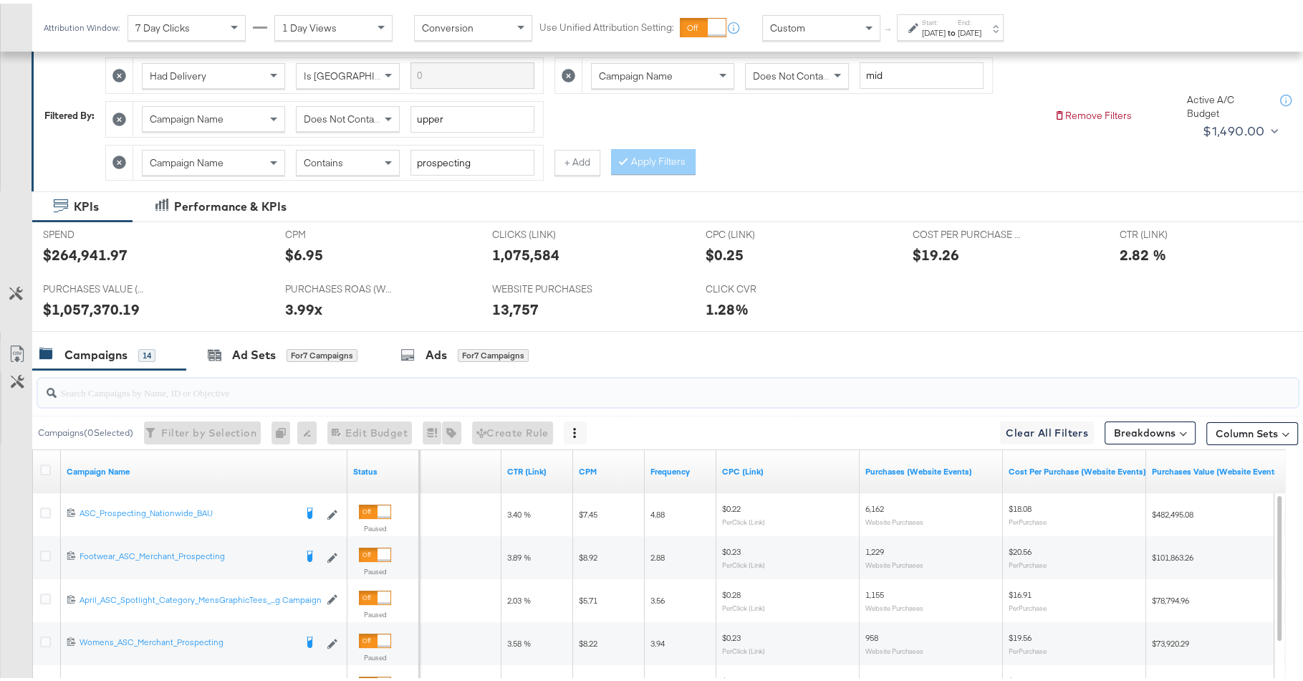
scroll to position [79, 0]
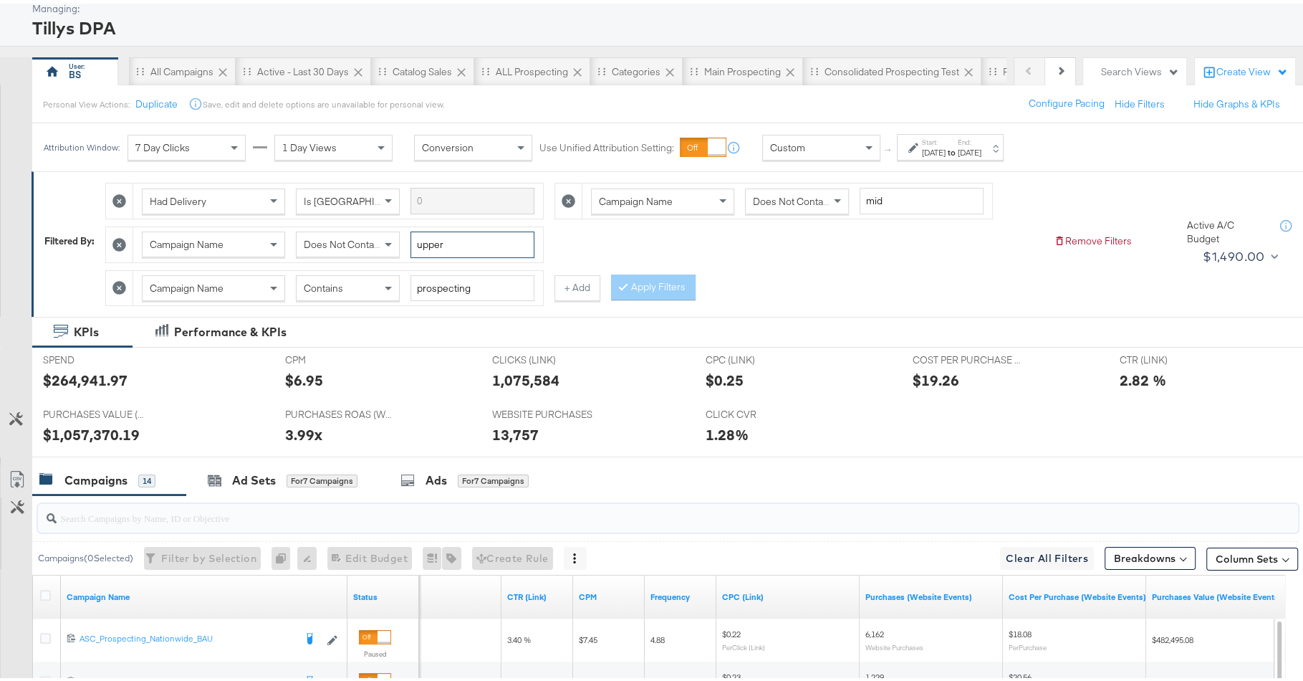
click at [439, 239] on input "upper" at bounding box center [473, 241] width 124 height 27
click at [658, 236] on div "Had Delivery Is Greater Than Campaign Name Does Not Contain mid Campaign Name D…" at bounding box center [573, 237] width 937 height 130
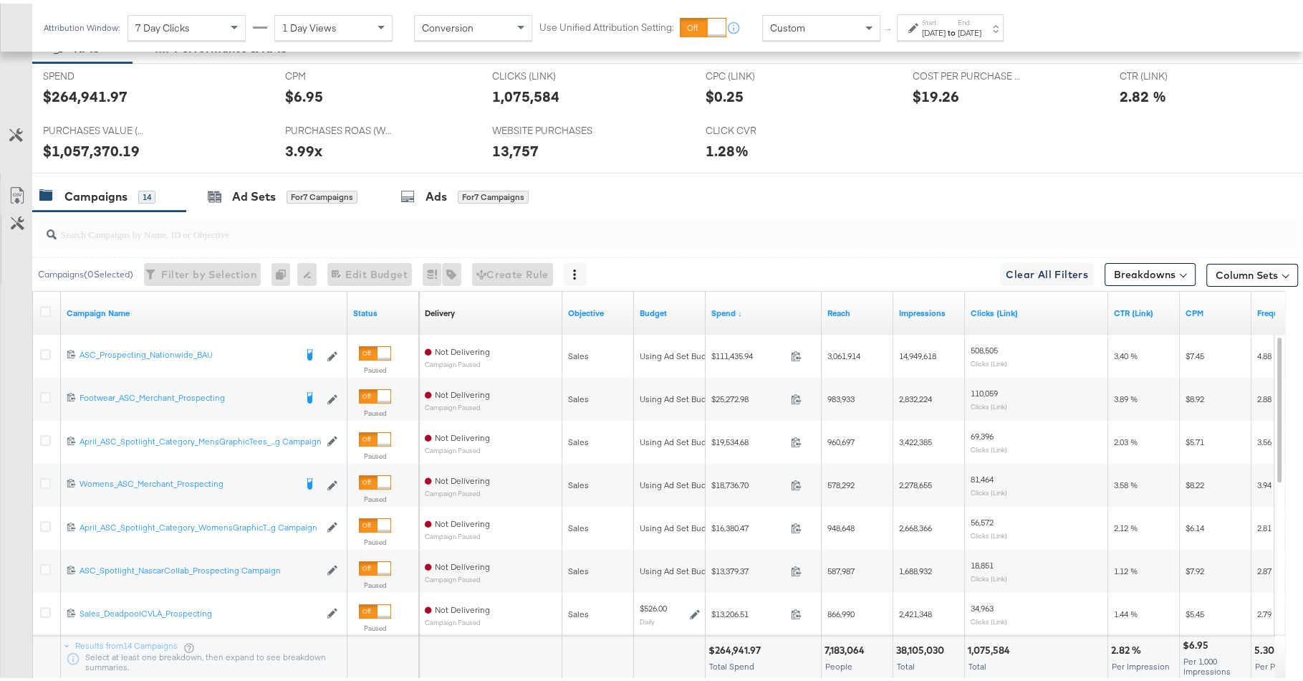
scroll to position [317, 0]
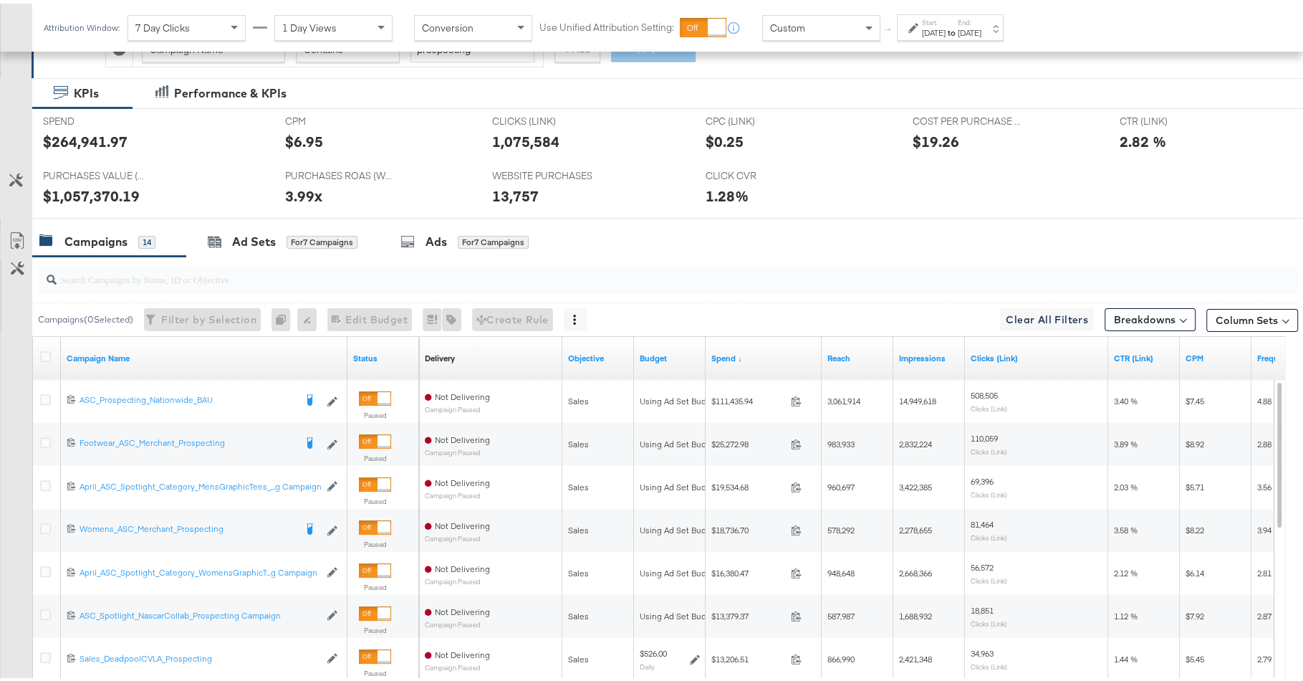
click at [739, 274] on input "search" at bounding box center [620, 270] width 1126 height 28
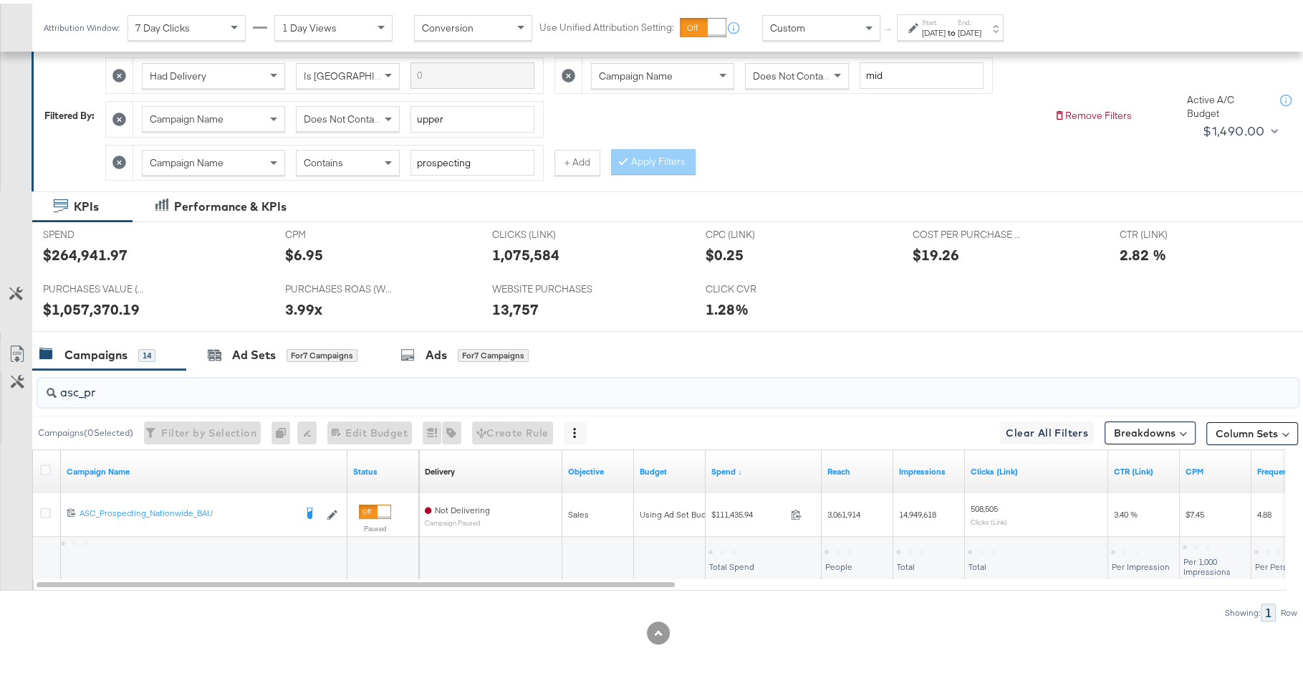
scroll to position [198, 0]
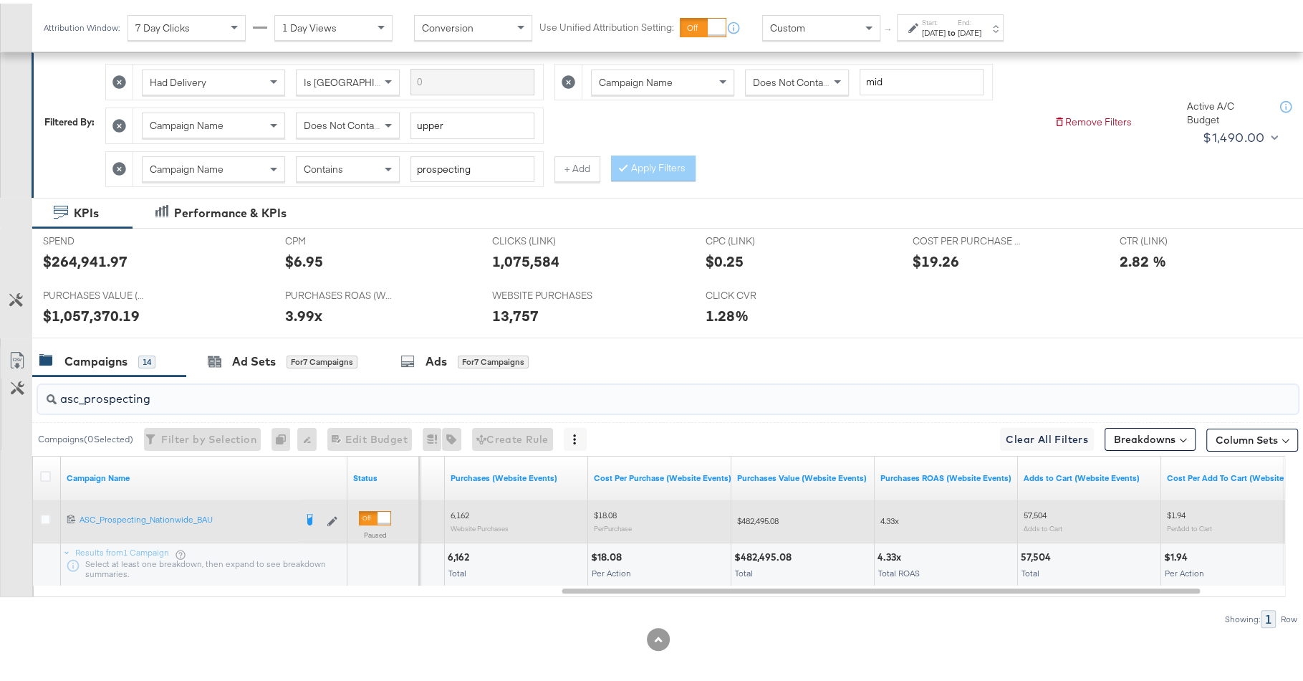
type input "asc_prospecting"
click at [891, 512] on span "4.33x" at bounding box center [890, 517] width 19 height 11
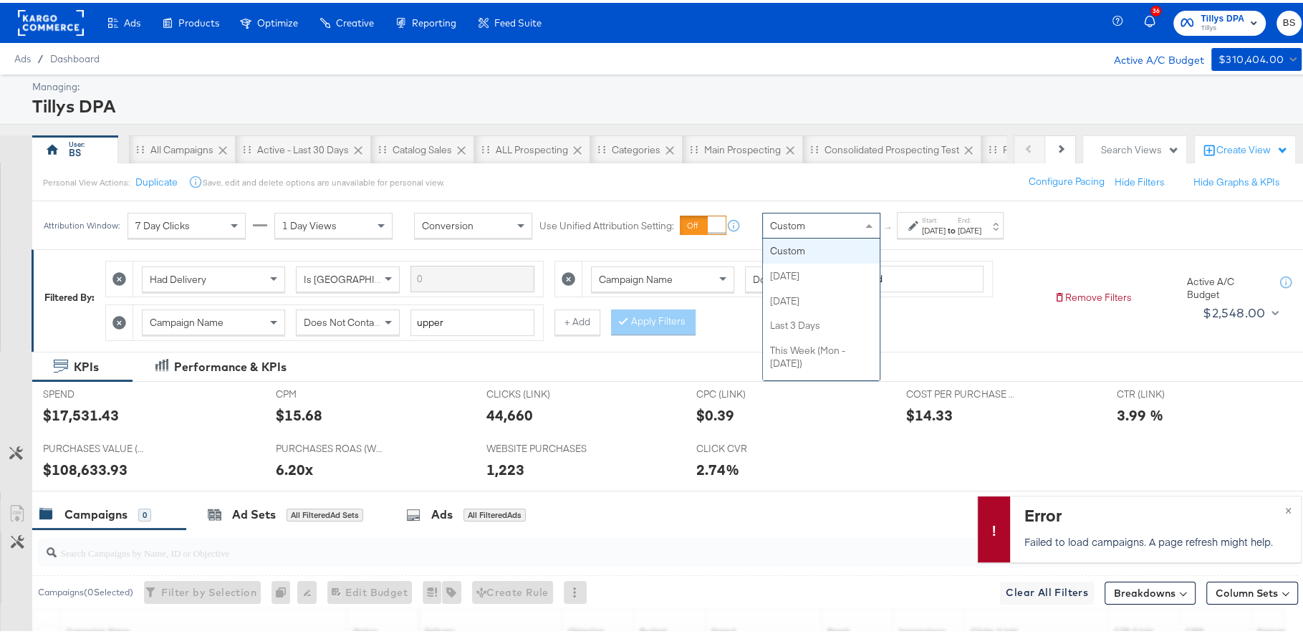
click at [864, 219] on span at bounding box center [871, 223] width 18 height 24
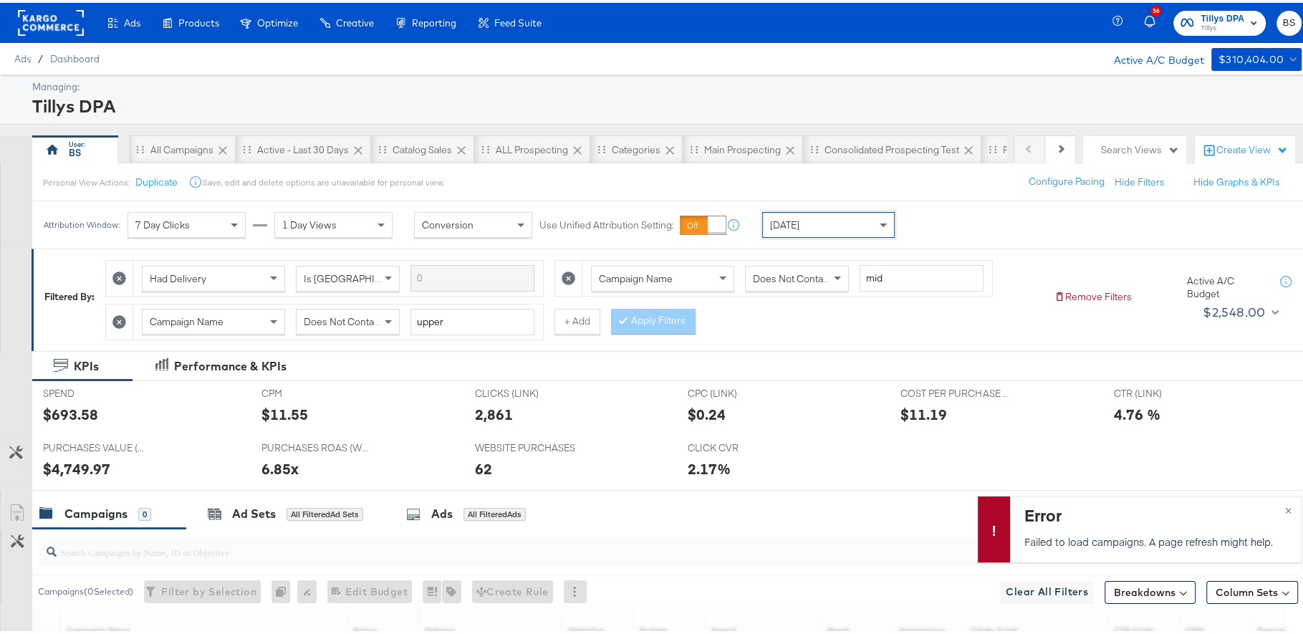
click at [882, 225] on span at bounding box center [885, 222] width 18 height 24
click at [982, 214] on div "Start: [DATE] to End: [DATE]" at bounding box center [951, 223] width 59 height 21
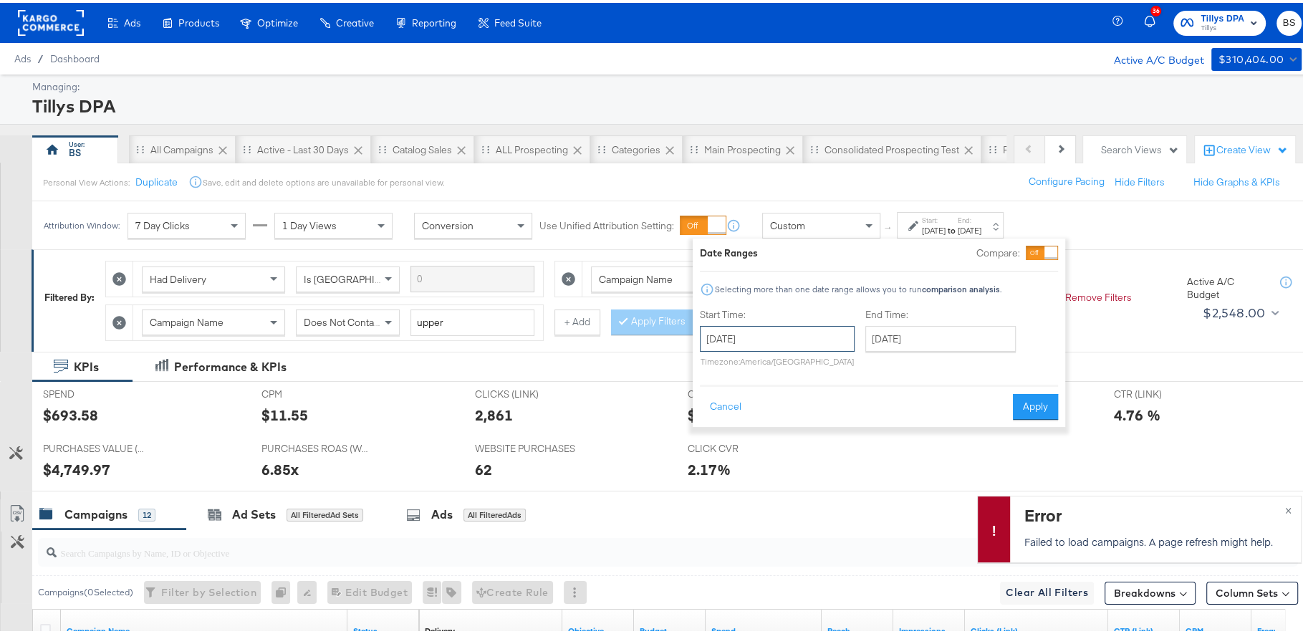
click at [815, 329] on input "[DATE]" at bounding box center [777, 336] width 155 height 26
click at [715, 366] on span "‹" at bounding box center [716, 365] width 22 height 21
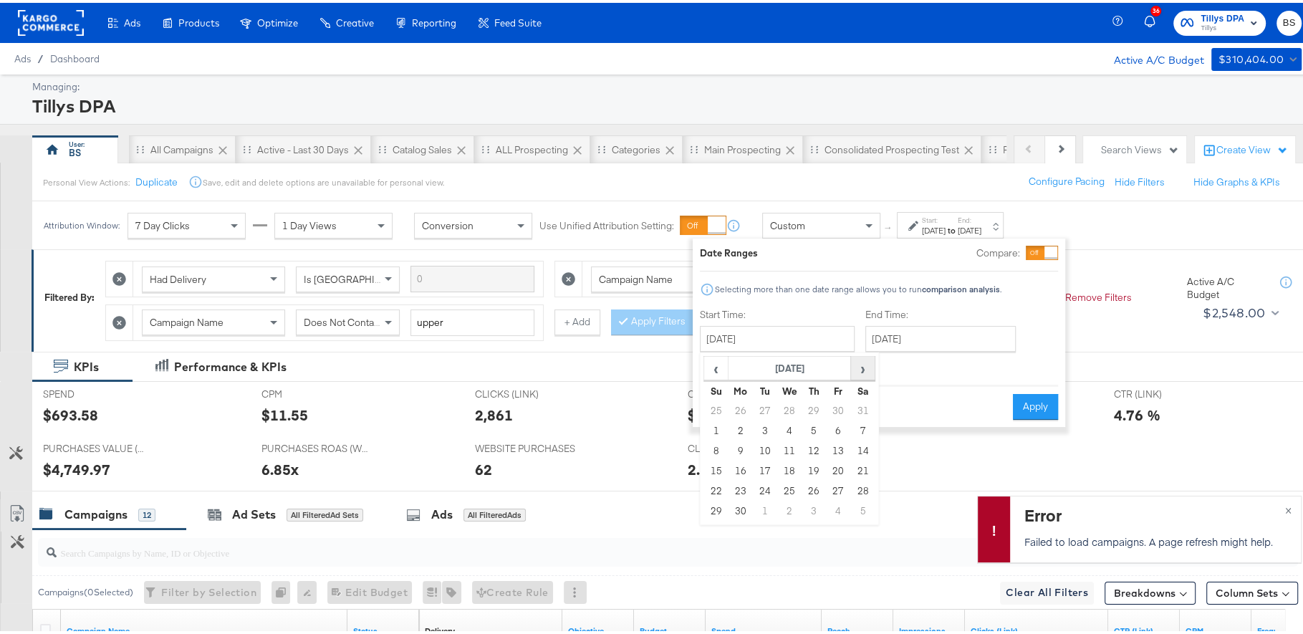
click at [860, 363] on span "›" at bounding box center [863, 365] width 22 height 21
click at [711, 428] on td "6" at bounding box center [716, 428] width 24 height 20
type input "[DATE]"
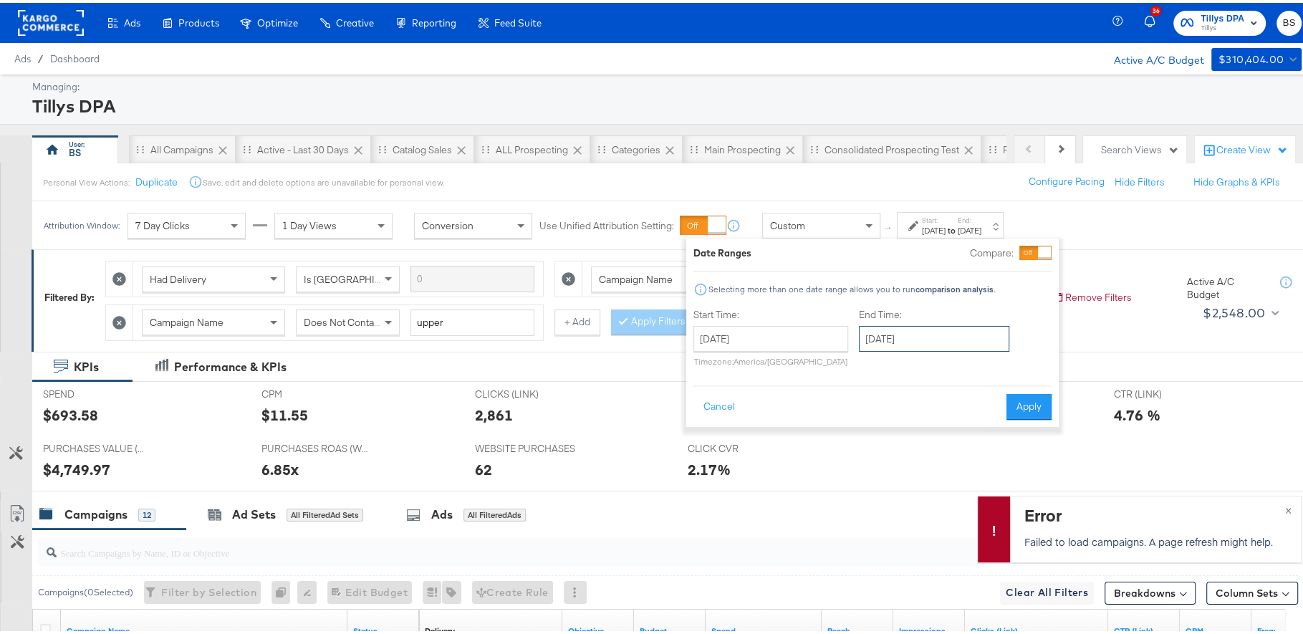
click at [901, 335] on input "[DATE]" at bounding box center [934, 336] width 150 height 26
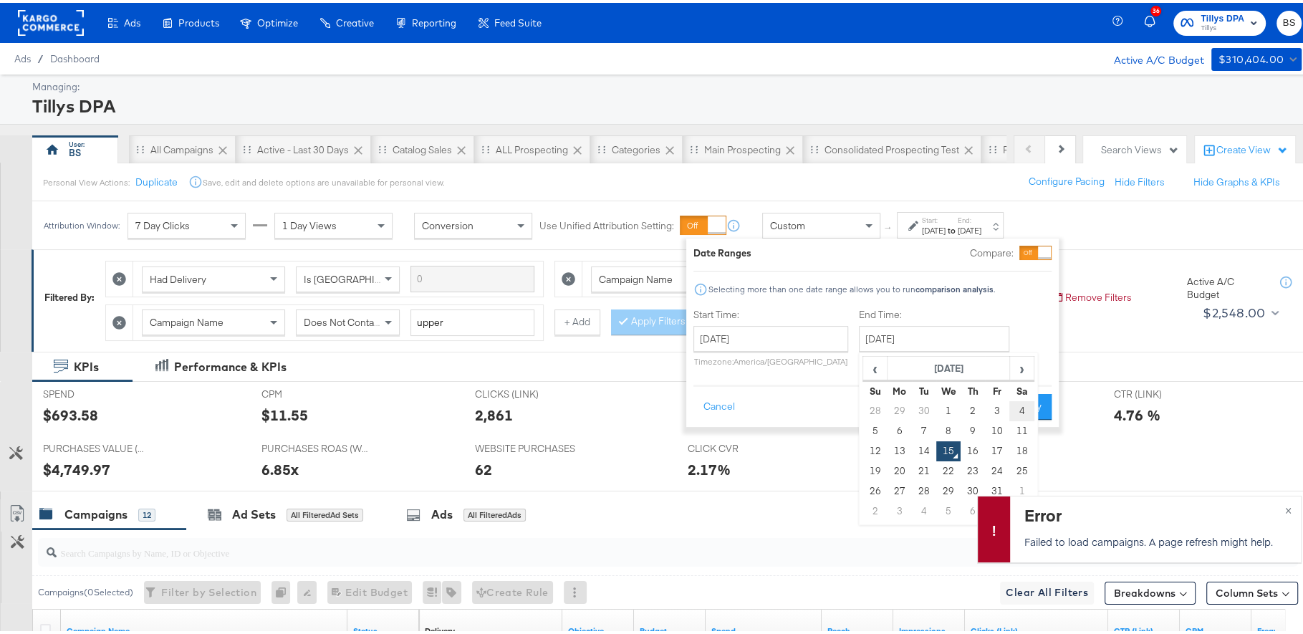
click at [1011, 405] on td "4" at bounding box center [1022, 408] width 24 height 20
type input "[DATE]"
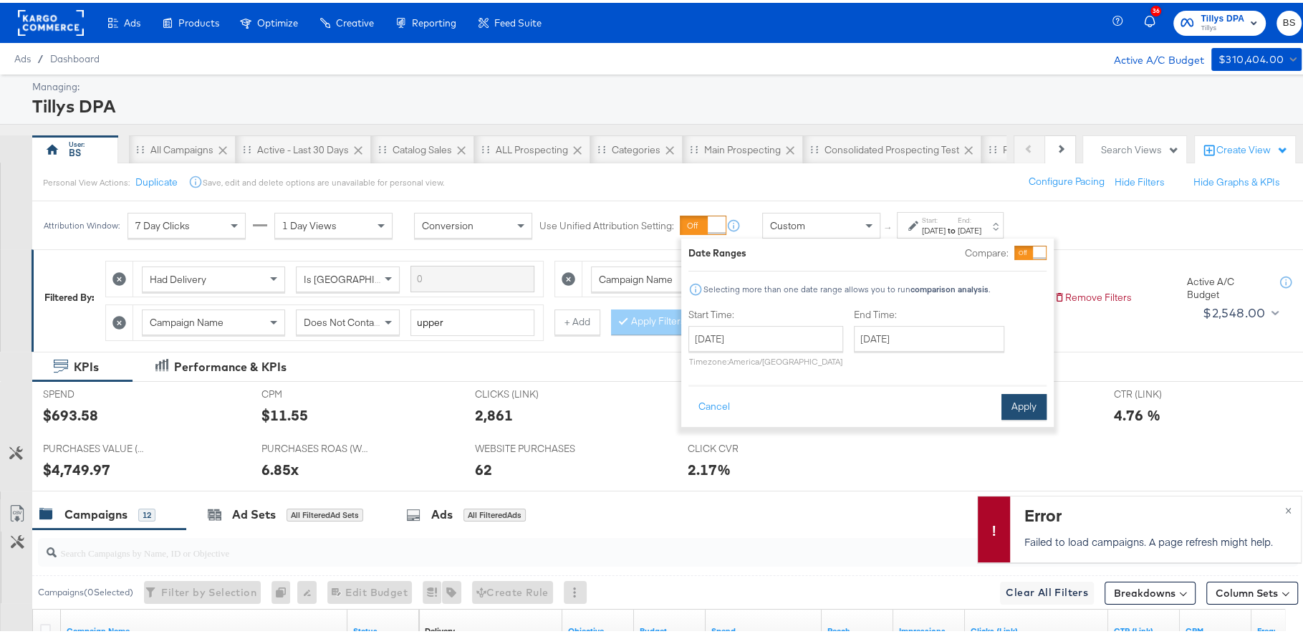
click at [1016, 394] on button "Apply" at bounding box center [1024, 404] width 45 height 26
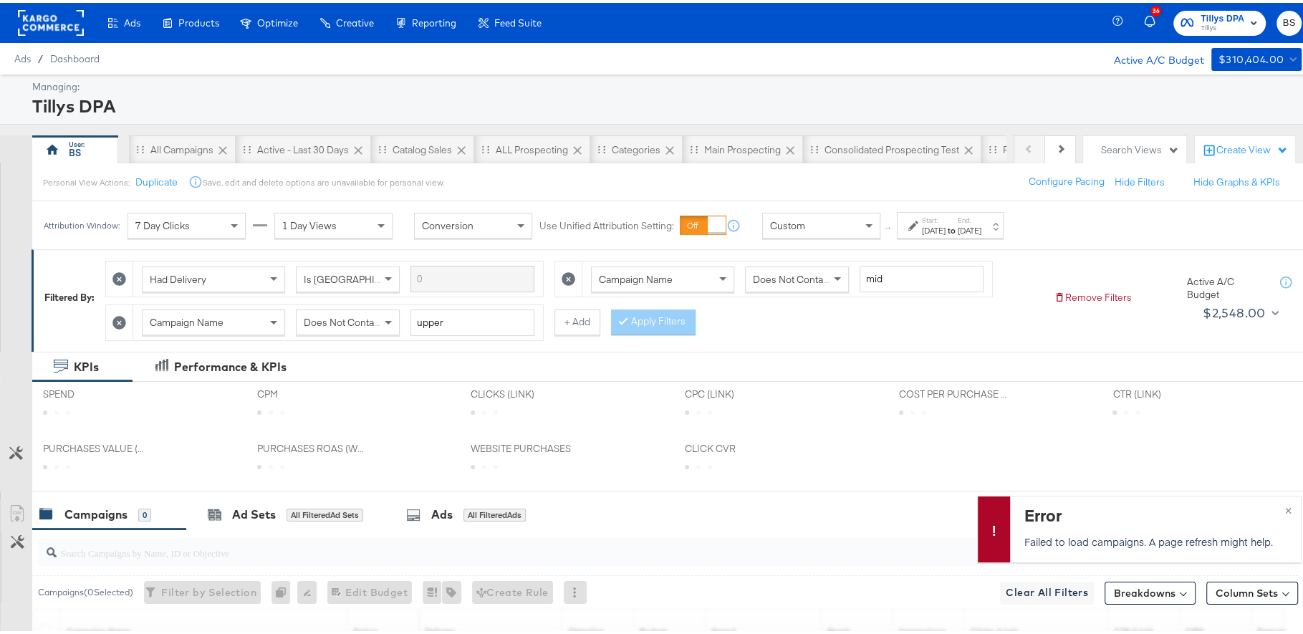
scroll to position [42, 0]
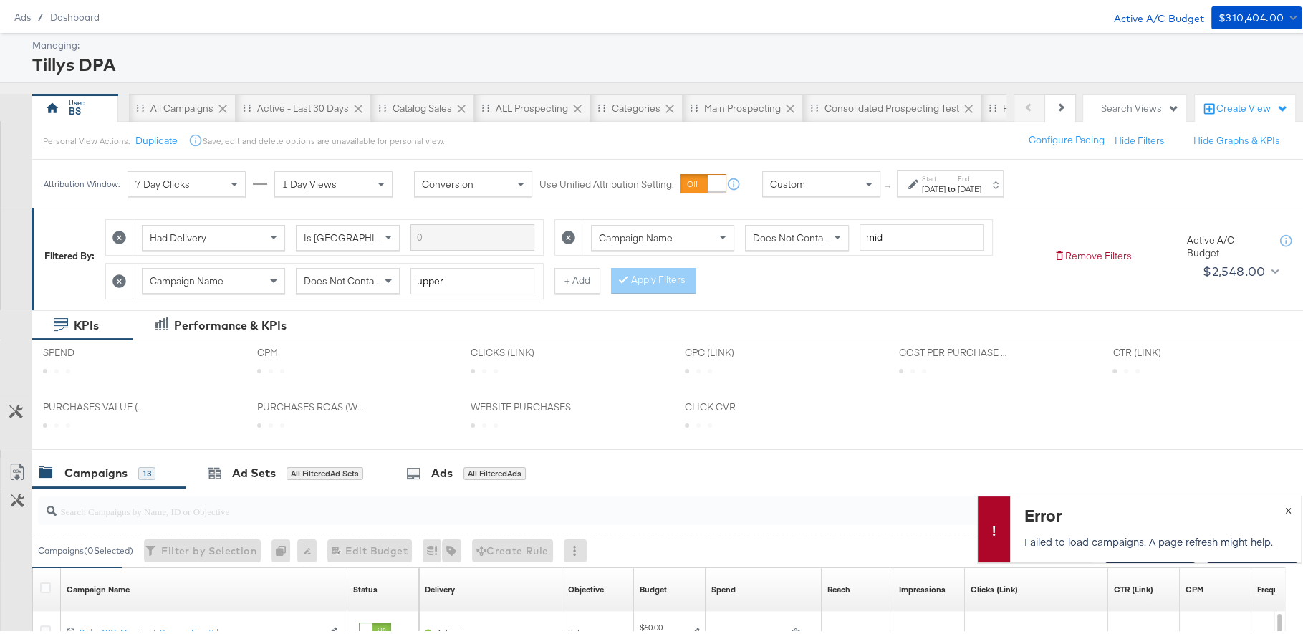
click at [1278, 509] on button "×" at bounding box center [1288, 507] width 27 height 26
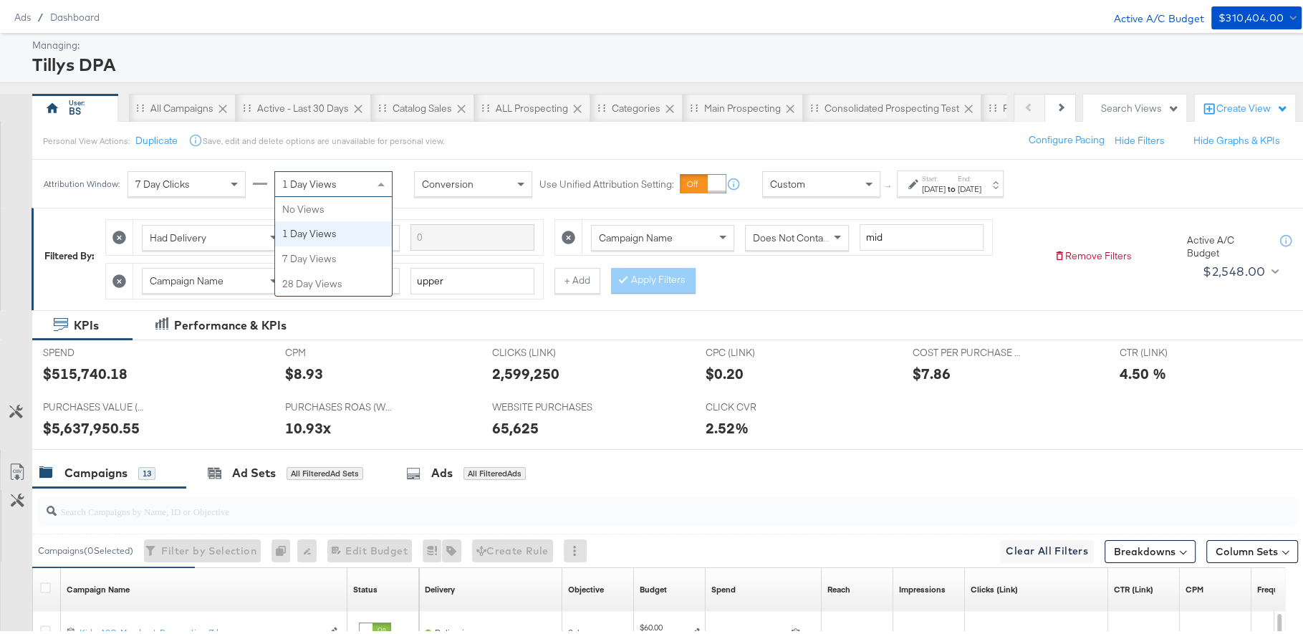
click at [330, 187] on div "1 Day Views" at bounding box center [333, 181] width 117 height 24
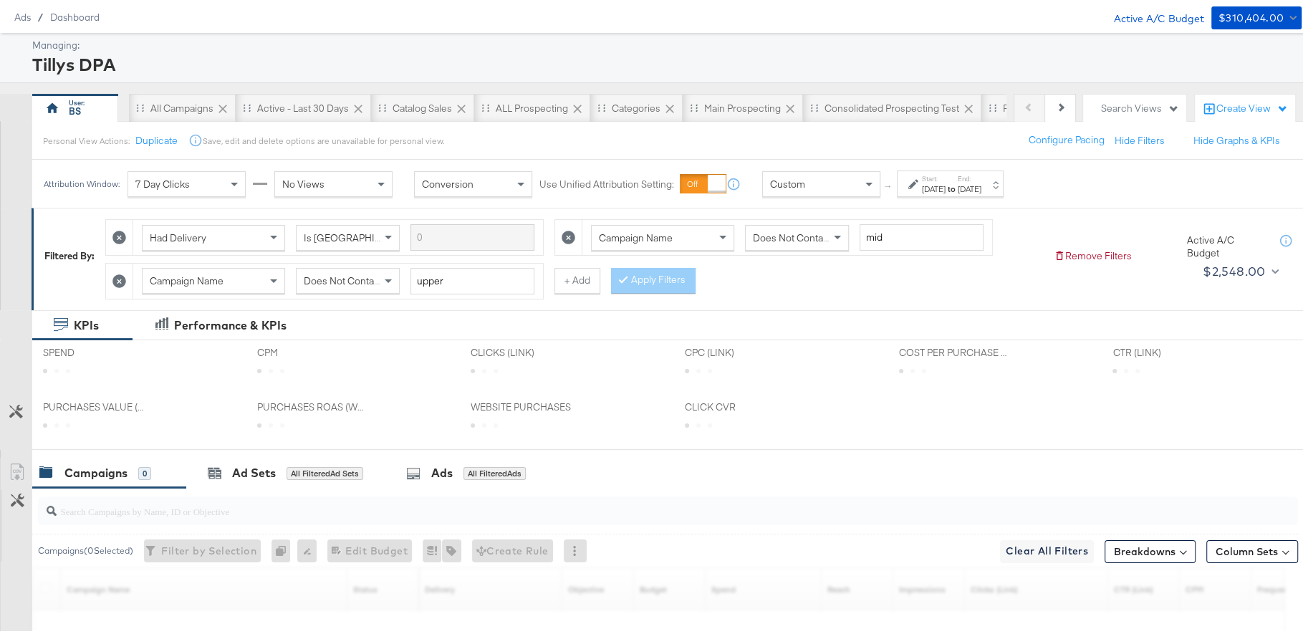
click at [828, 309] on div "KPIs Performance & KPIs" at bounding box center [658, 322] width 1316 height 30
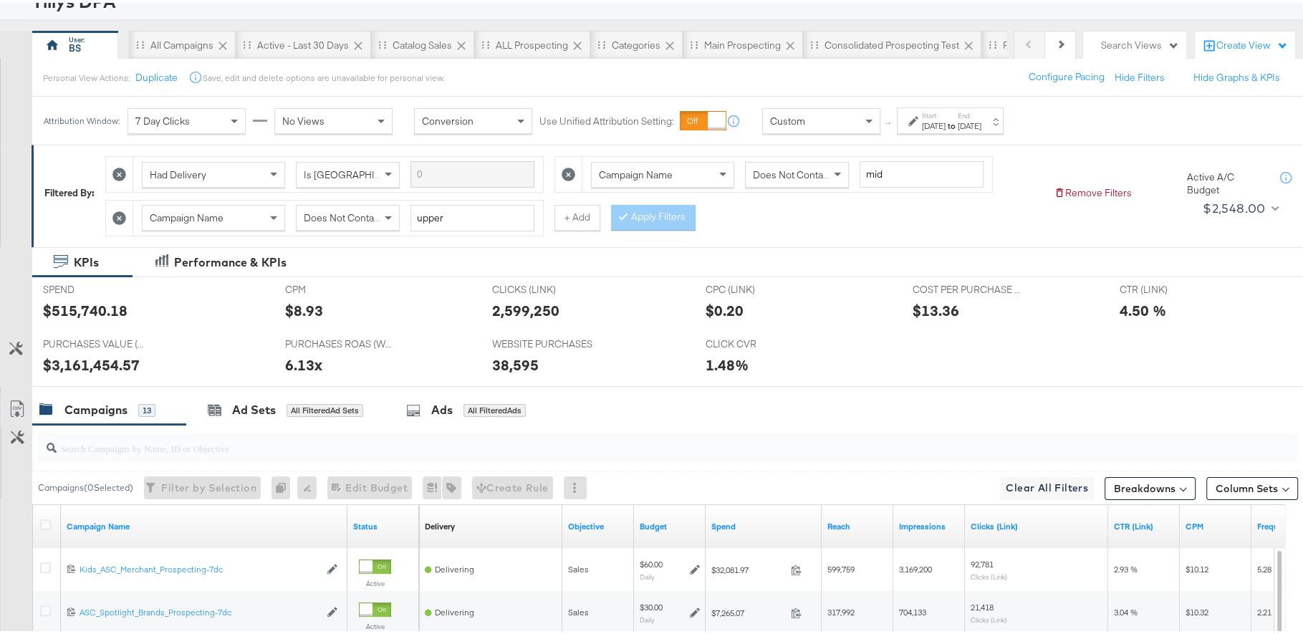
scroll to position [140, 0]
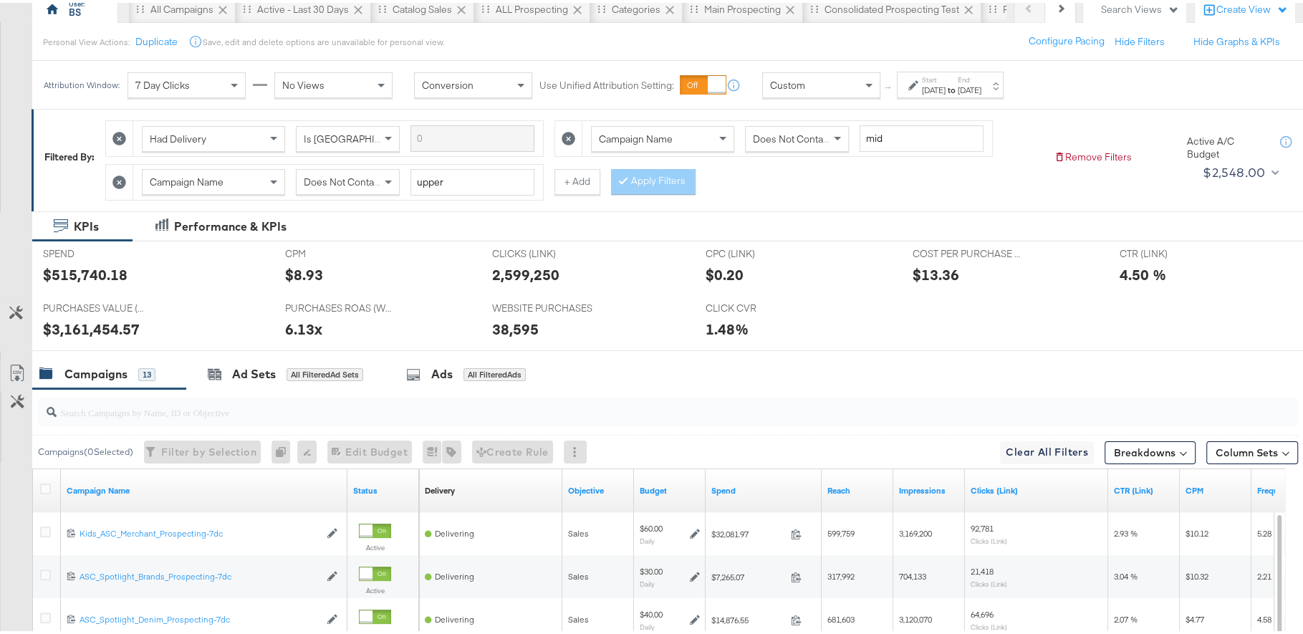
click at [716, 411] on input "search" at bounding box center [620, 404] width 1126 height 28
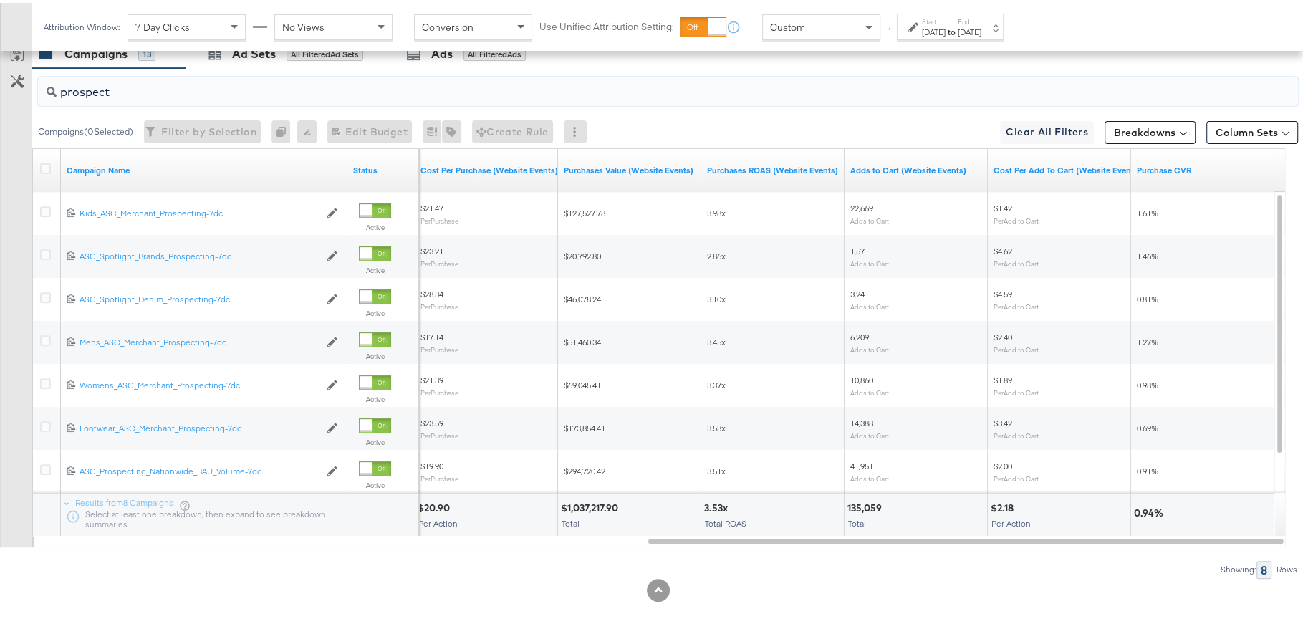
type input "prospect"
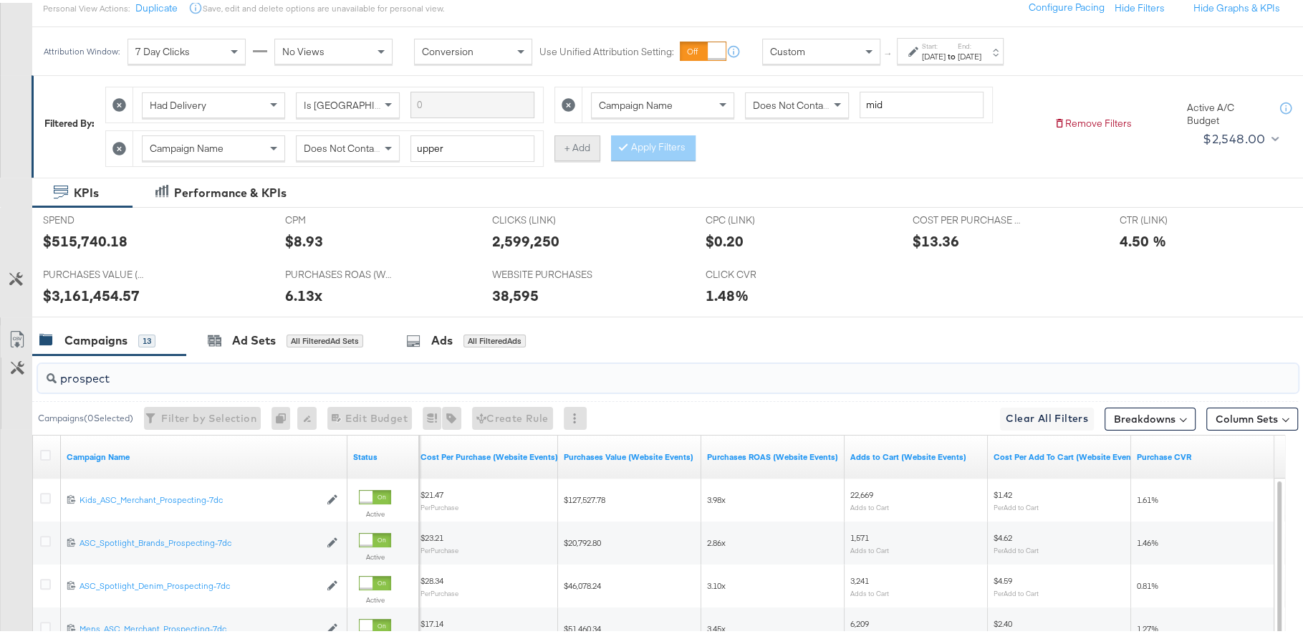
click at [562, 145] on button "+ Add" at bounding box center [578, 146] width 46 height 26
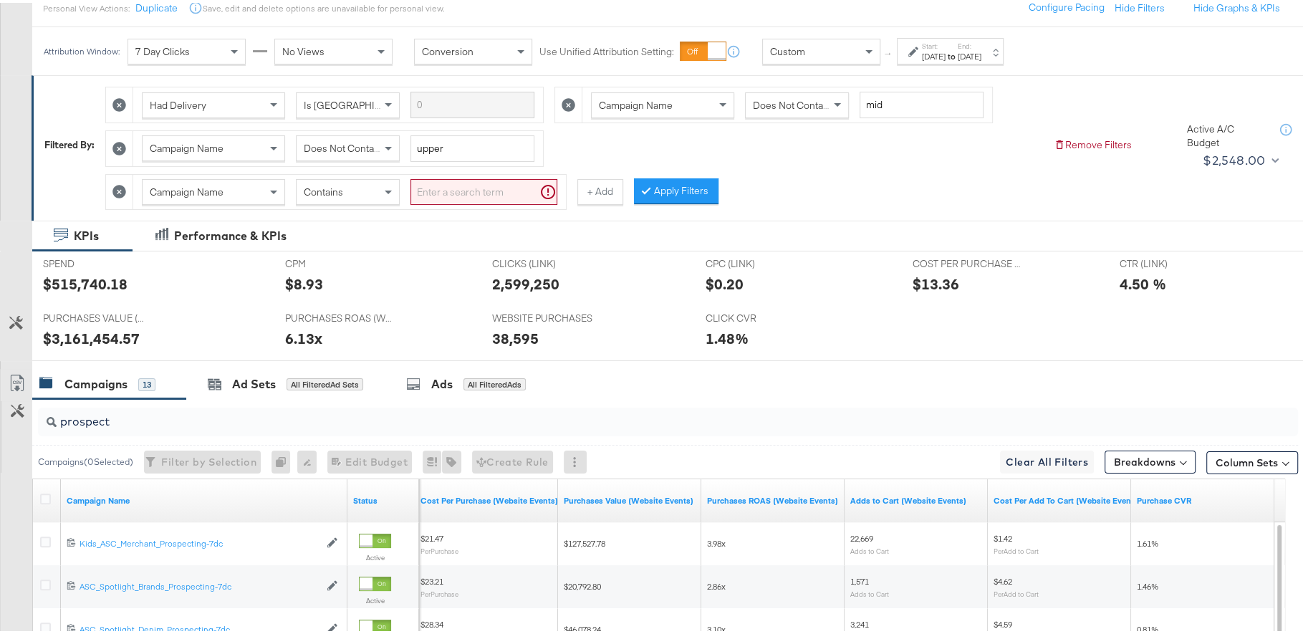
click at [457, 188] on input "search" at bounding box center [484, 189] width 147 height 27
type input "prospecting"
click at [656, 180] on button "Apply Filters" at bounding box center [653, 189] width 85 height 26
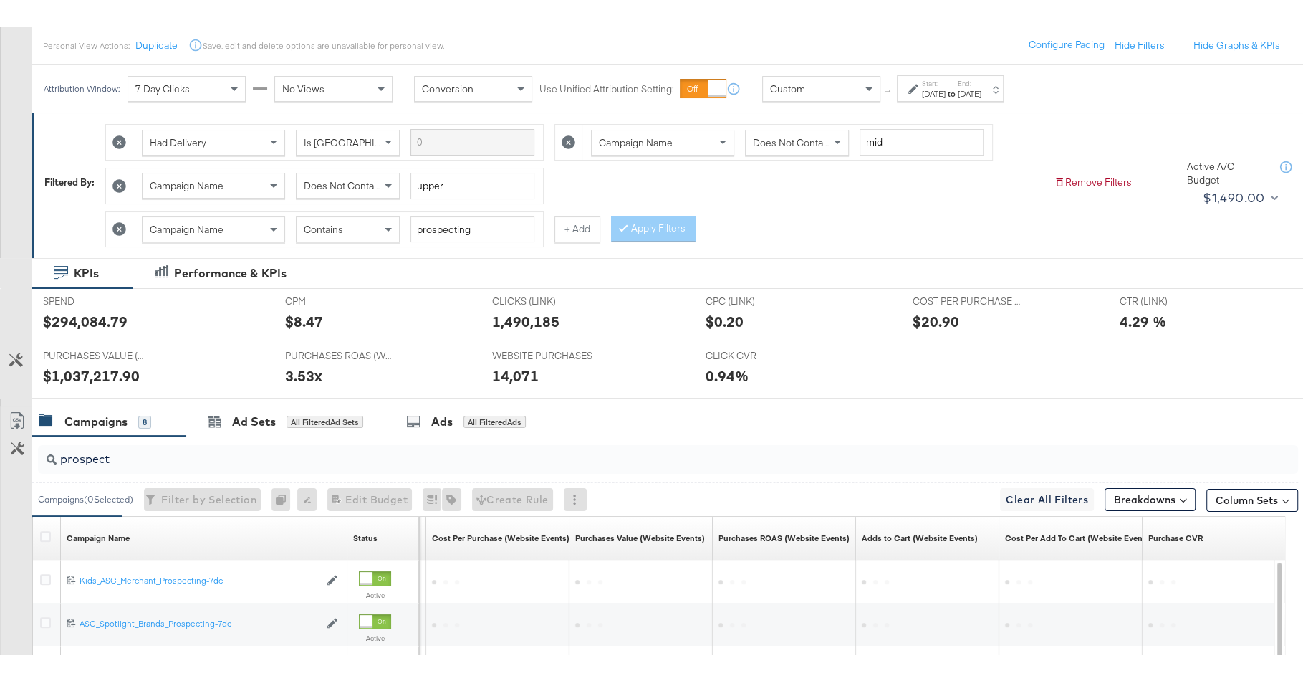
scroll to position [156, 0]
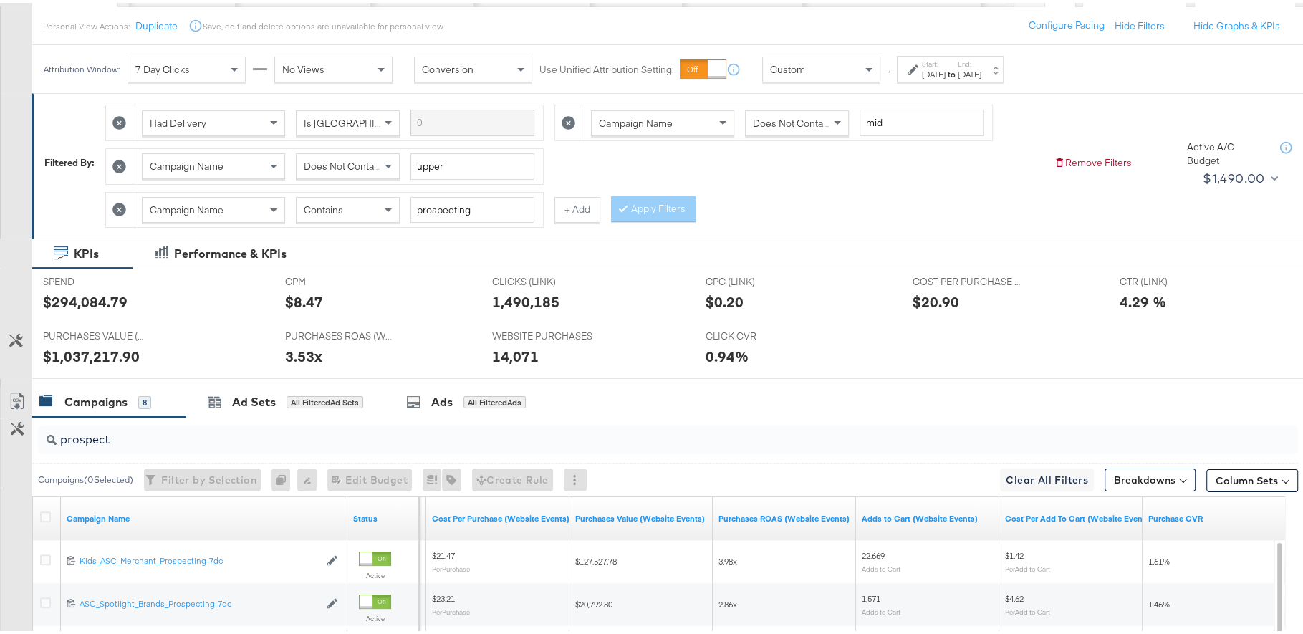
click at [285, 344] on div "3.53x" at bounding box center [303, 353] width 37 height 21
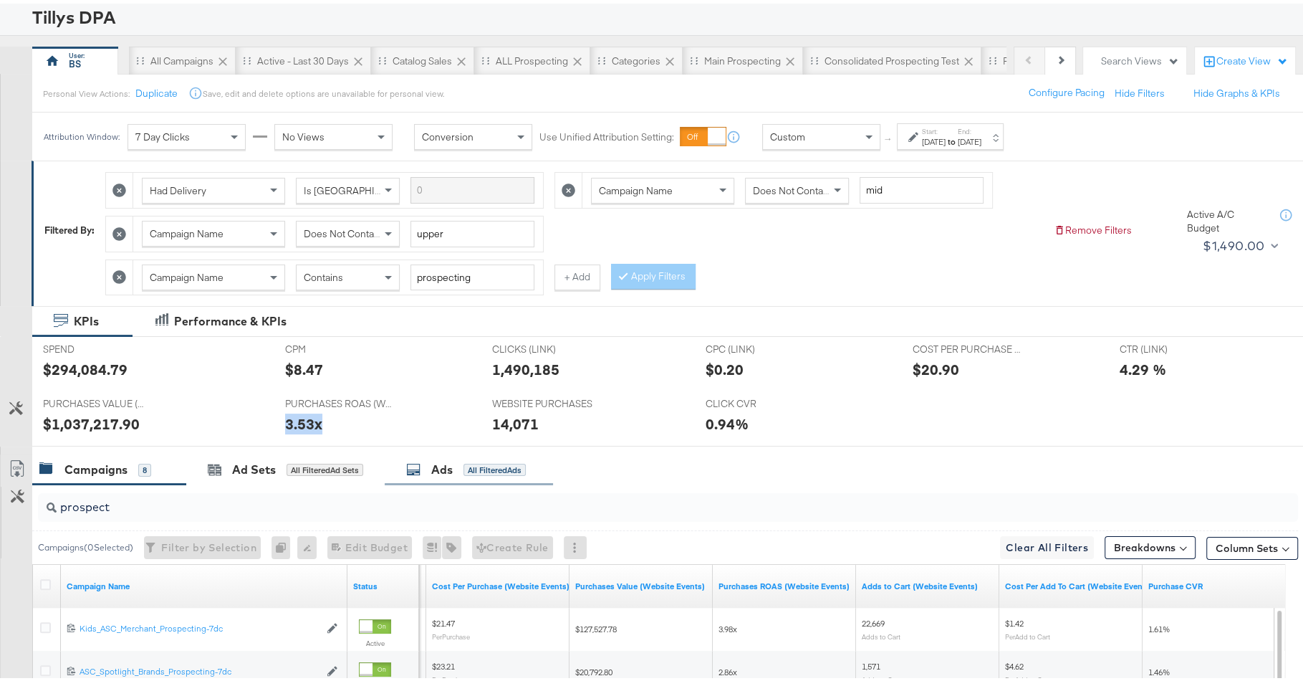
scroll to position [89, 0]
